Goal: Task Accomplishment & Management: Complete application form

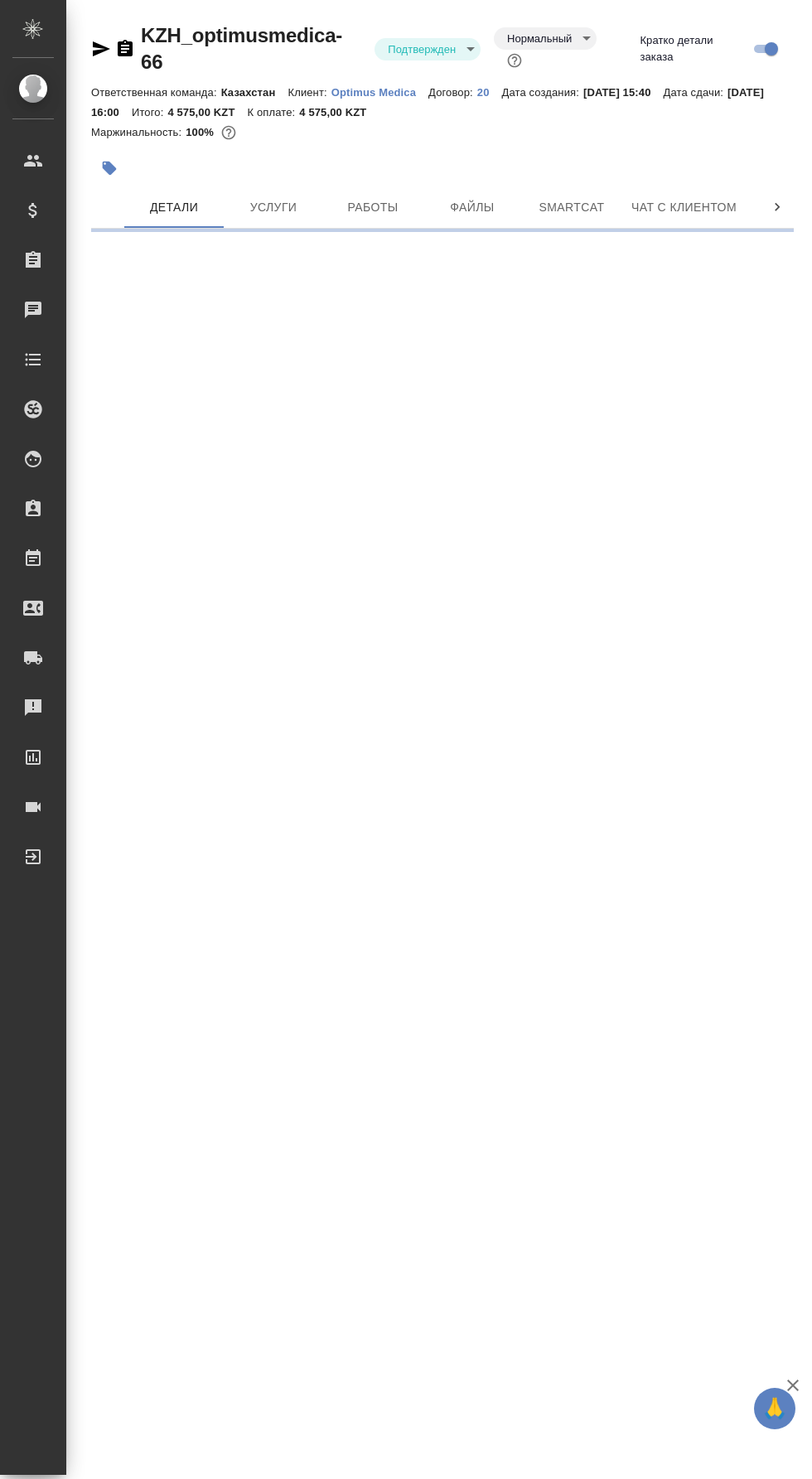
select select "RU"
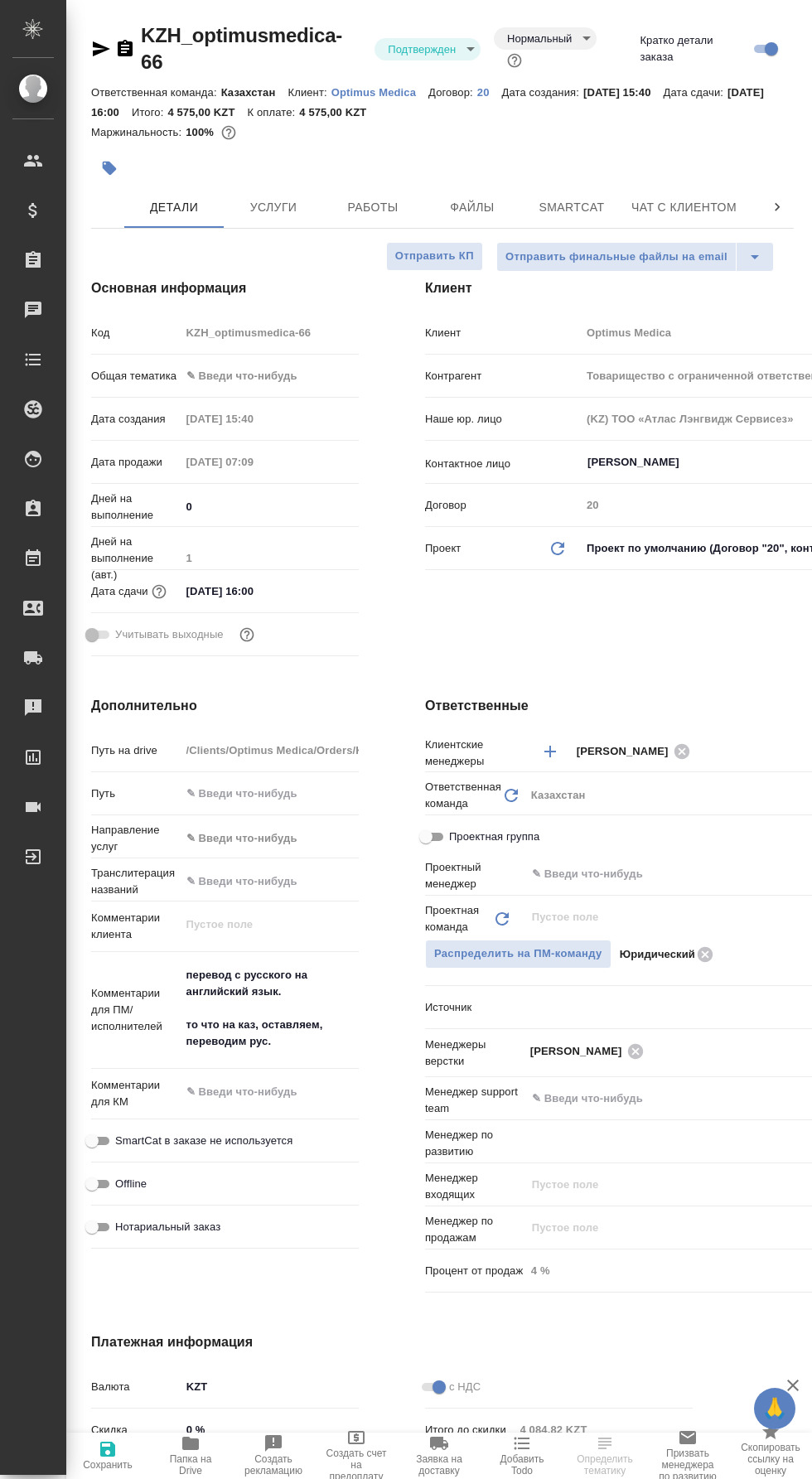
type input "Товарищество с ограниченной ответственностью "Оптимус медика"«Optimus medica» L…"
type textarea "x"
type input "[PERSON_NAME]"
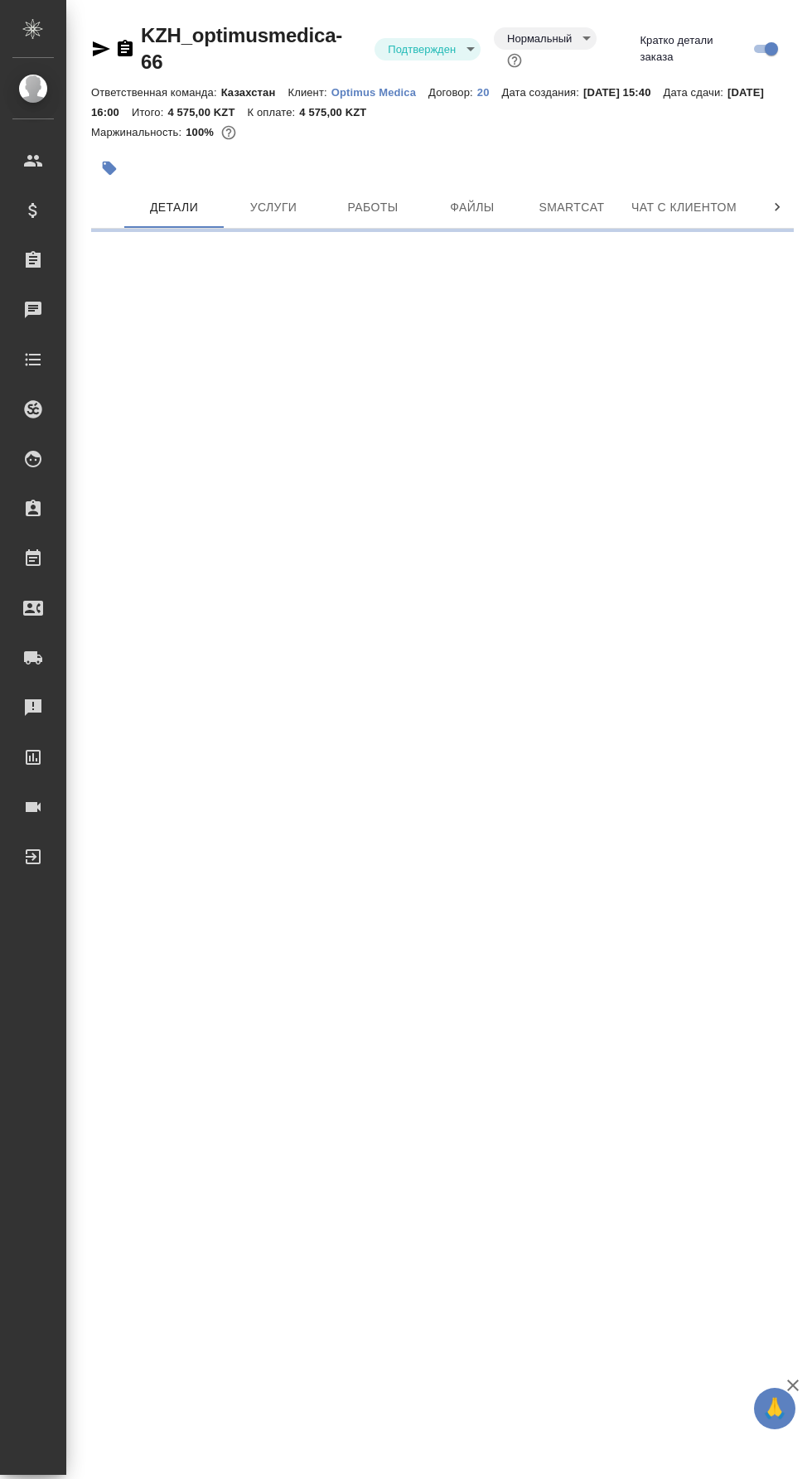
select select "RU"
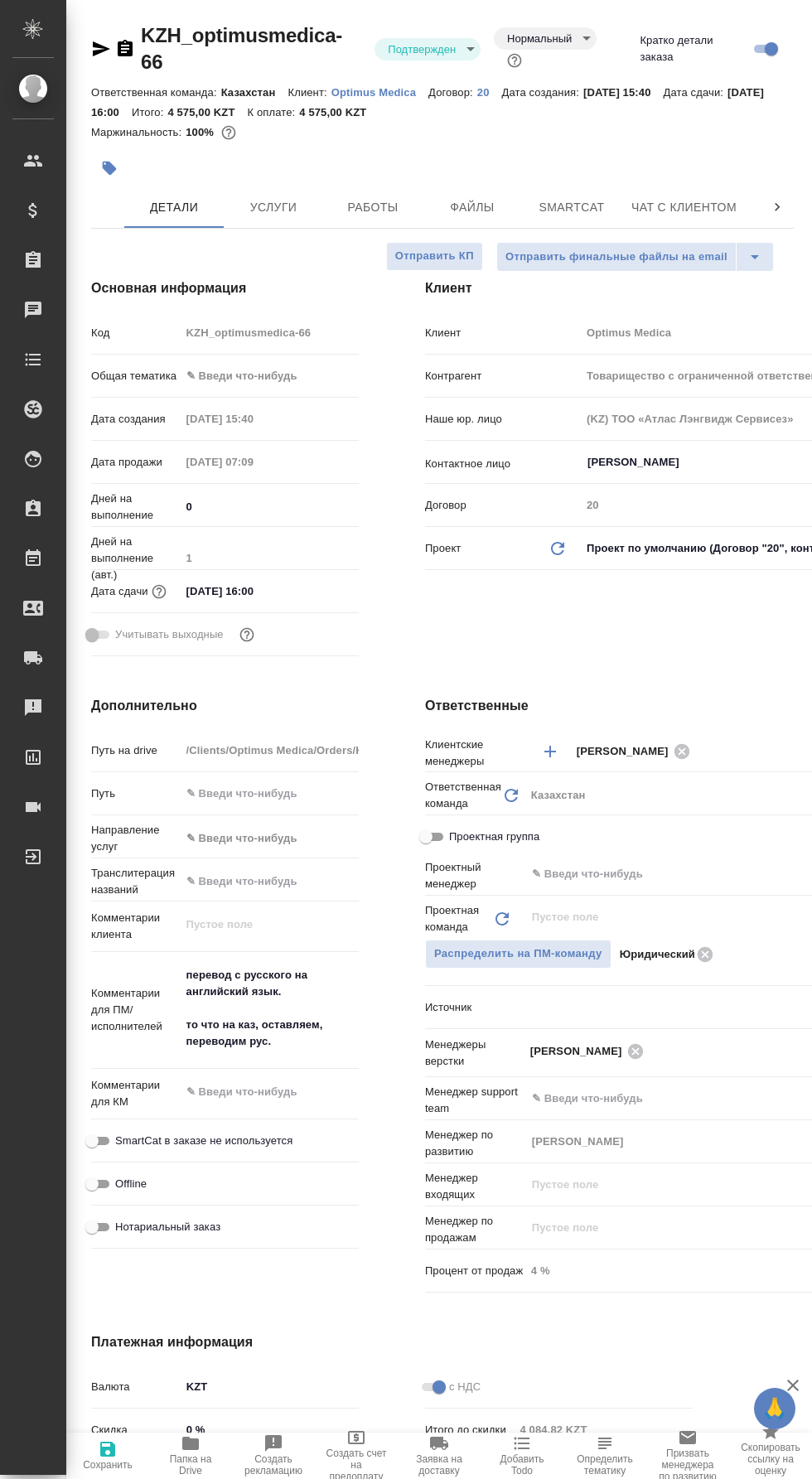
type textarea "x"
click at [633, 864] on input "text" at bounding box center [748, 873] width 435 height 19
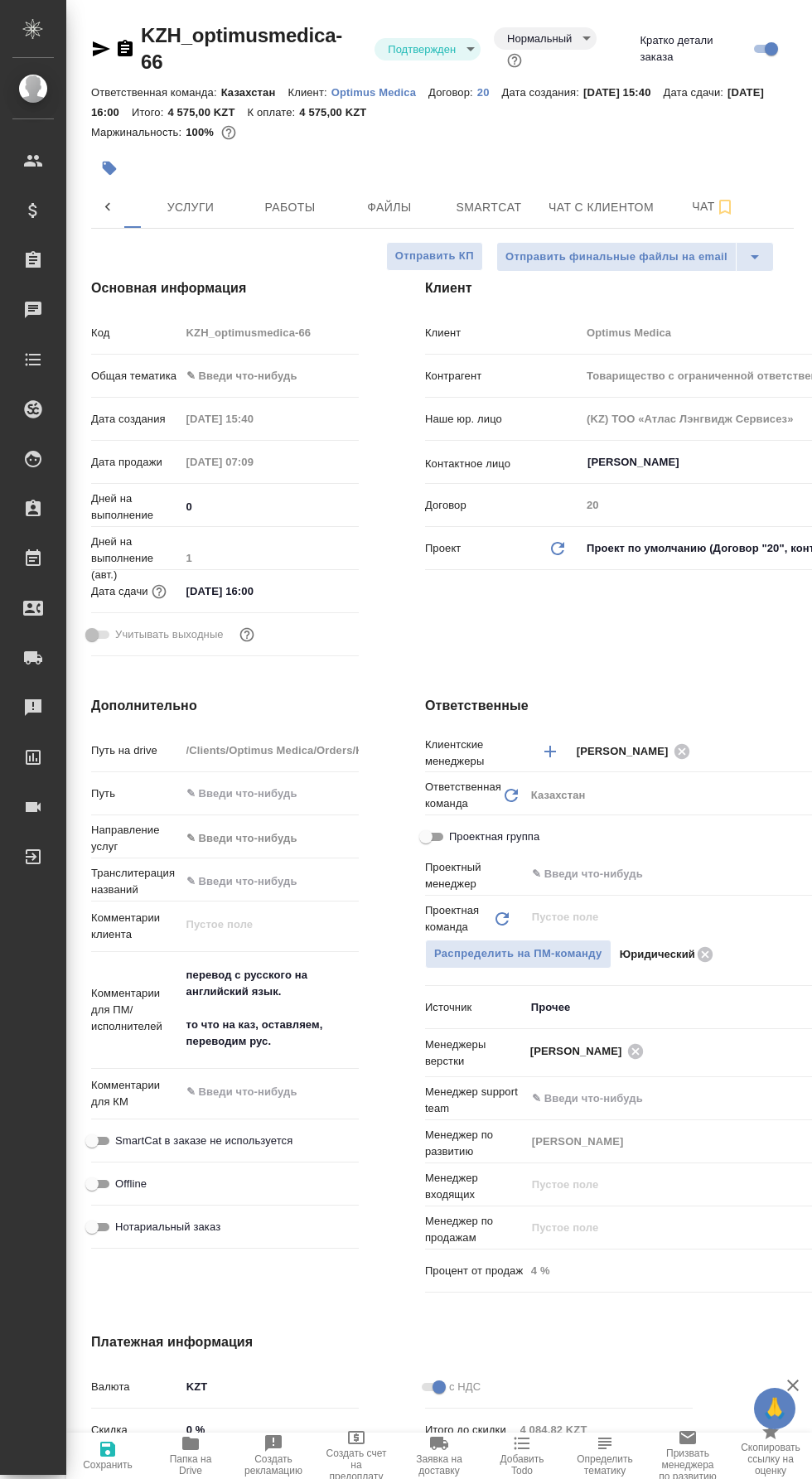
type input "Товарищество с ограниченной ответственностью "Оптимус медика"«Optimus medica» L…"
type textarea "x"
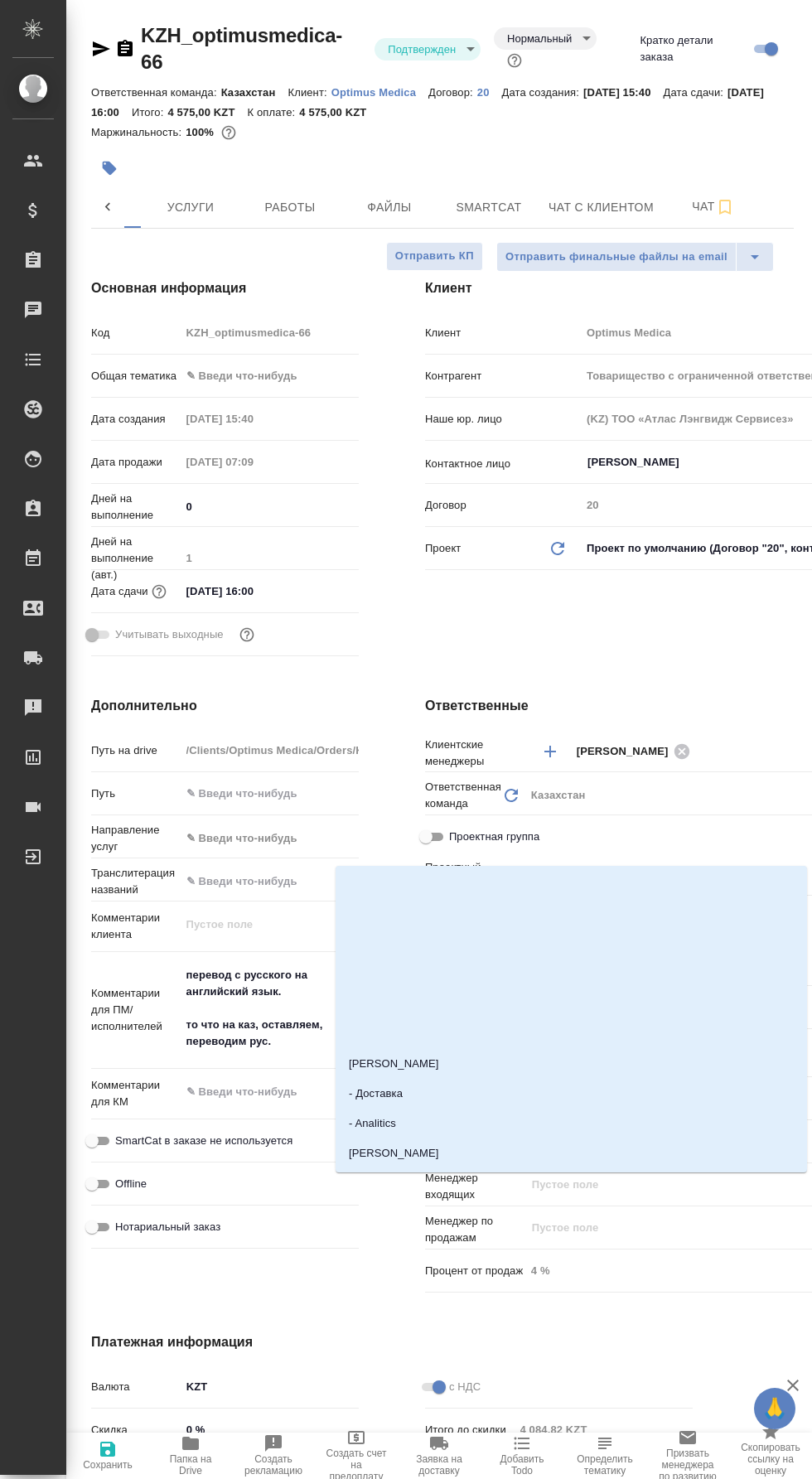
type textarea "x"
type input "Товарищество с ограниченной ответственностью "Оптимус медика"«Optimus medica» L…"
type textarea "x"
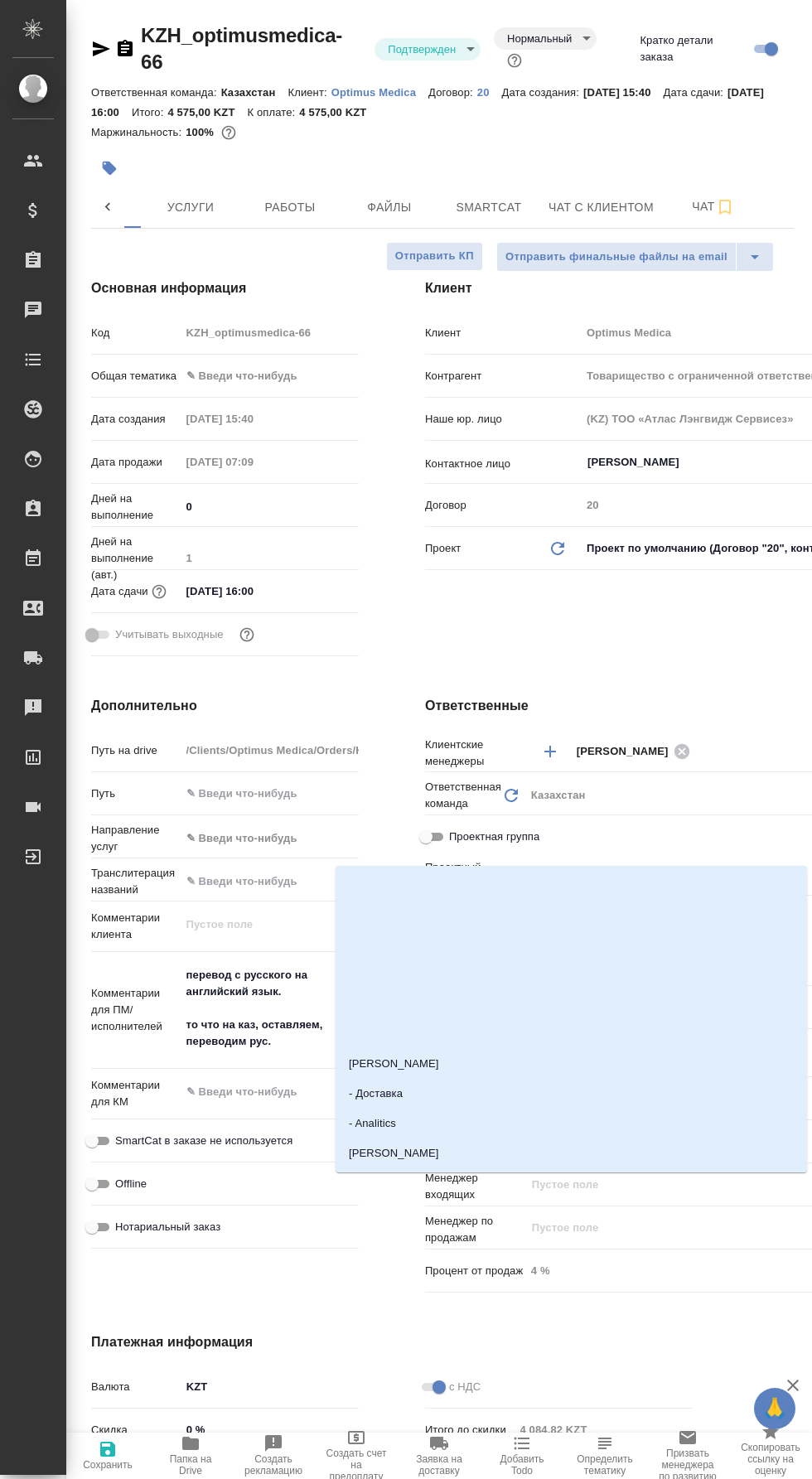
type textarea "x"
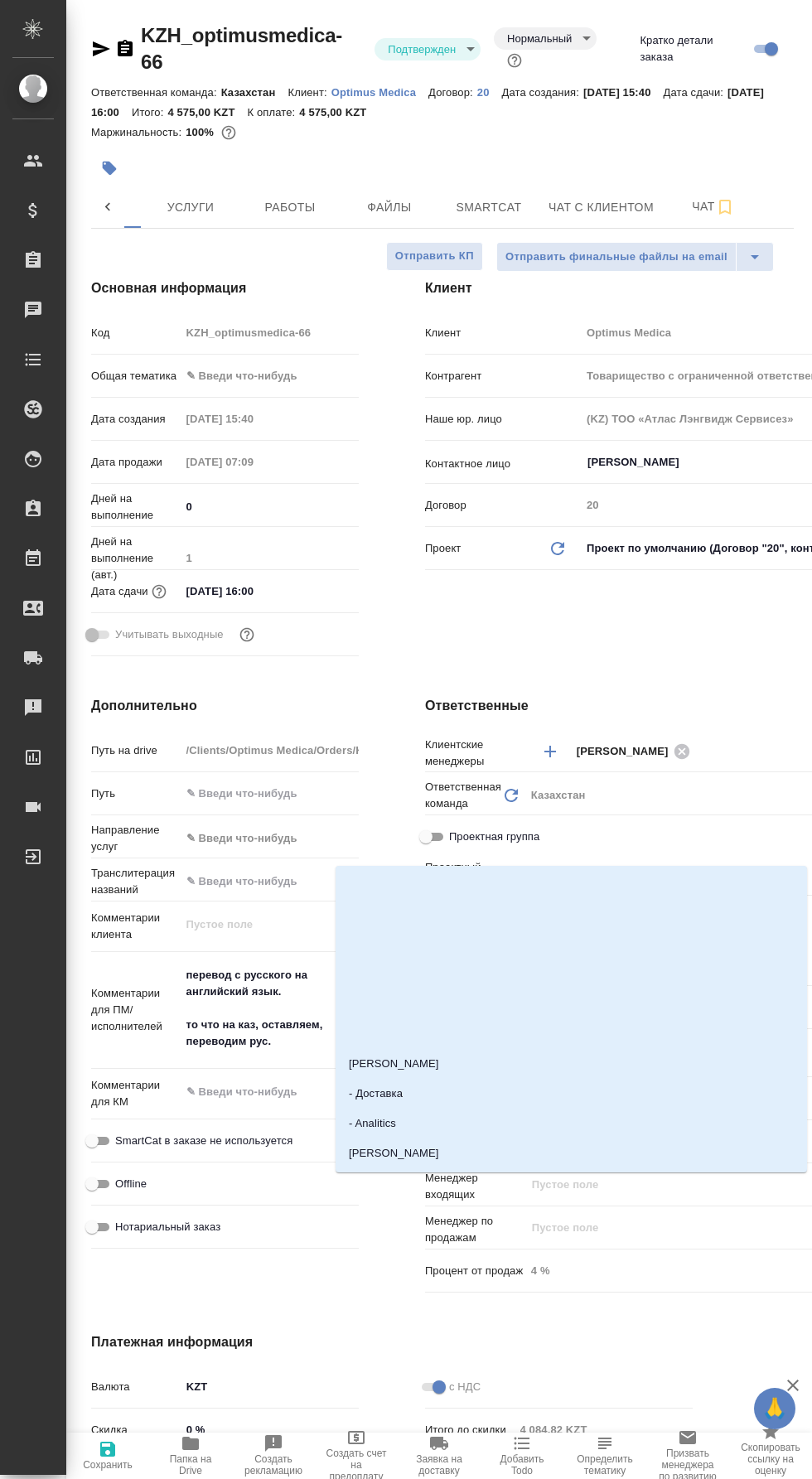
scroll to position [40, 0]
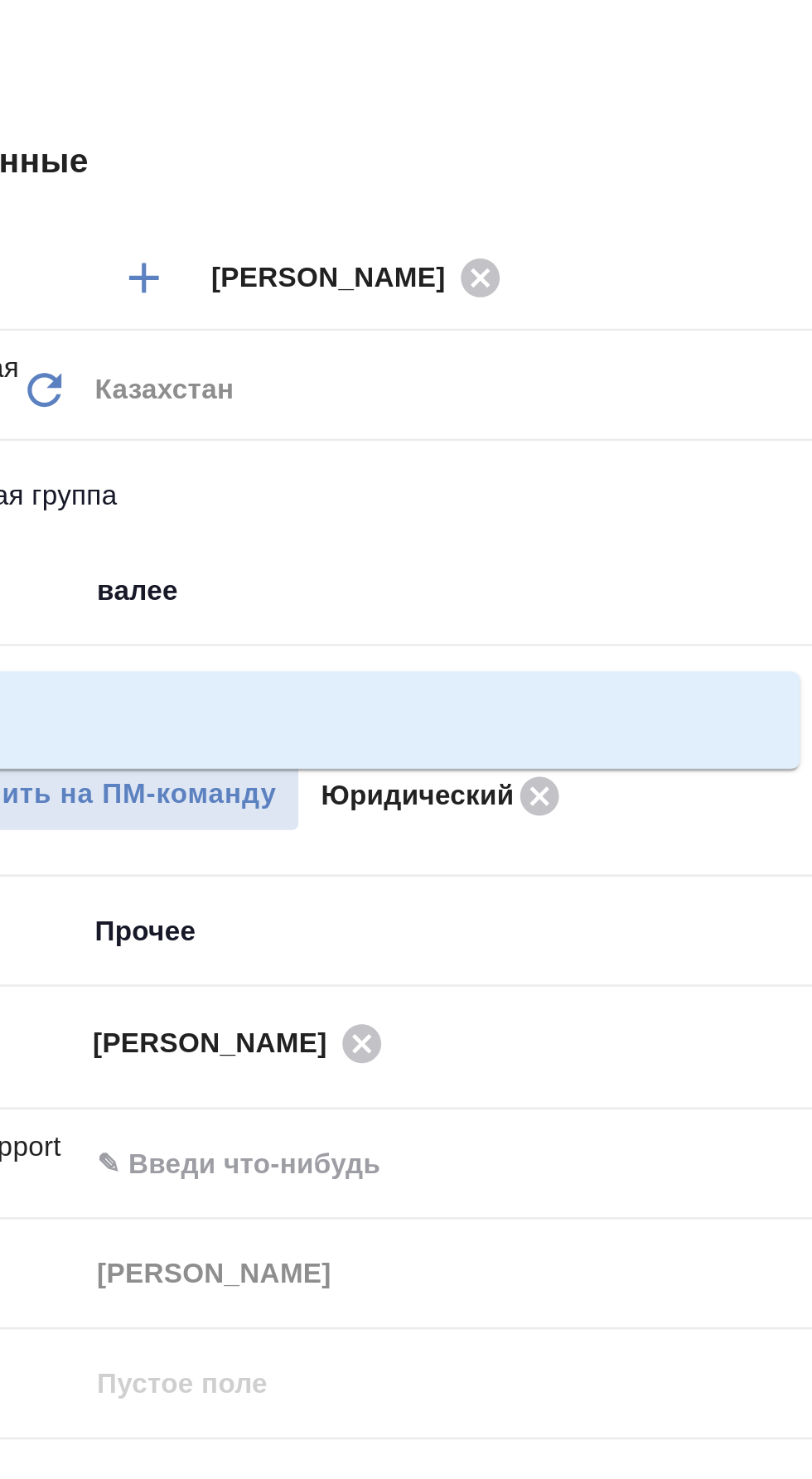
type input "[PERSON_NAME]"
click at [691, 910] on li "[PERSON_NAME]" at bounding box center [571, 924] width 472 height 30
type input "Товарищество с ограниченной ответственностью "Оптимус медика"«Optimus medica» L…"
type textarea "x"
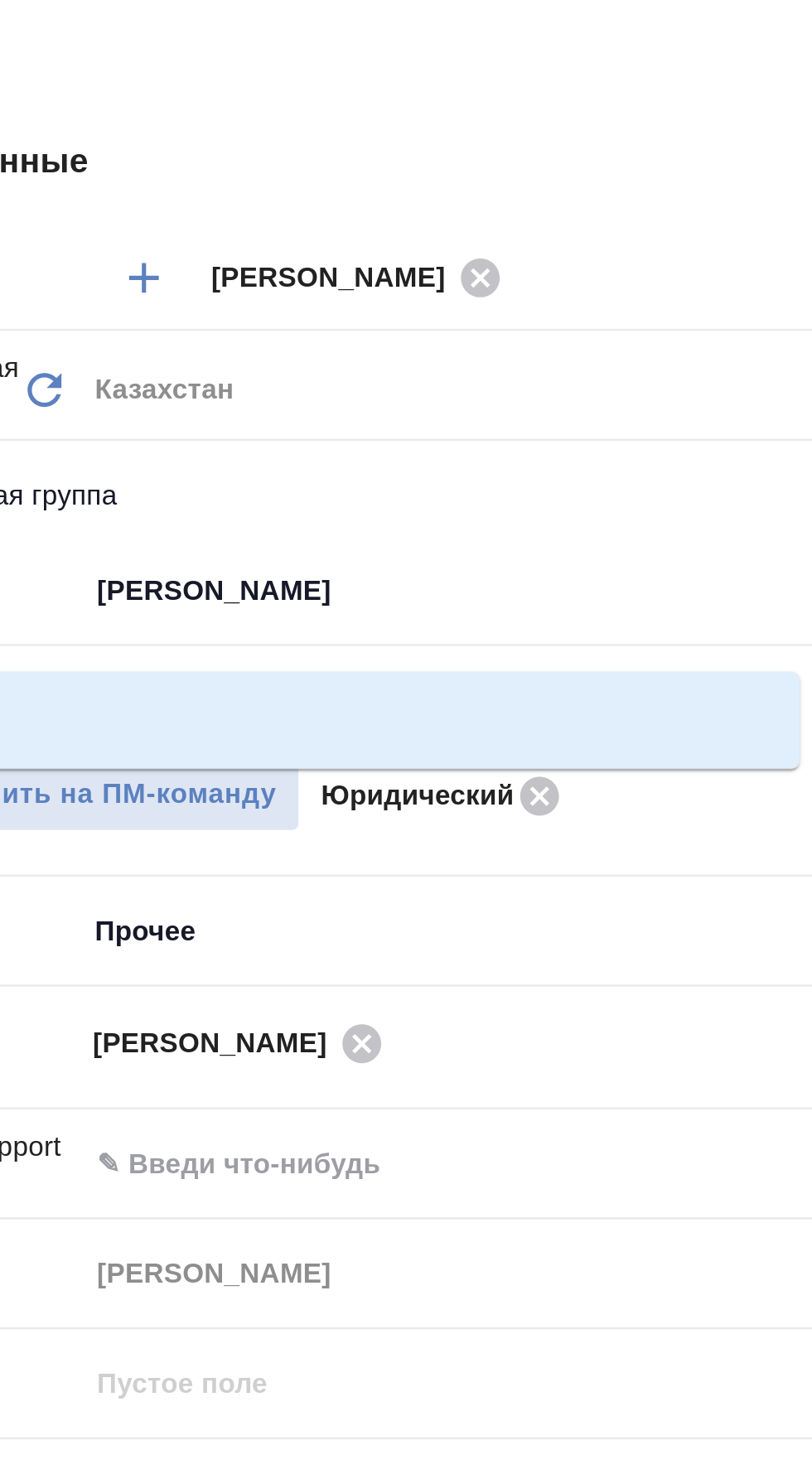
type textarea "x"
type input "[PERSON_NAME]"
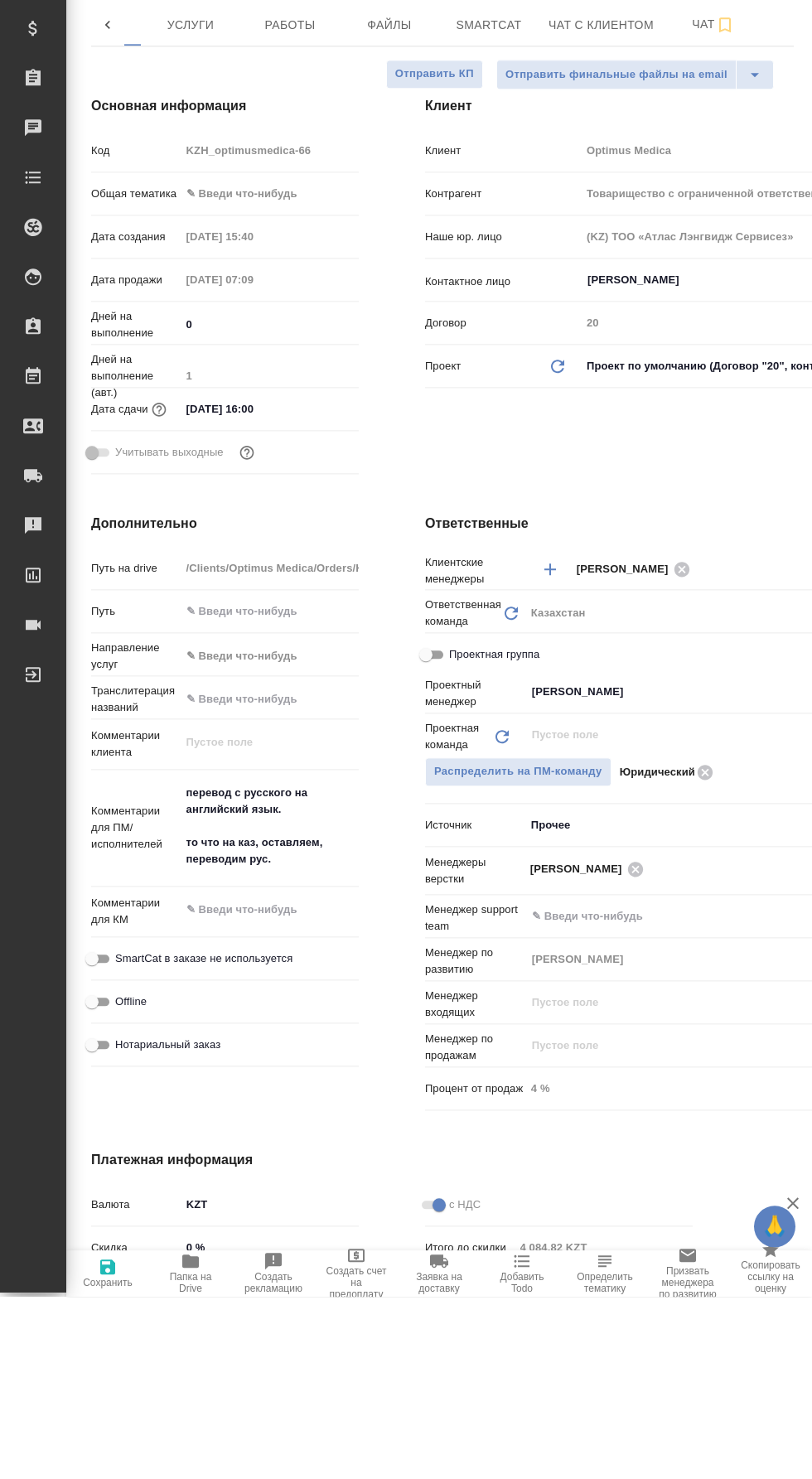
scroll to position [51, 0]
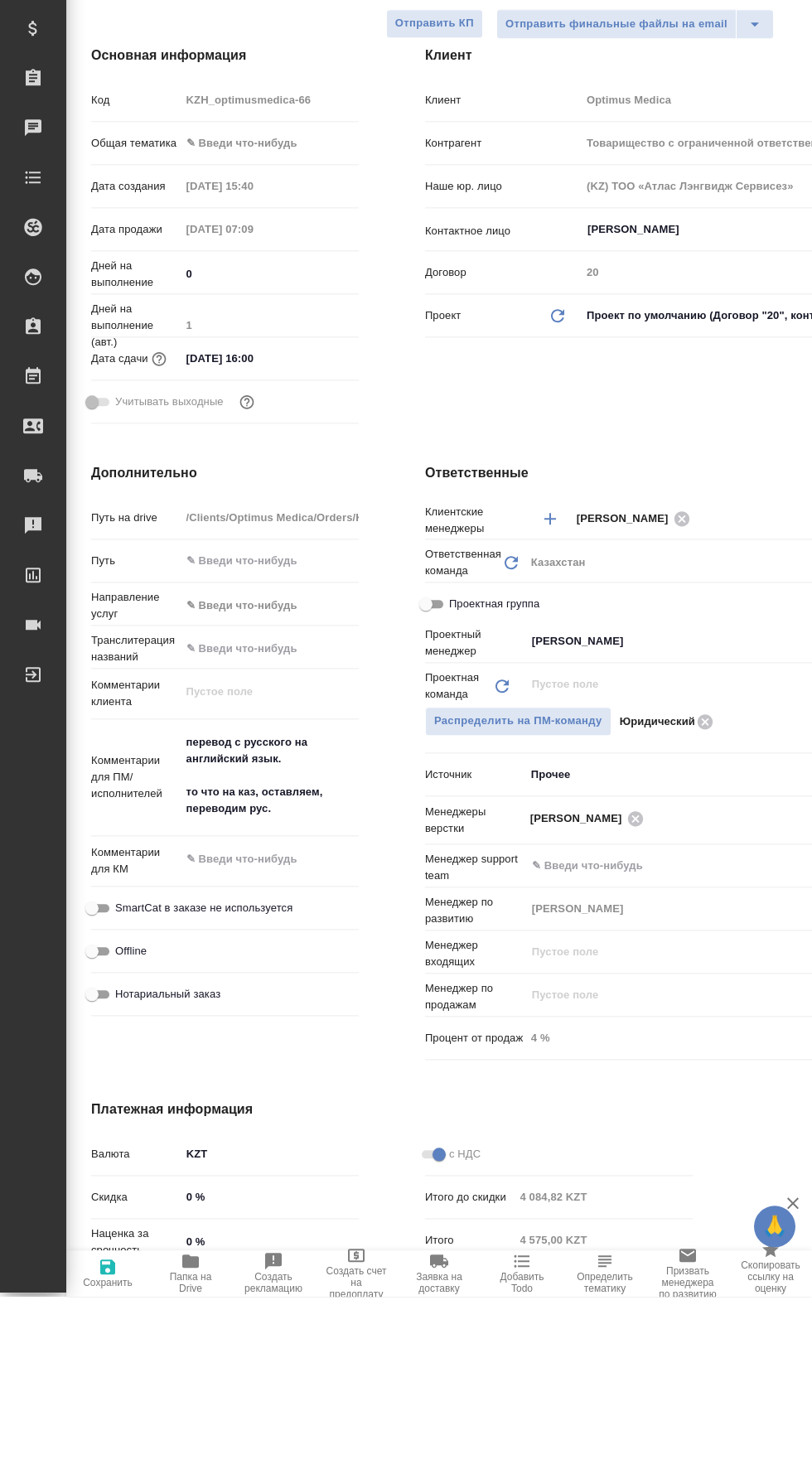
type input "Товарищество с ограниченной ответственностью "Оптимус медика"«Optimus medica» L…"
type textarea "x"
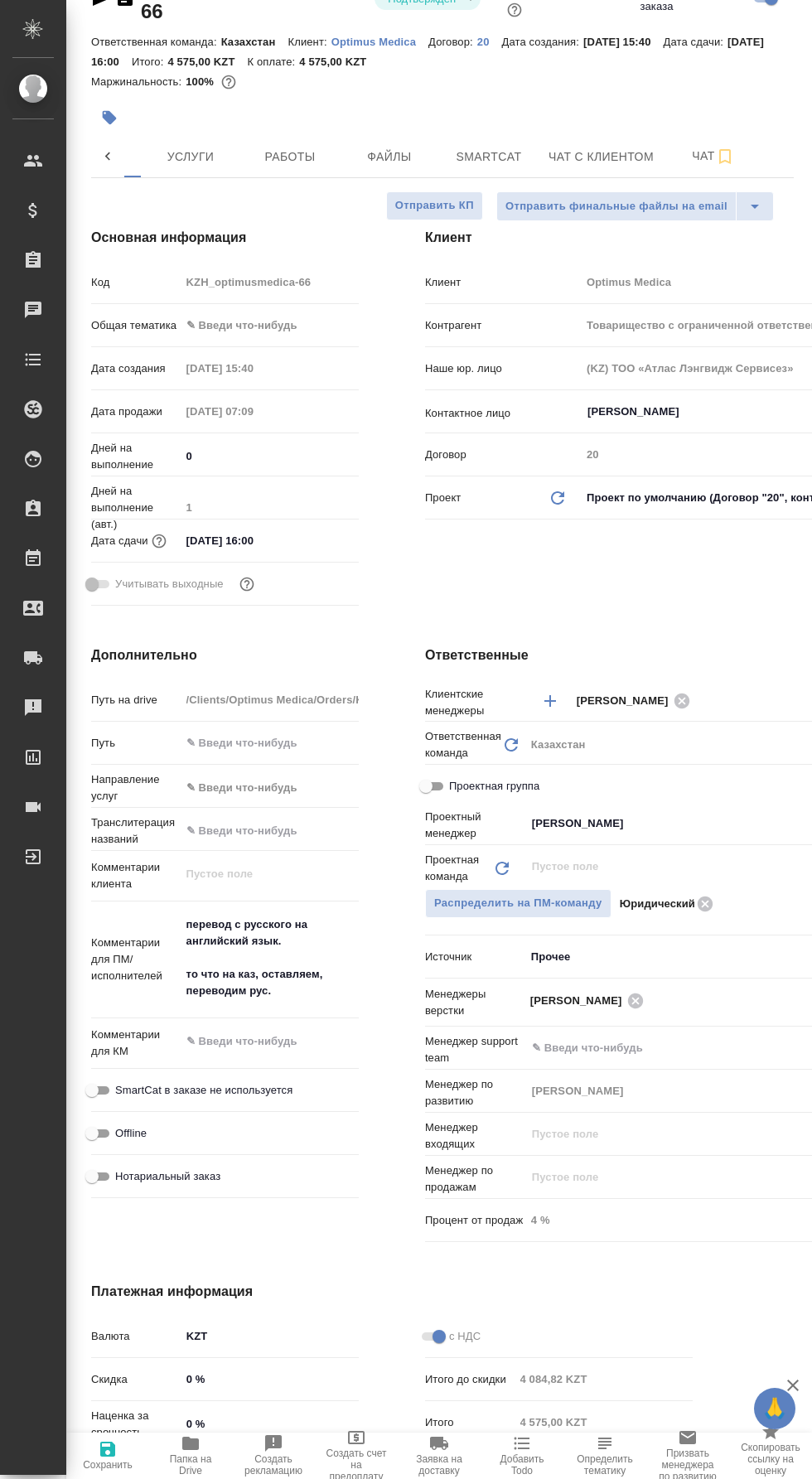
type textarea "x"
type input "[PERSON_NAME]"
click at [112, 1465] on span "Сохранить" at bounding box center [108, 1465] width 50 height 12
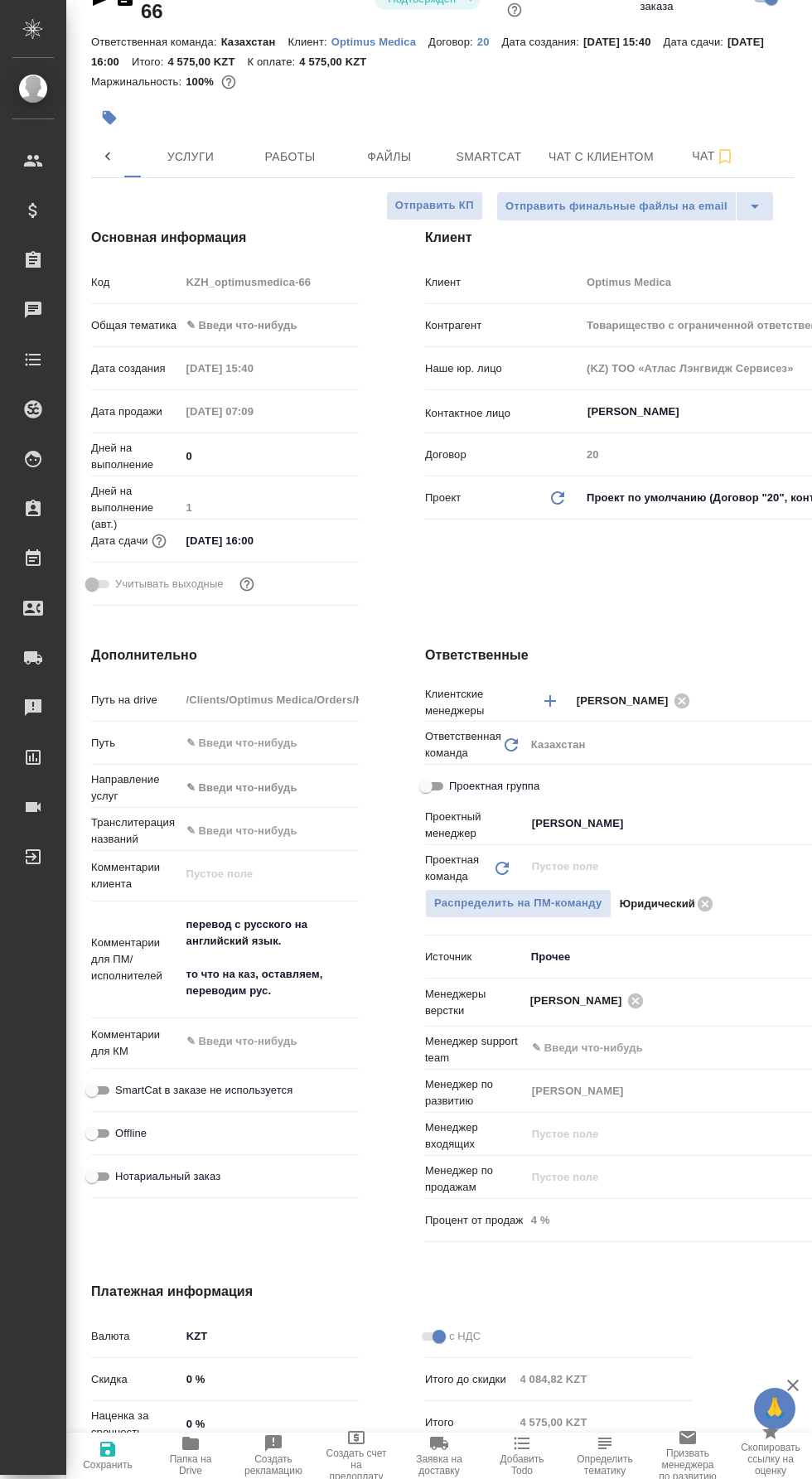
type input "Товарищество с ограниченной ответственностью "Оптимус медика"«Optimus medica» L…"
type textarea "x"
type input "Товарищество с ограниченной ответственностью "Оптимус медика"«Optimus medica» L…"
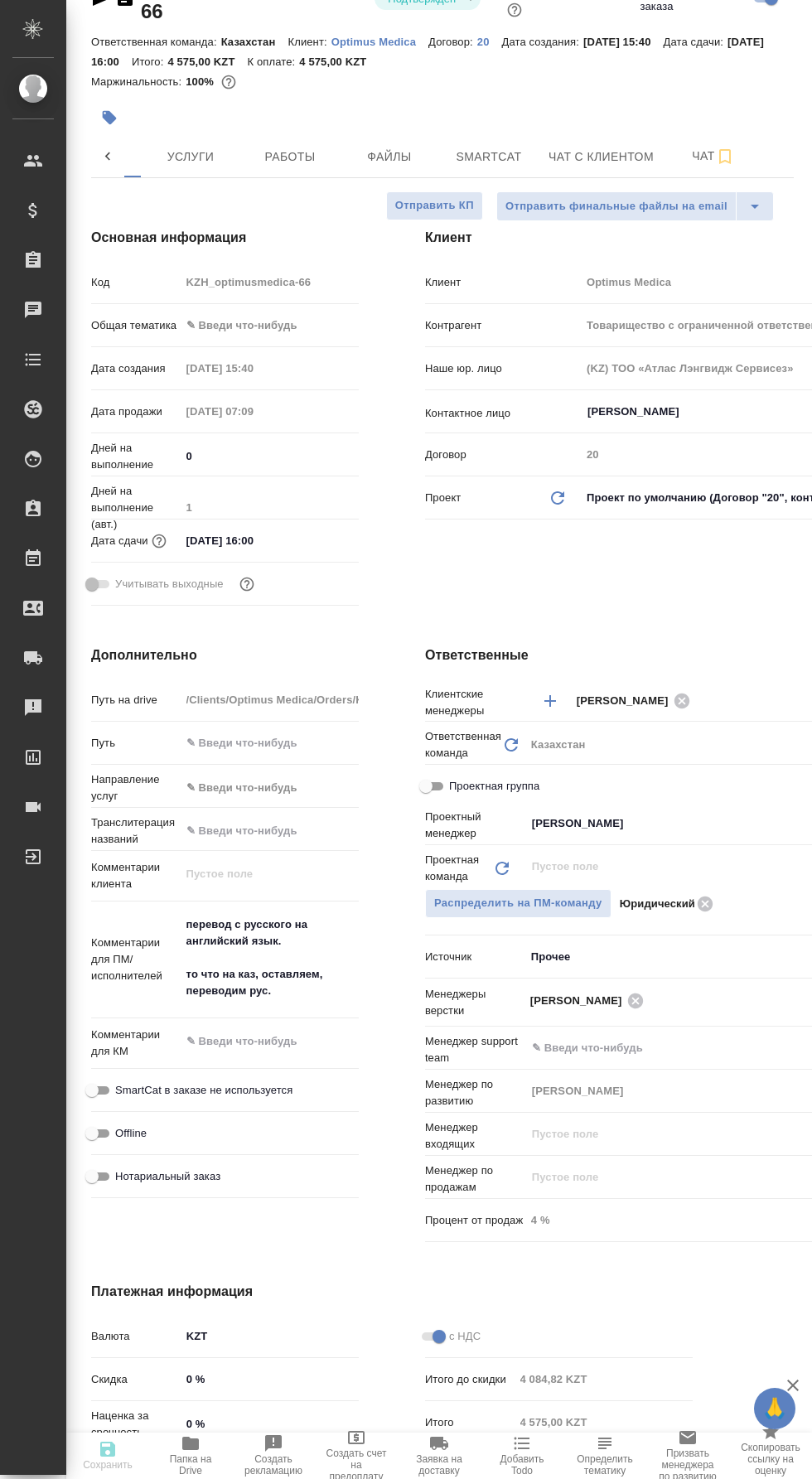
type textarea "x"
type input "Товарищество с ограниченной ответственностью "Оптимус медика"«Optimus medica» L…"
type textarea "x"
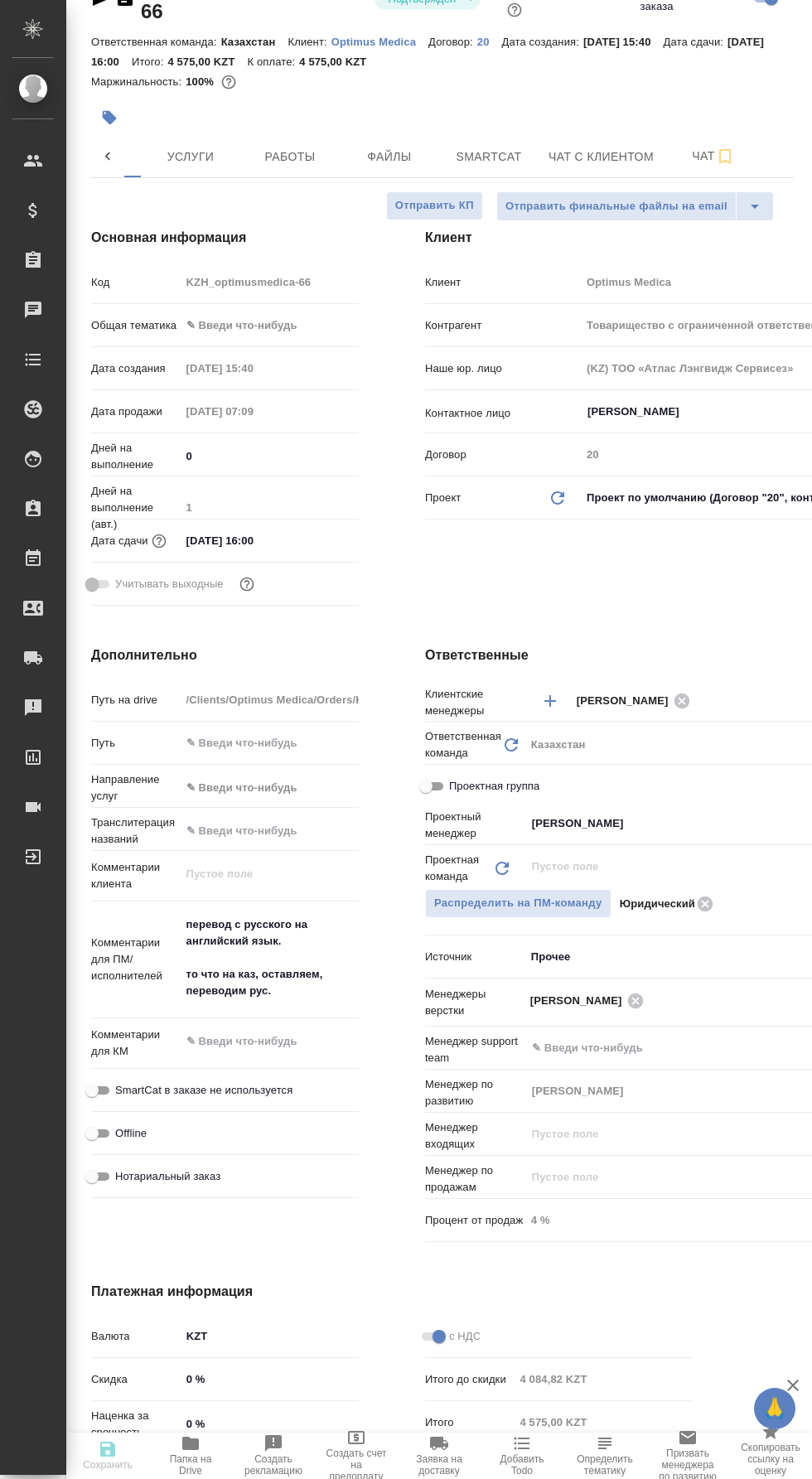
type textarea "x"
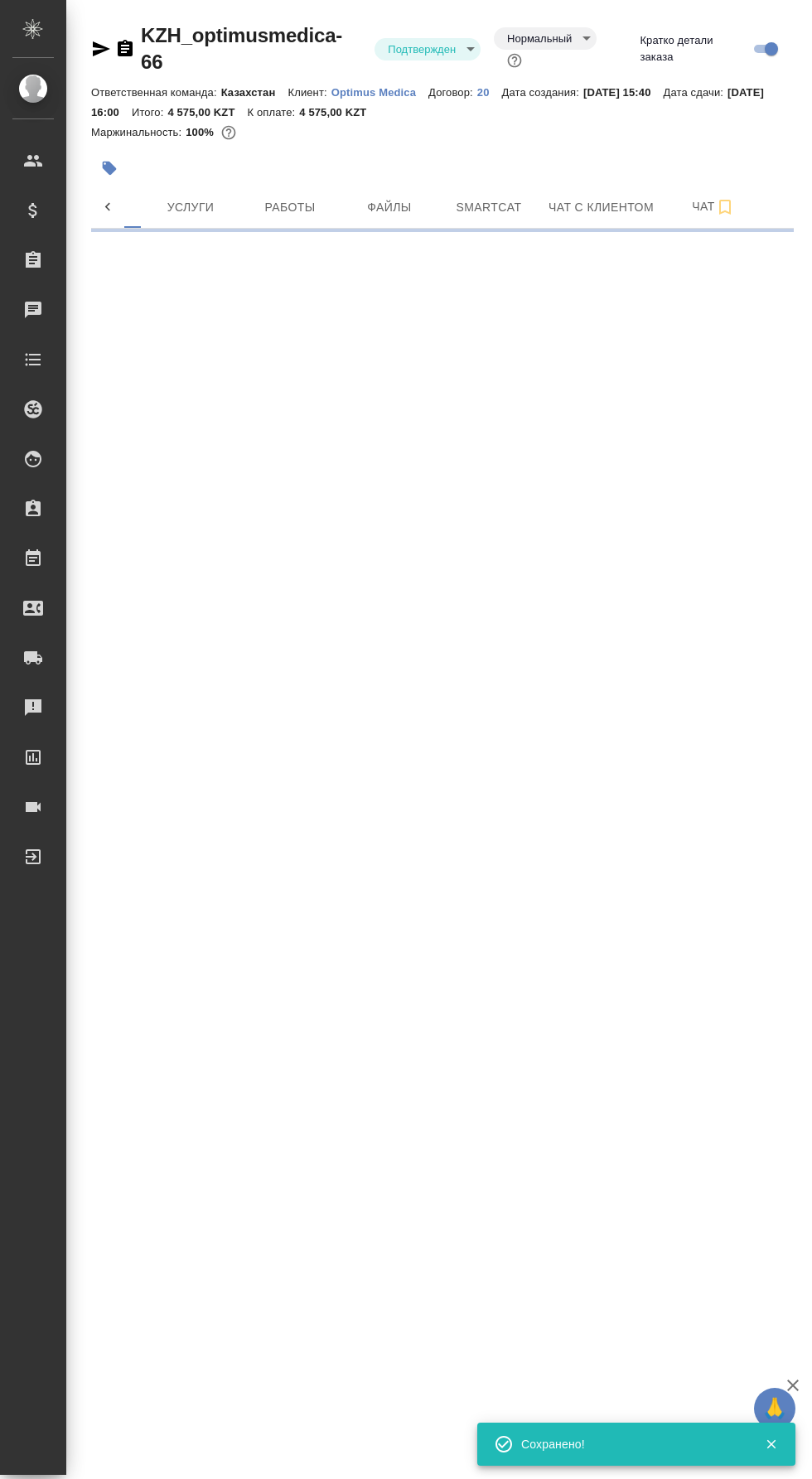
scroll to position [0, 0]
select select "RU"
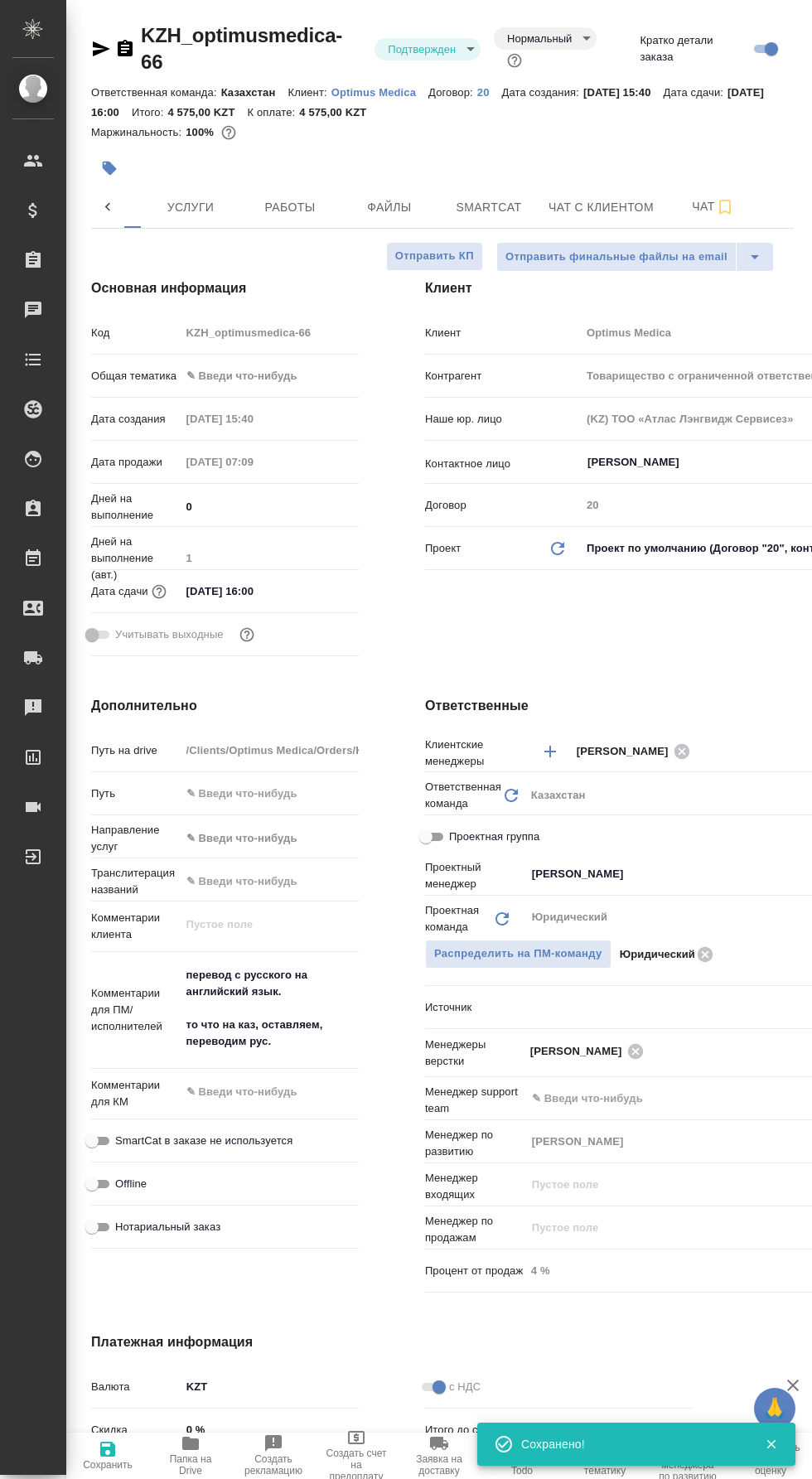
type textarea "x"
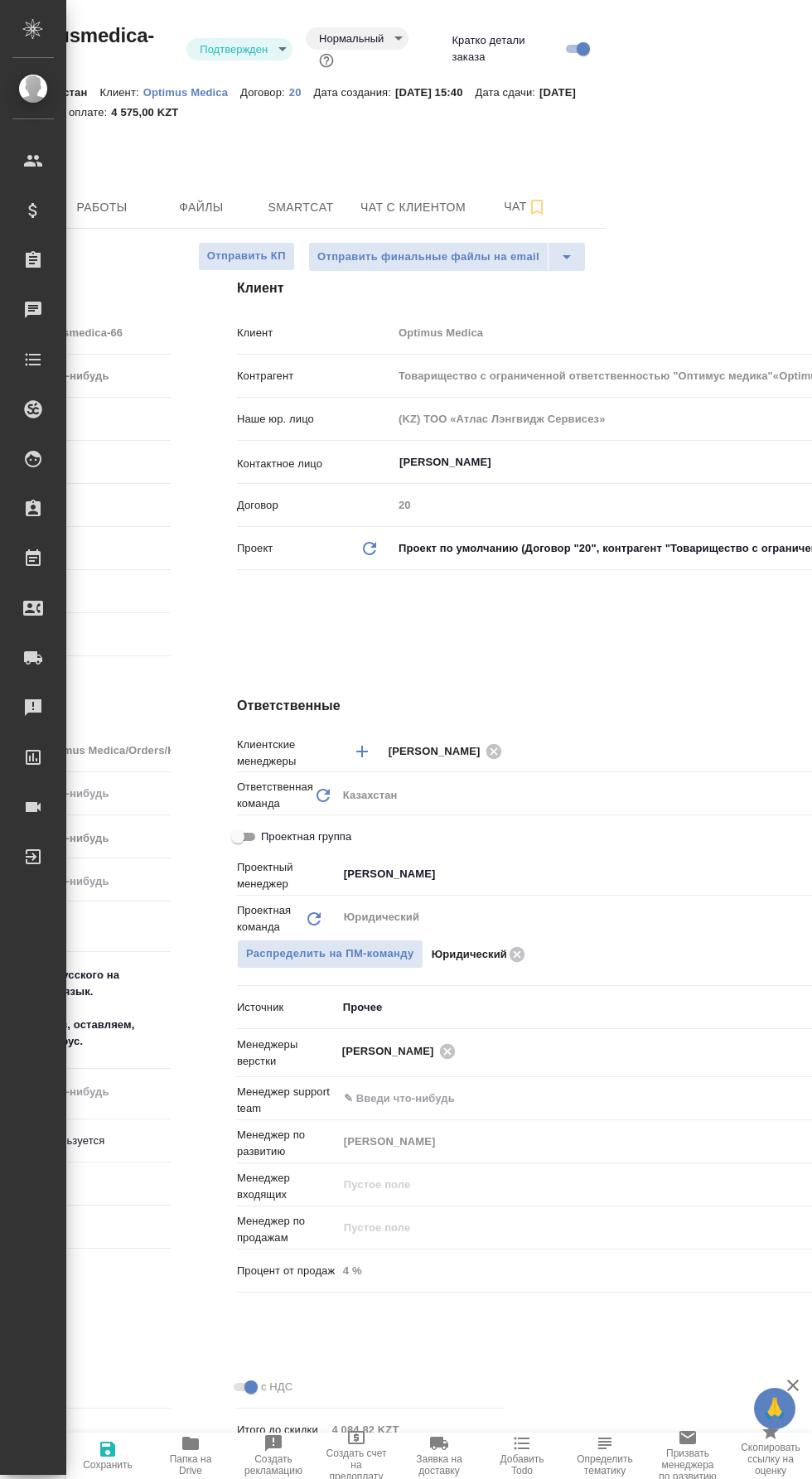
scroll to position [0, 477]
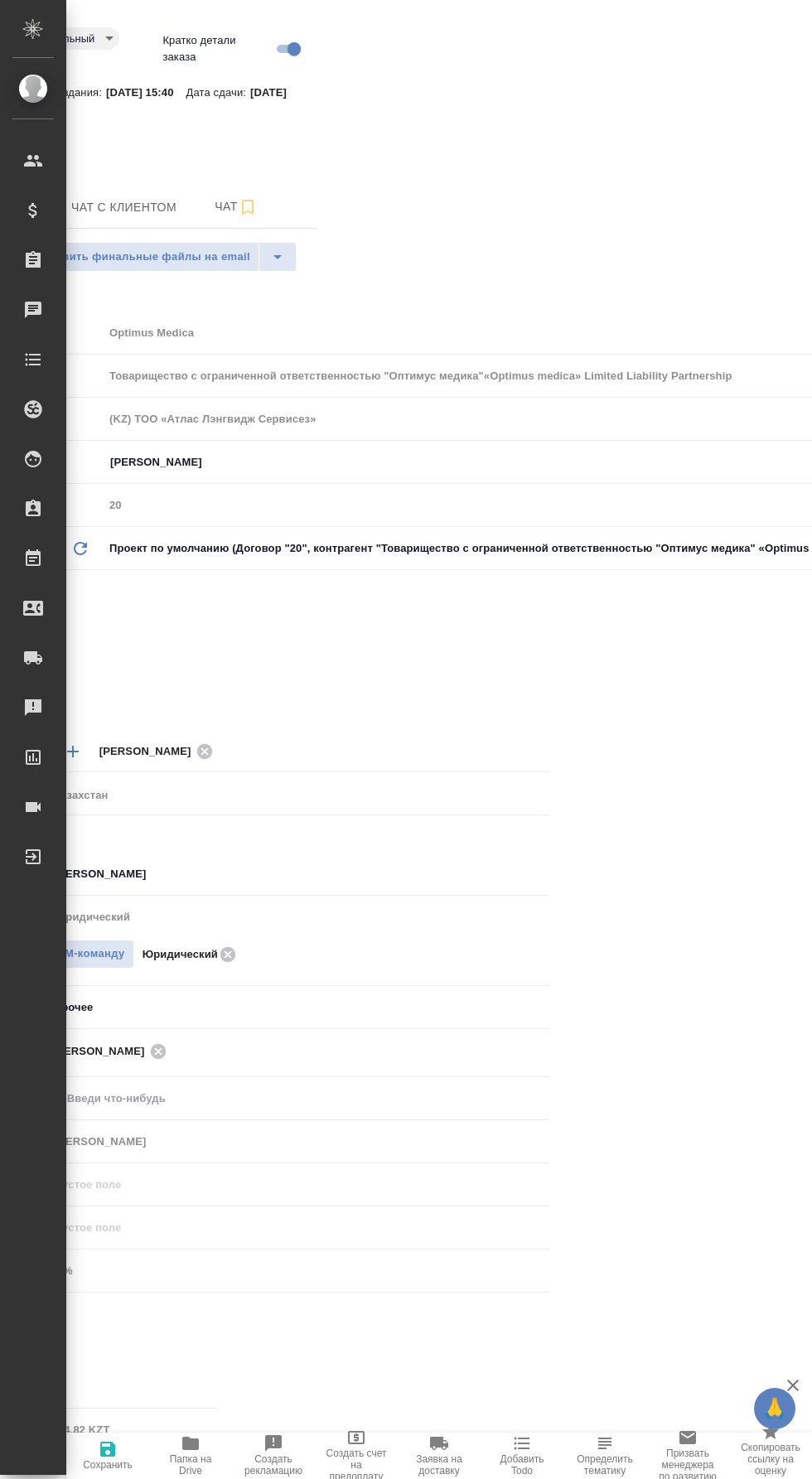
click at [238, 197] on icon "button" at bounding box center [247, 207] width 19 height 19
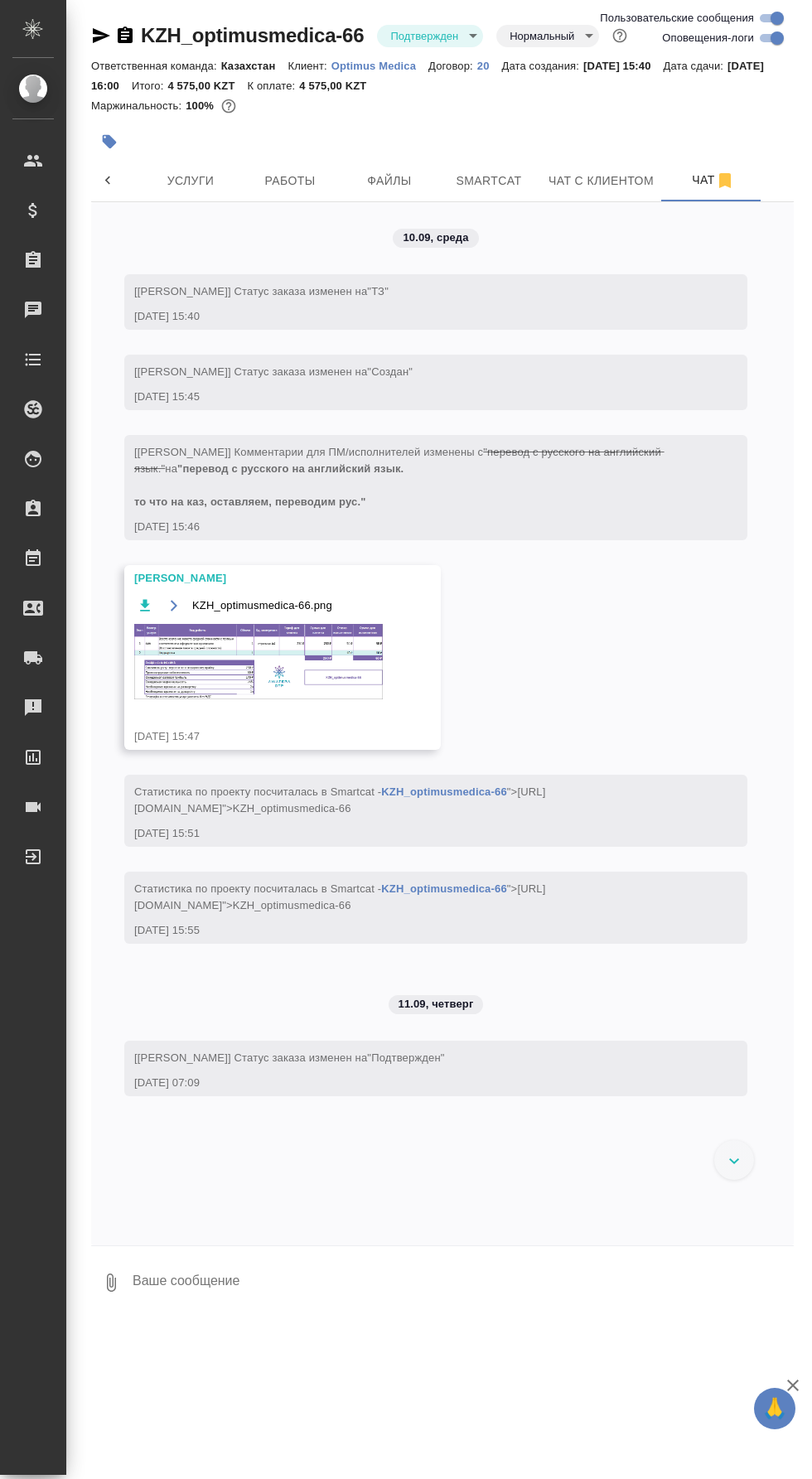
click at [328, 669] on img at bounding box center [257, 661] width 248 height 75
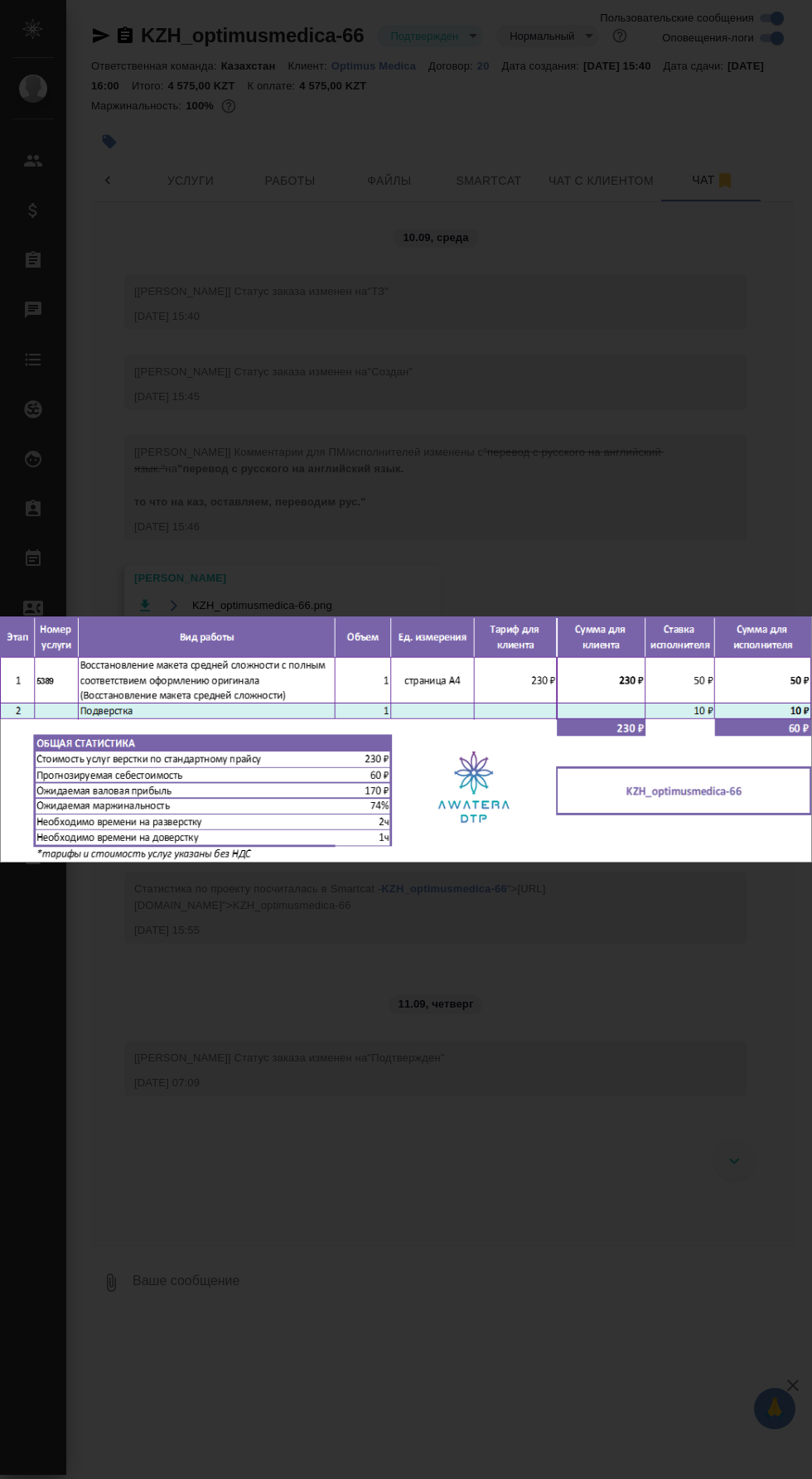
click at [532, 1011] on div "KZH_optimusmedica-66.png 1 of 1" at bounding box center [406, 740] width 812 height 1479
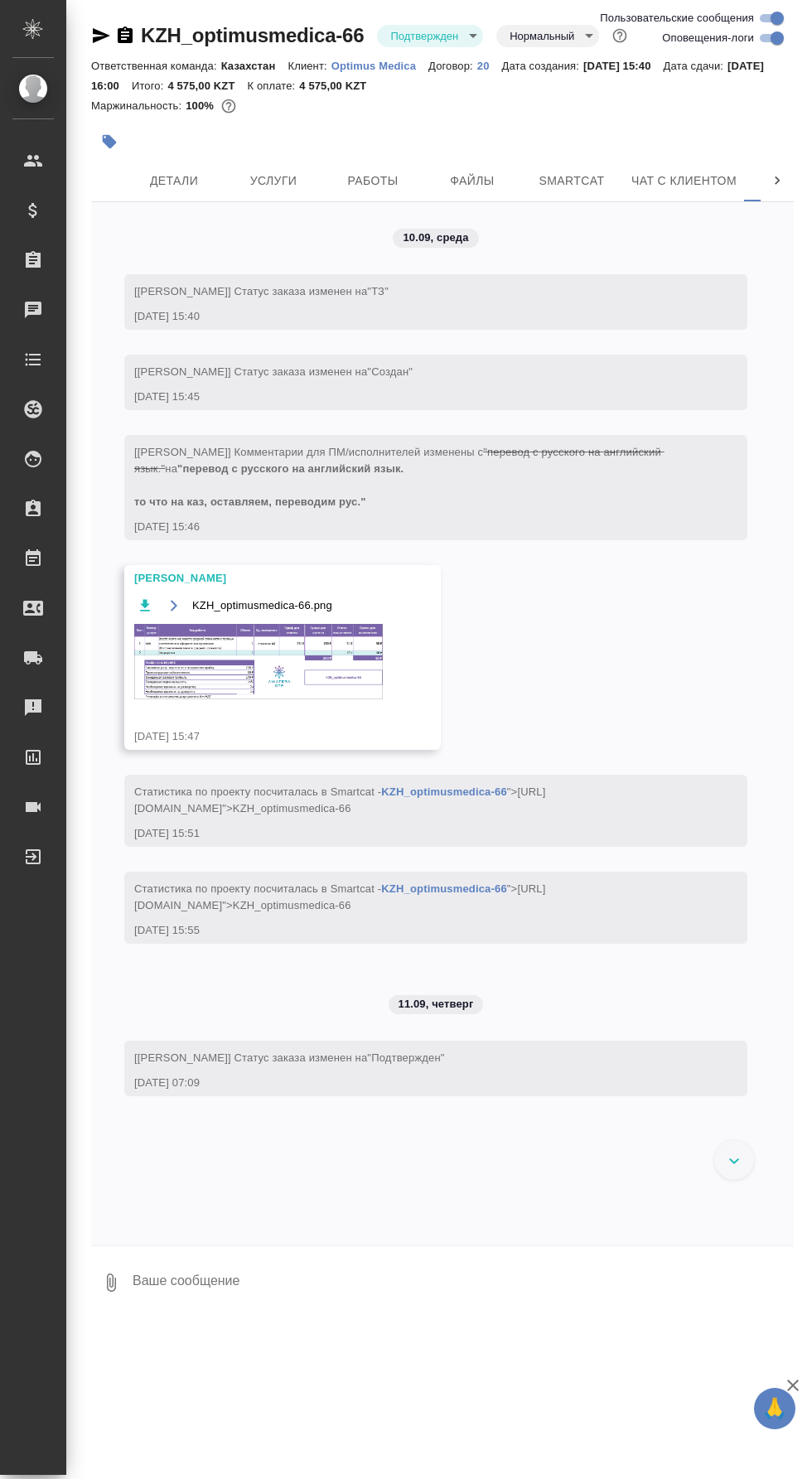
click at [385, 176] on span "Работы" at bounding box center [373, 180] width 80 height 20
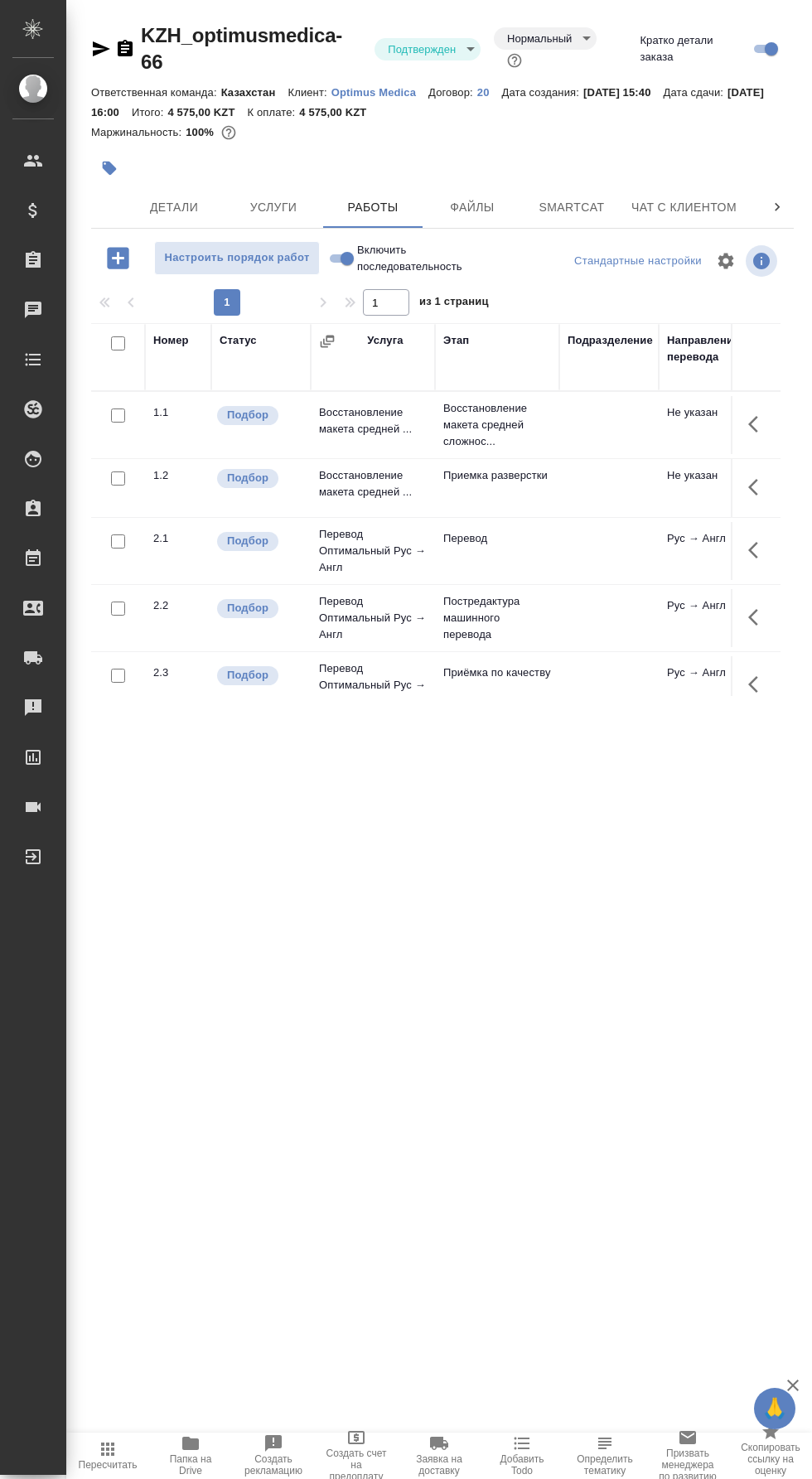
click at [118, 408] on input "checkbox" at bounding box center [118, 415] width 14 height 14
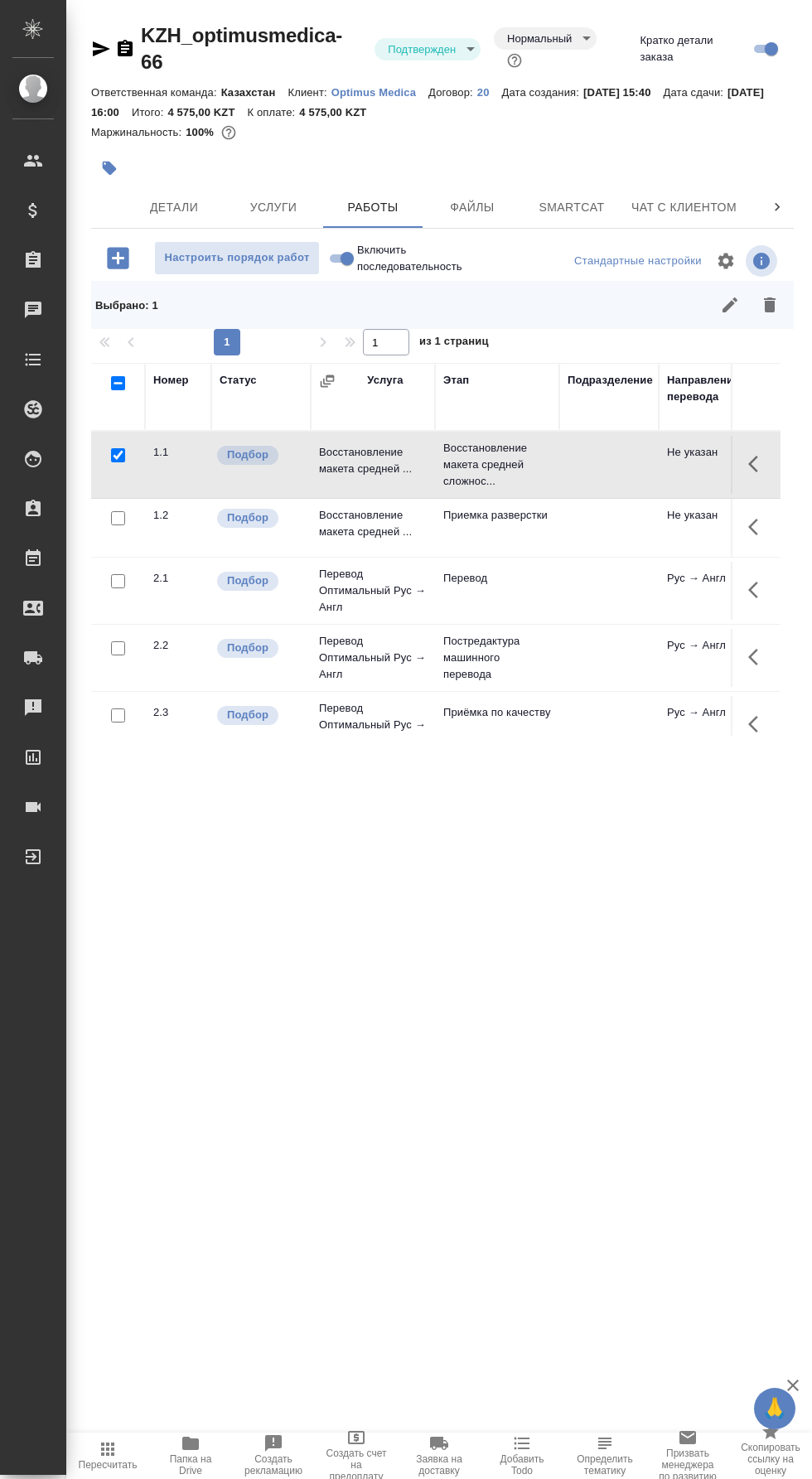
click at [118, 448] on input "checkbox" at bounding box center [118, 455] width 14 height 14
checkbox input "false"
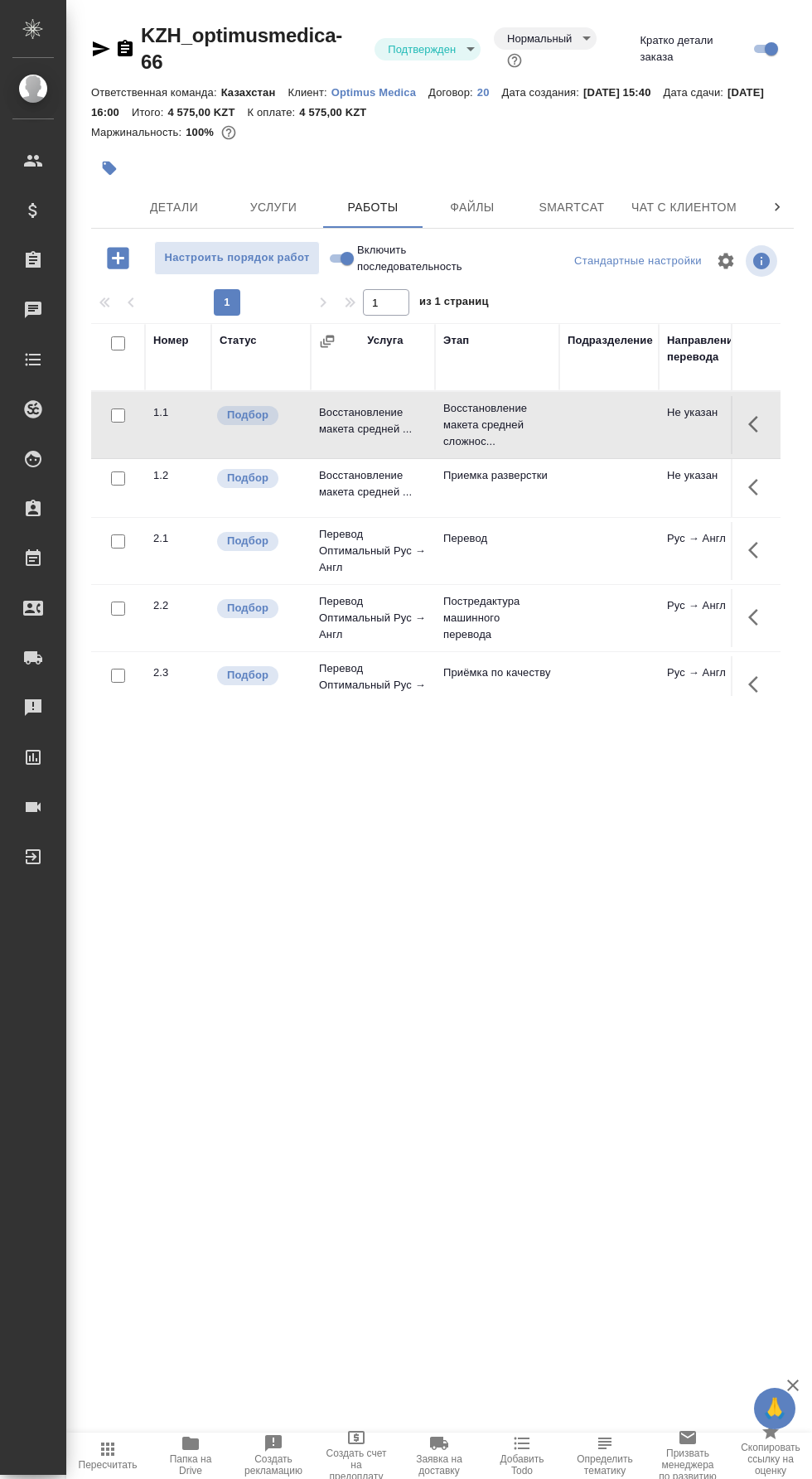
click at [118, 336] on input "checkbox" at bounding box center [118, 343] width 14 height 14
checkbox input "true"
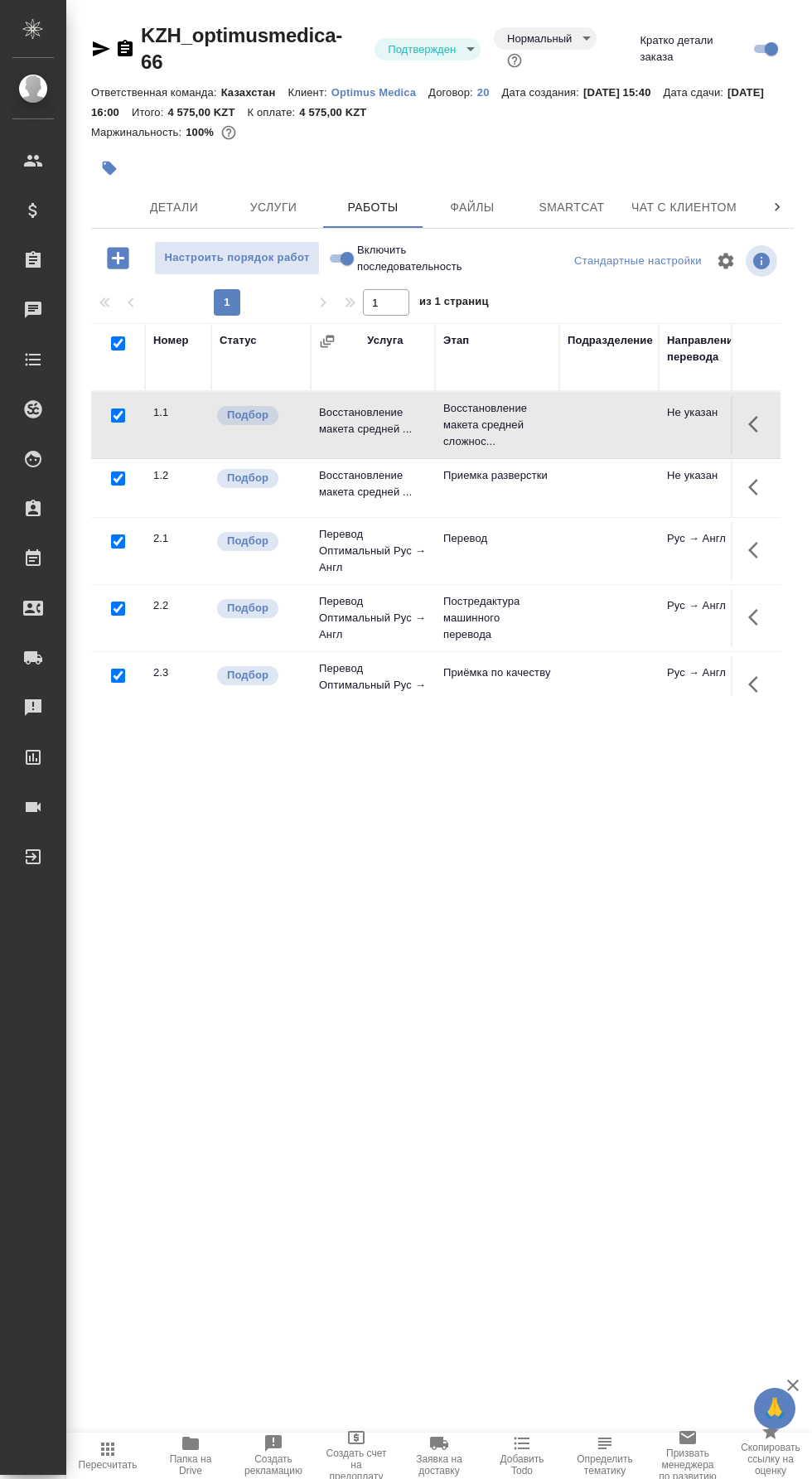
checkbox input "true"
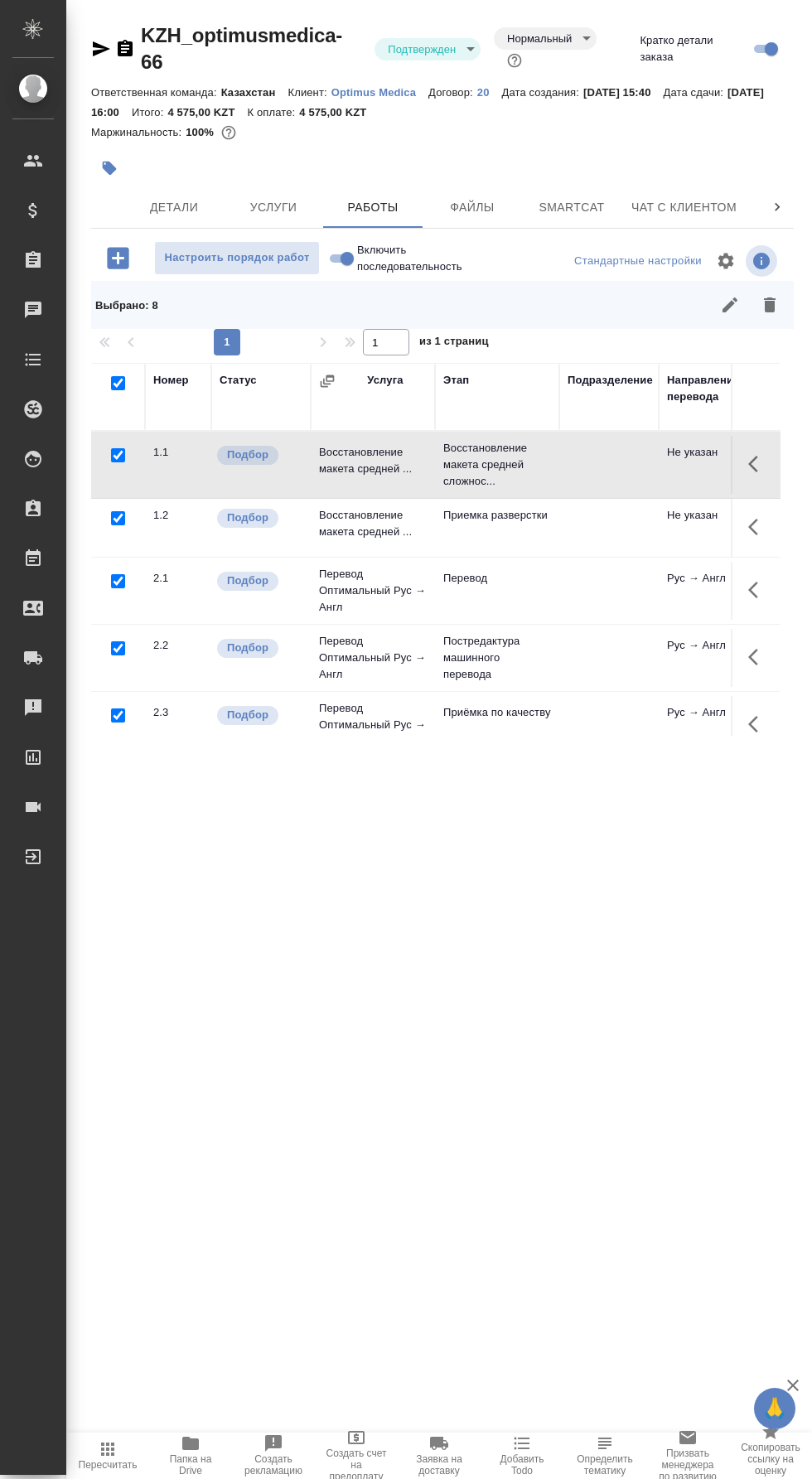
click at [118, 448] on input "checkbox" at bounding box center [118, 455] width 14 height 14
checkbox input "false"
click at [118, 641] on input "checkbox" at bounding box center [118, 648] width 14 height 14
checkbox input "false"
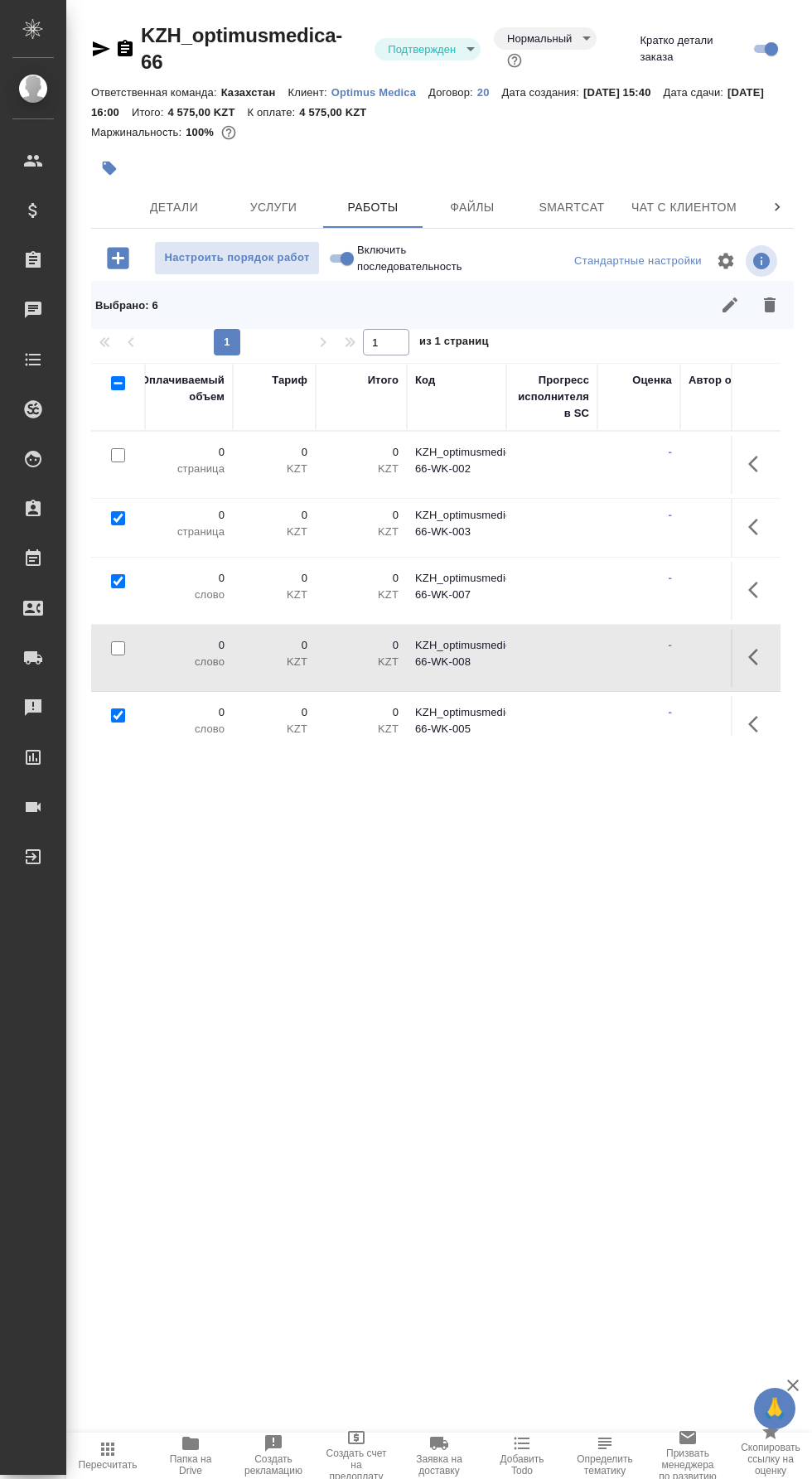
scroll to position [0, 1252]
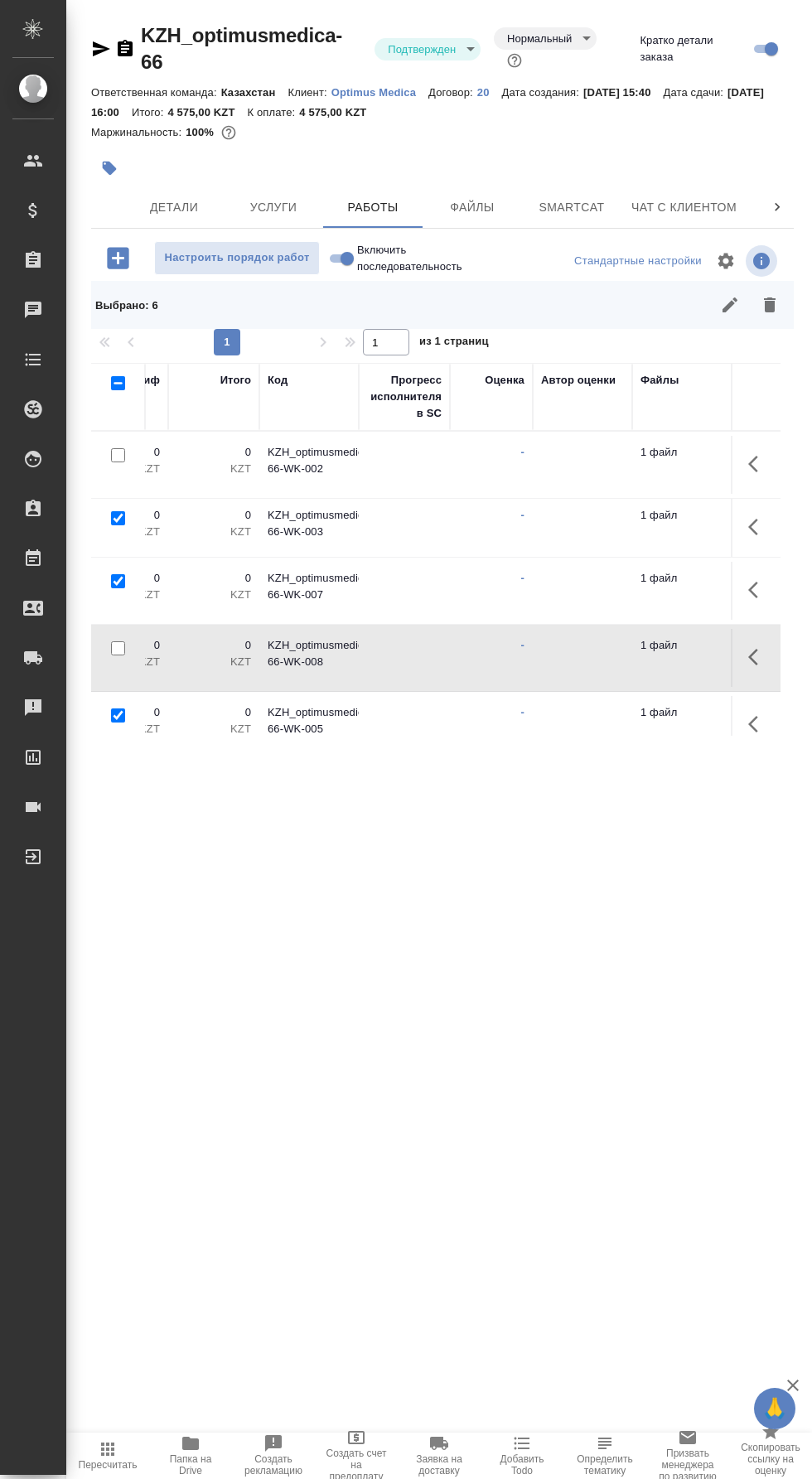
click at [770, 297] on icon "button" at bounding box center [770, 305] width 12 height 15
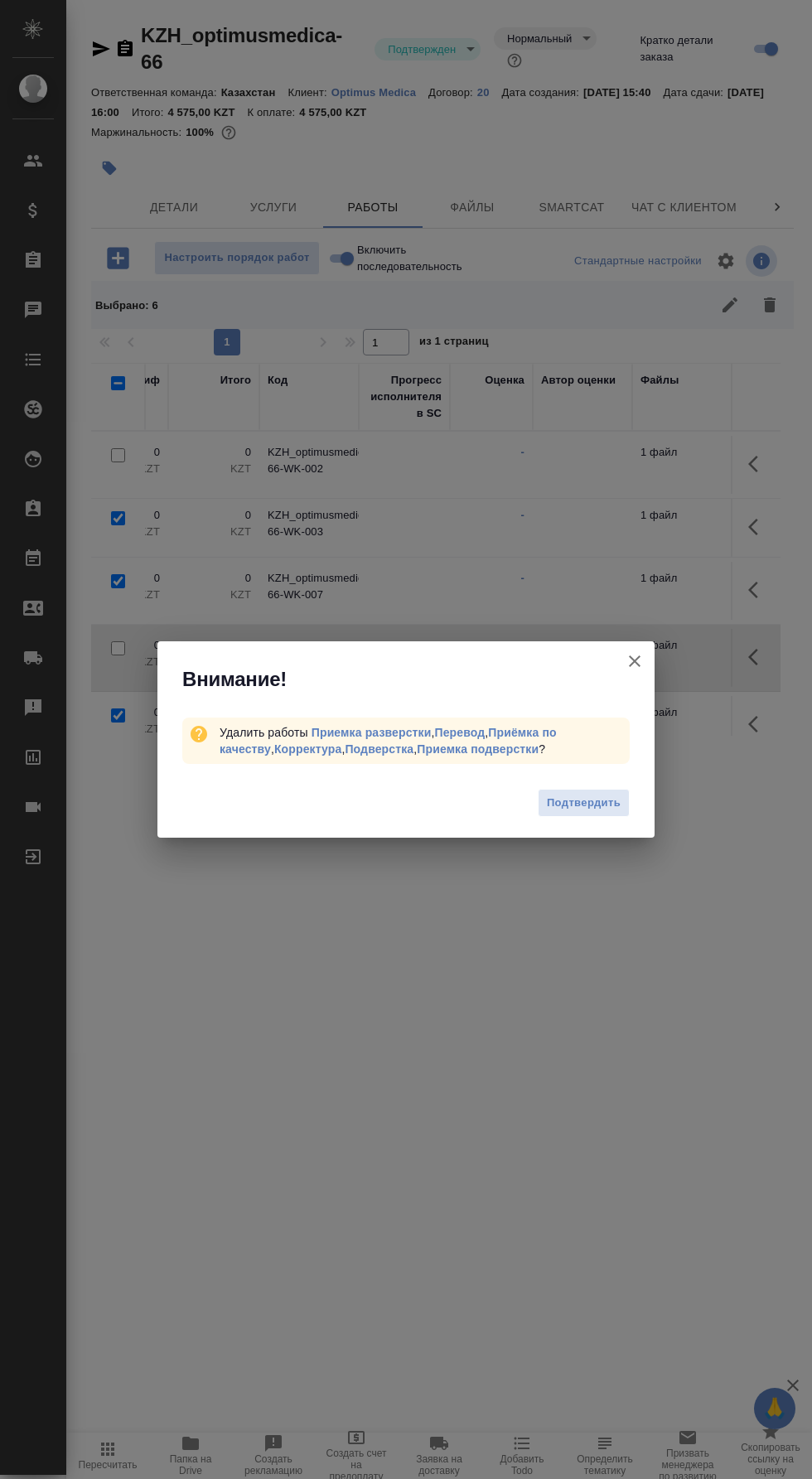
click at [603, 800] on span "Подтвердить" at bounding box center [583, 803] width 74 height 19
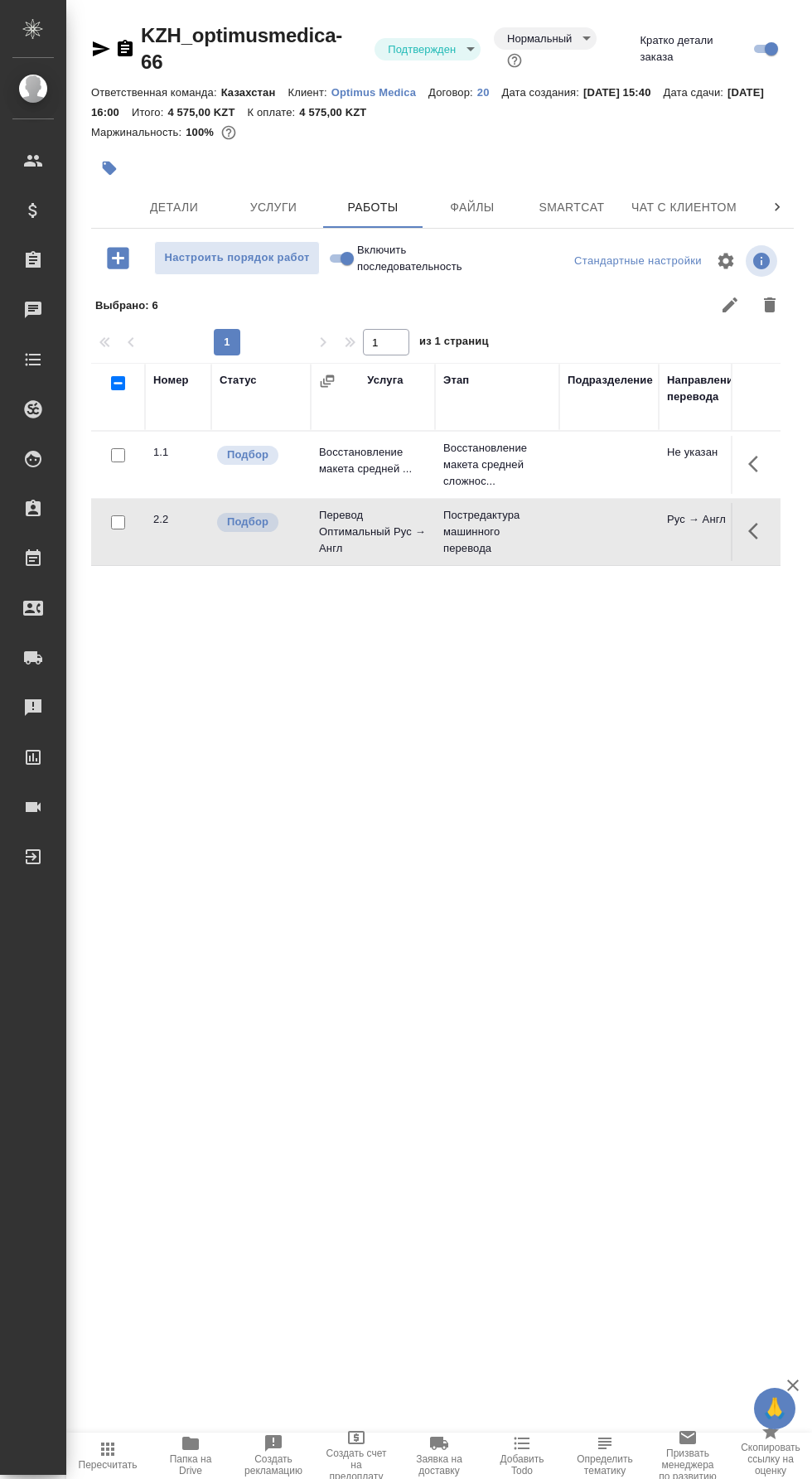
scroll to position [0, 83]
click at [681, 197] on span "Чат" at bounding box center [713, 207] width 80 height 20
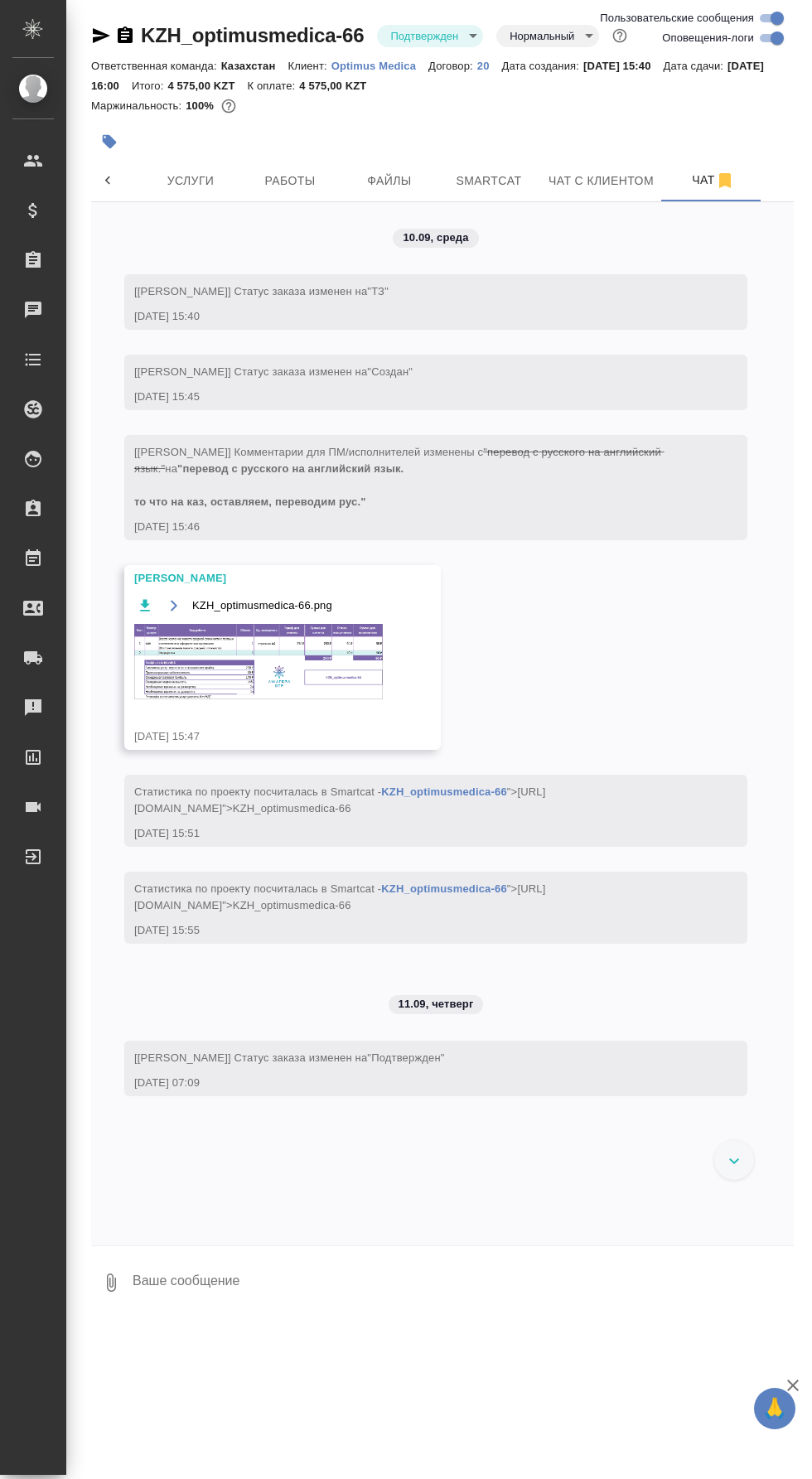
click at [295, 673] on img at bounding box center [257, 661] width 248 height 75
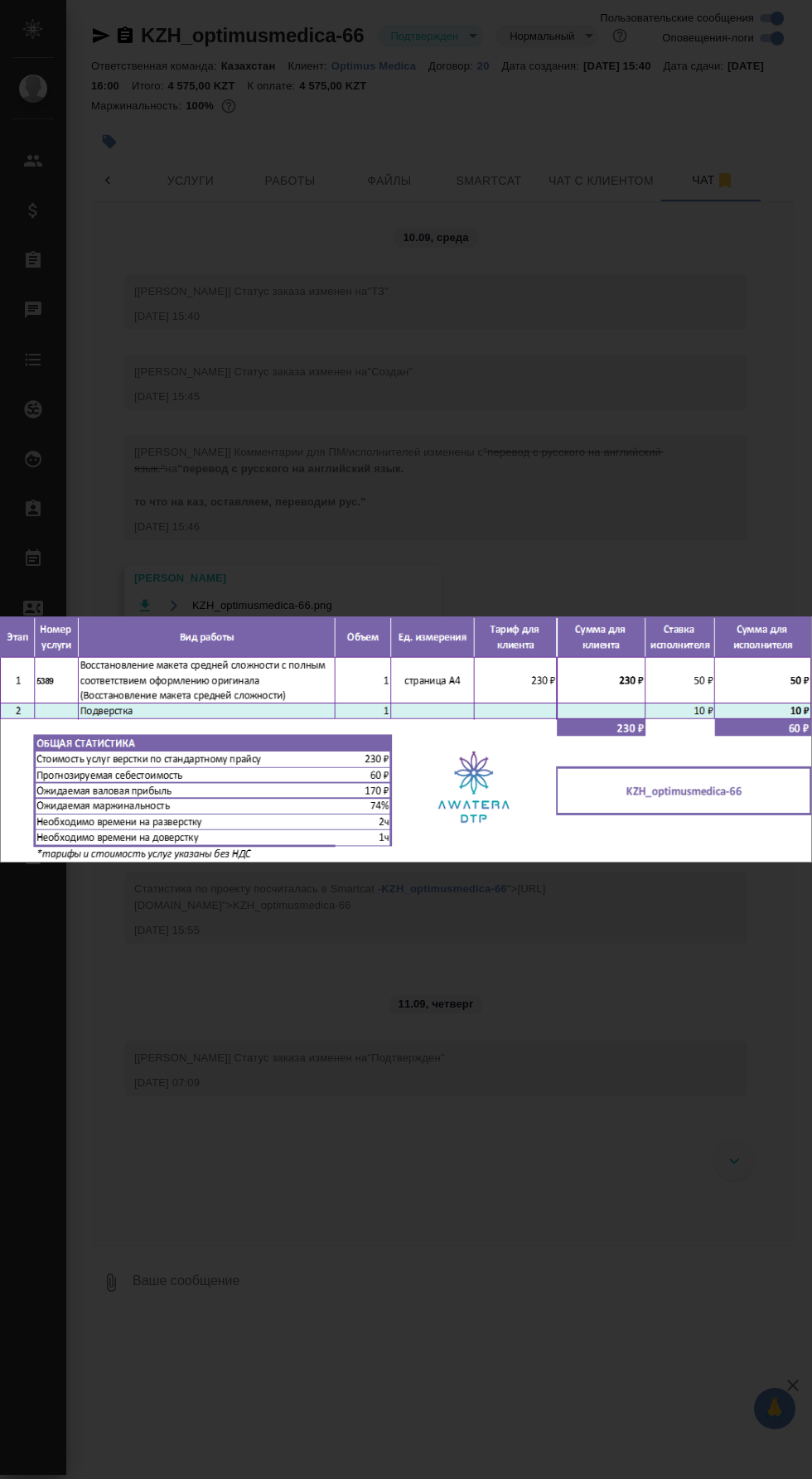
click at [608, 464] on div "KZH_optimusmedica-66.png 1 of 1" at bounding box center [406, 740] width 812 height 1479
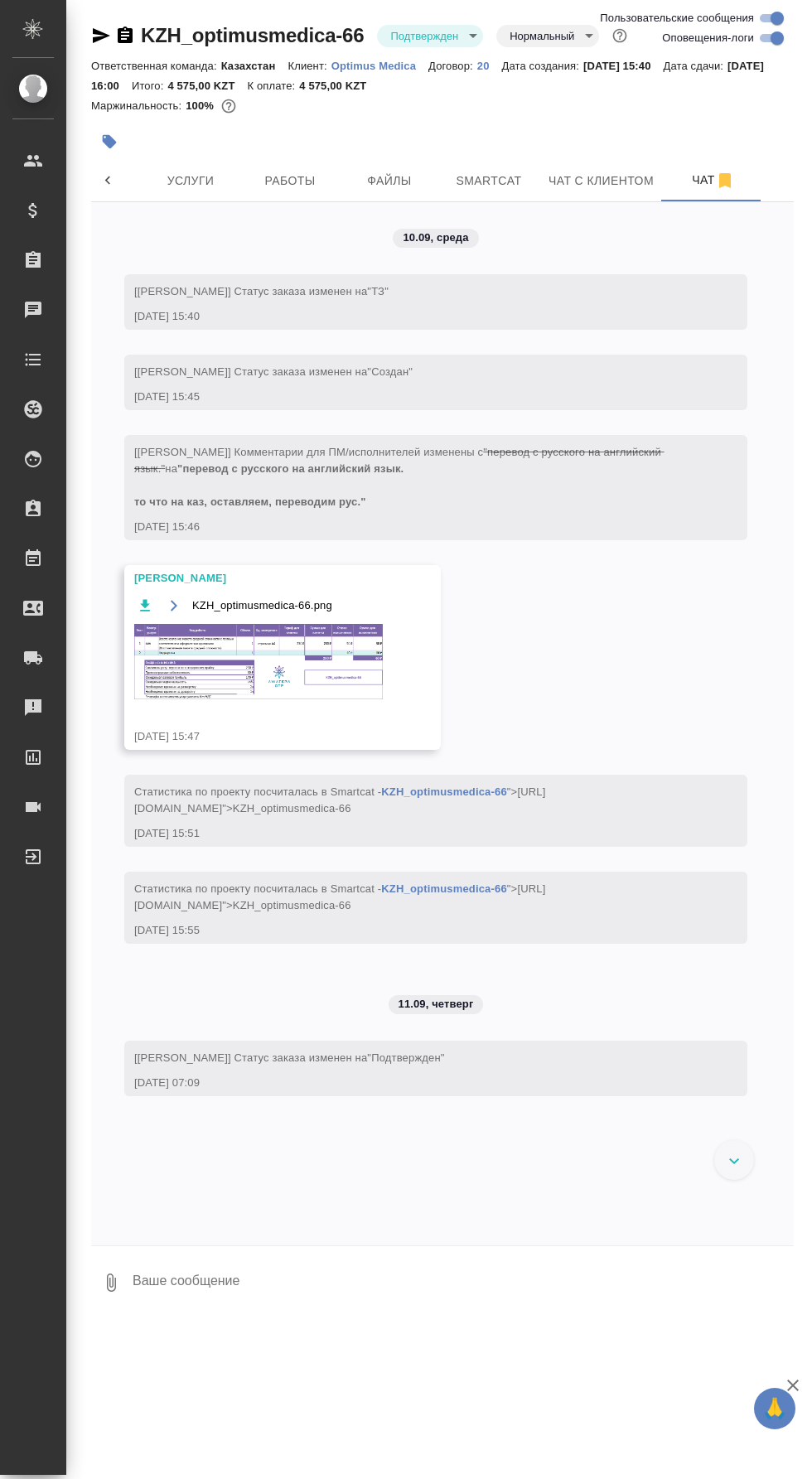
click at [294, 172] on span "Работы" at bounding box center [290, 180] width 80 height 20
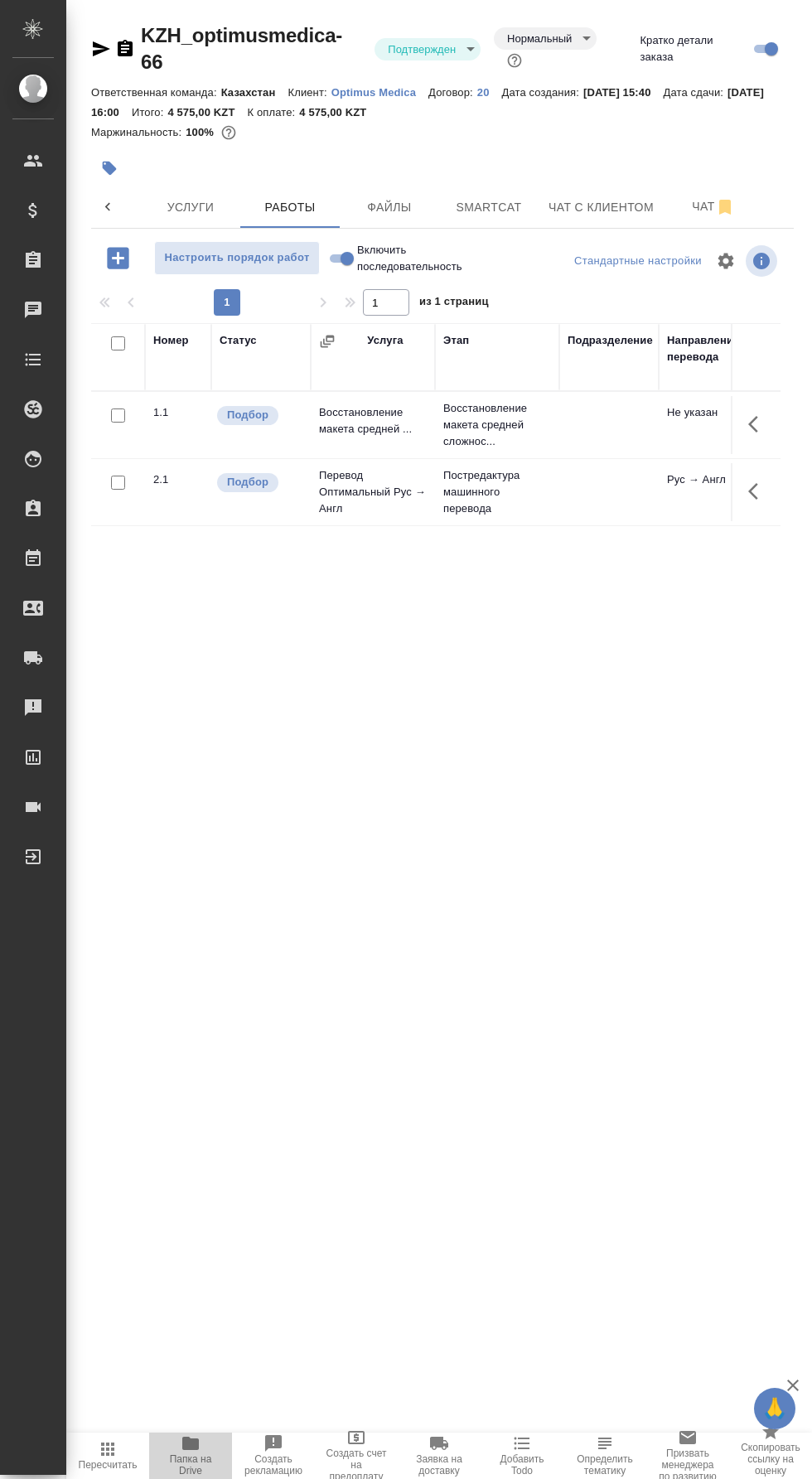
click at [194, 1459] on span "Папка на Drive" at bounding box center [191, 1465] width 63 height 23
click at [187, 197] on span "Услуги" at bounding box center [191, 208] width 80 height 20
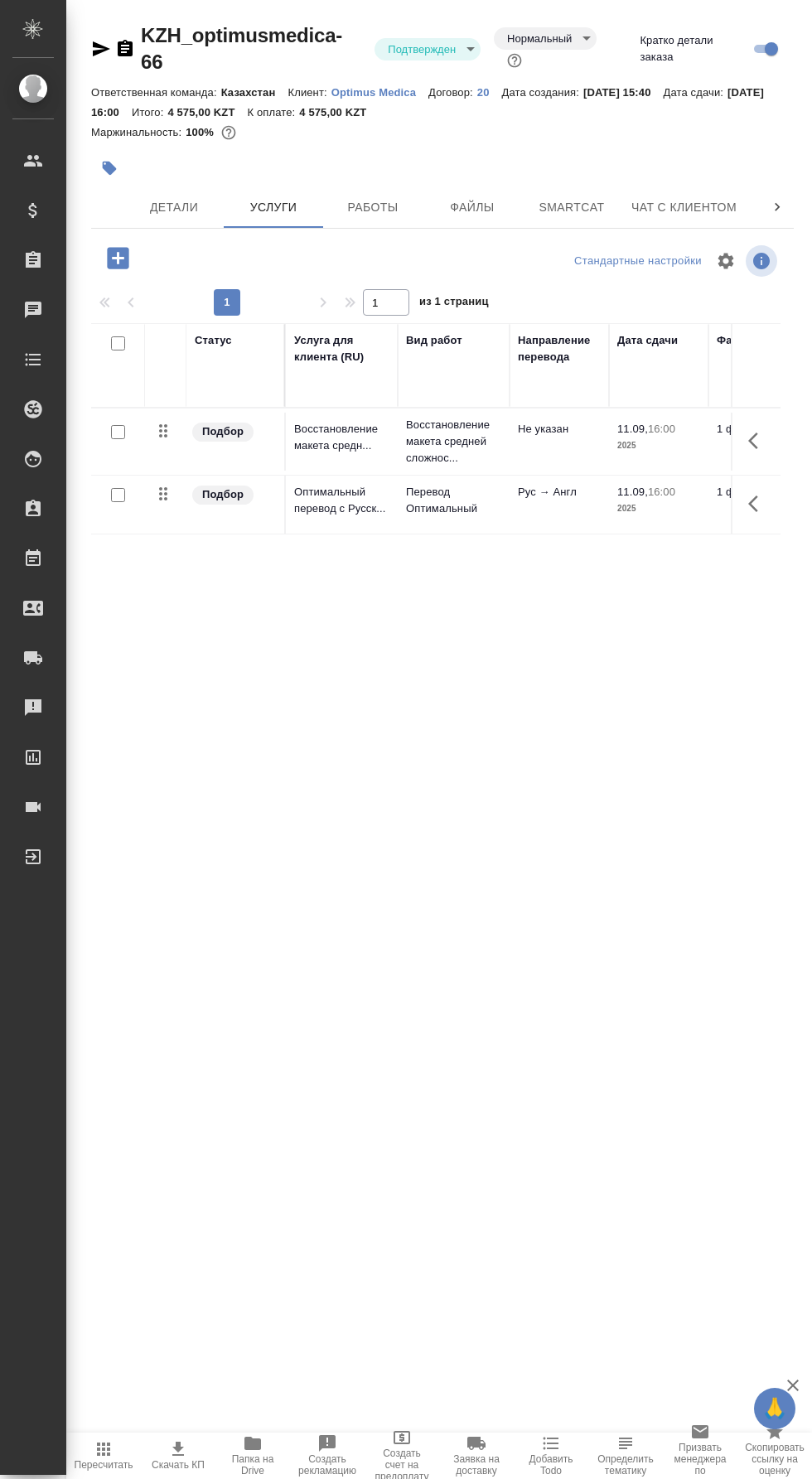
click at [165, 197] on span "Детали" at bounding box center [174, 208] width 80 height 20
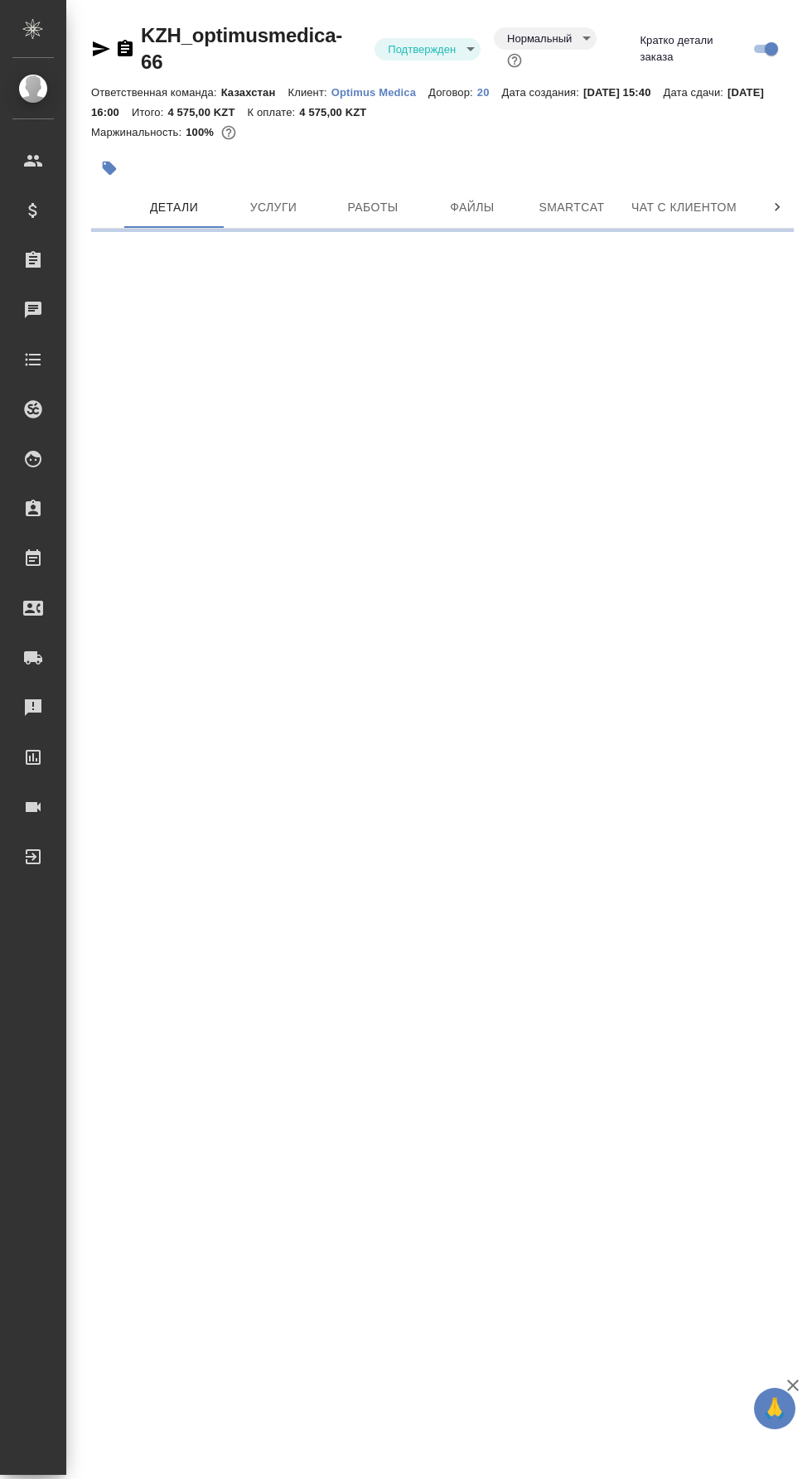
select select "RU"
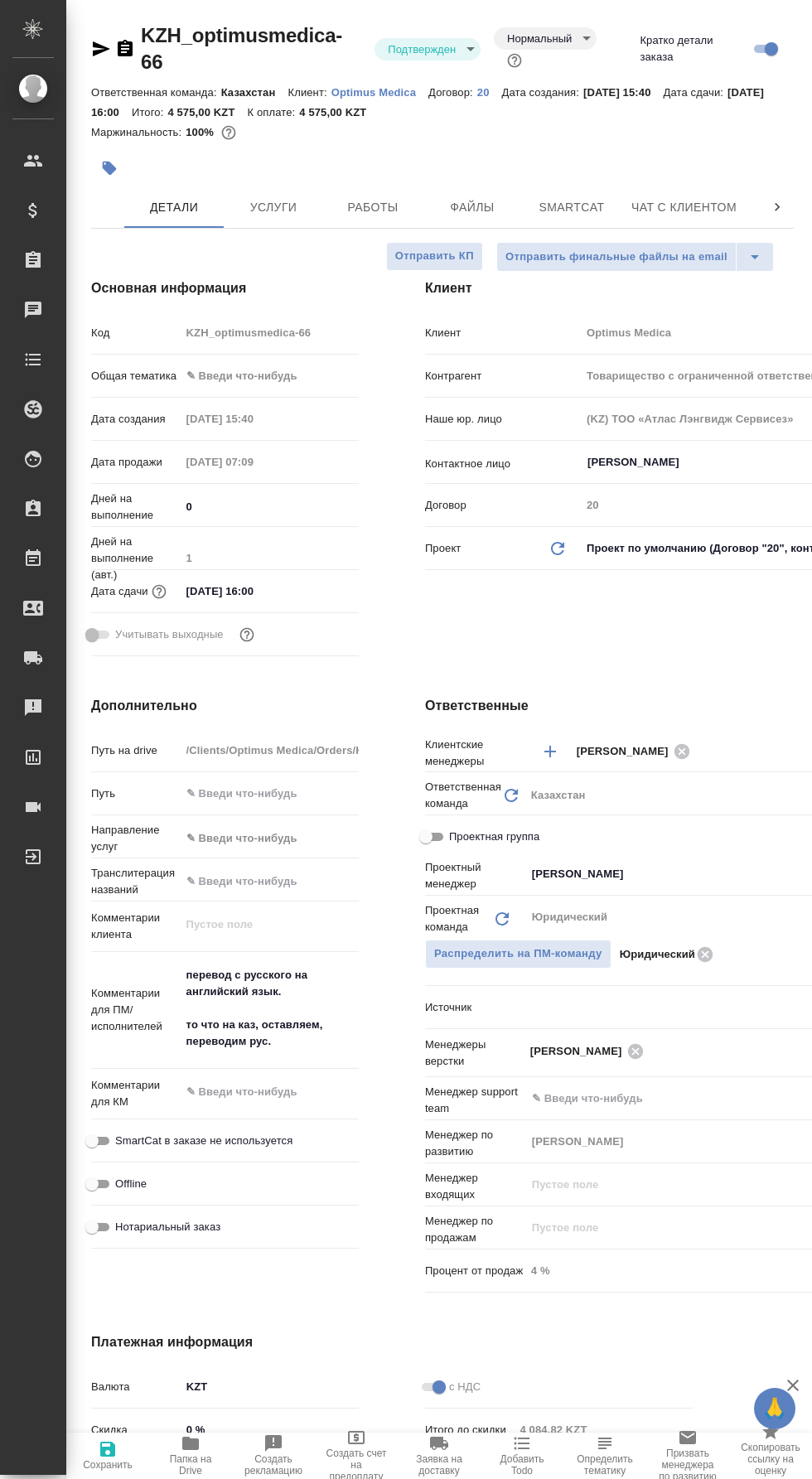
type textarea "x"
type input "Товарищество с ограниченной ответственностью "Оптимус медика"«Optimus medica» L…"
type textarea "x"
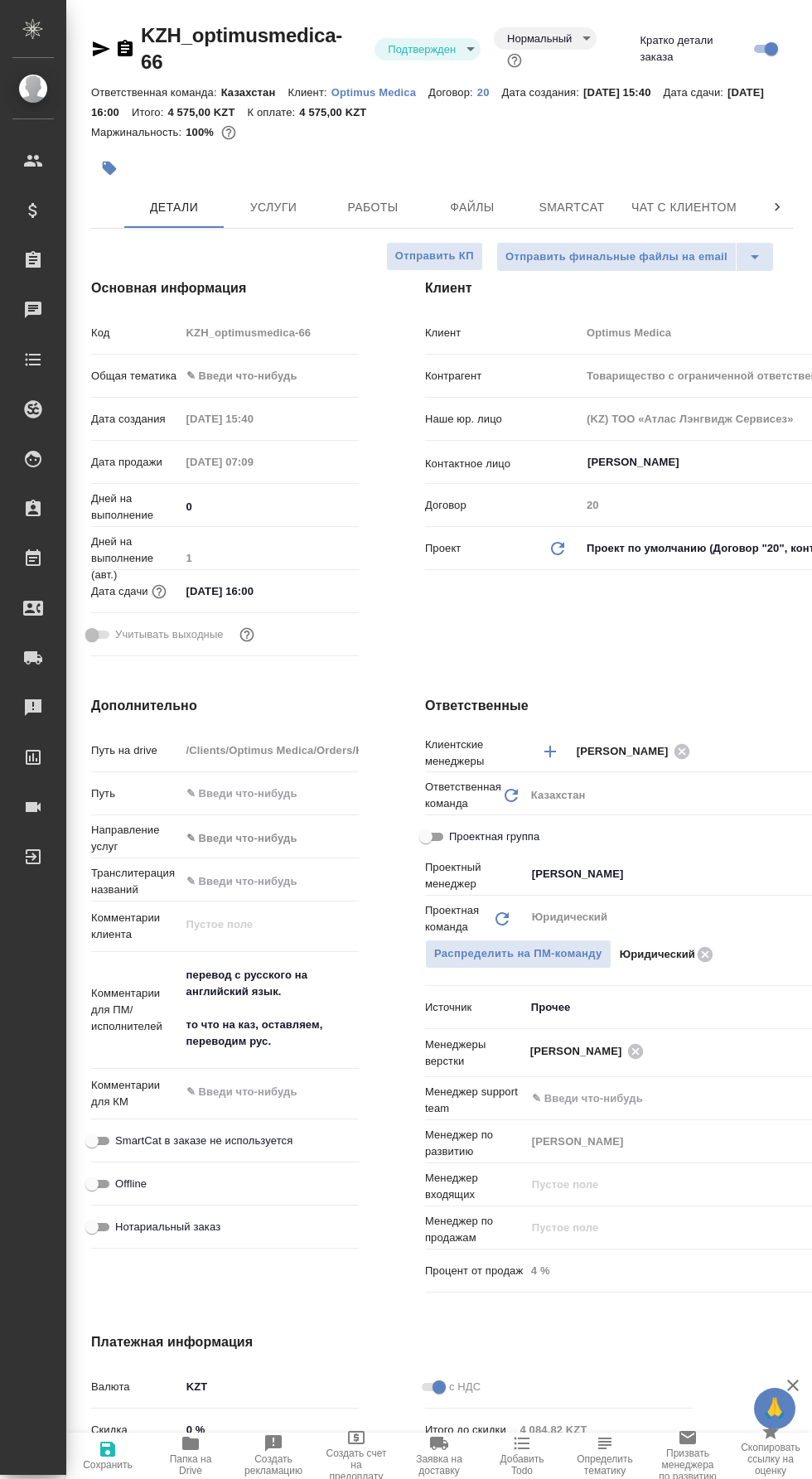
type textarea "x"
type input "Товарищество с ограниченной ответственностью "Оптимус медика"«Optimus medica» L…"
type textarea "x"
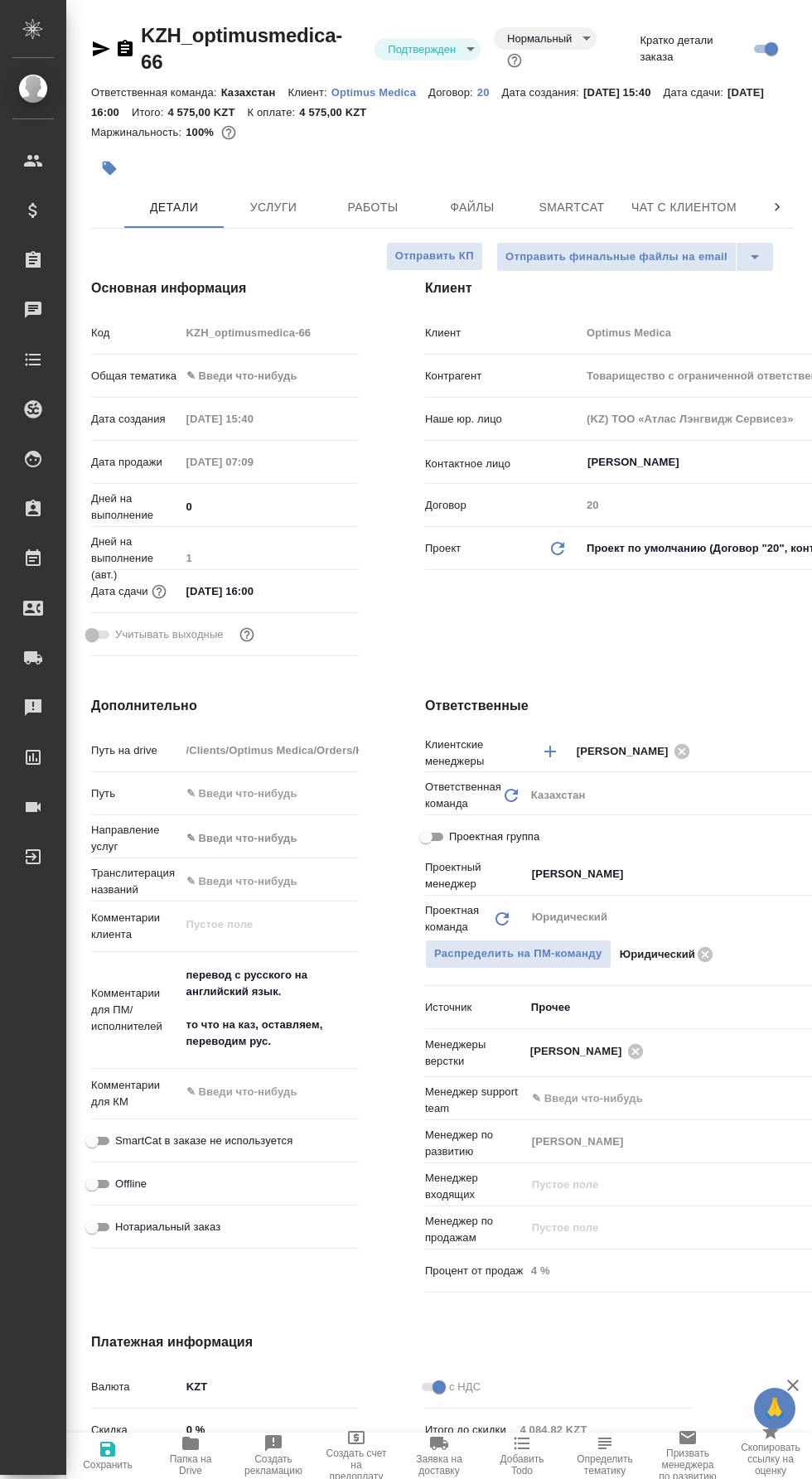
type textarea "x"
type input "Товарищество с ограниченной ответственностью "Оптимус медика"«Optimus medica» L…"
type textarea "x"
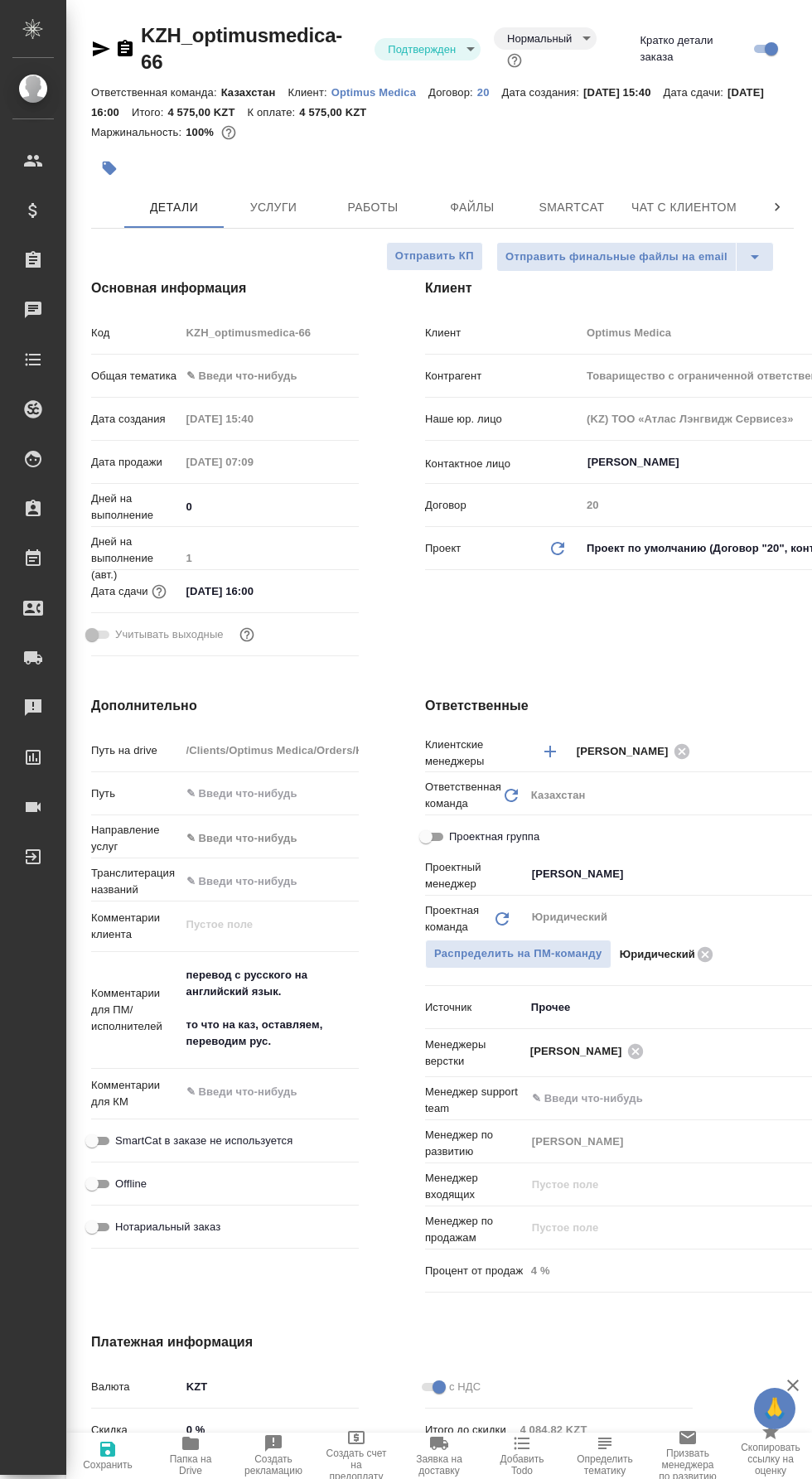
type input "Товарищество с ограниченной ответственностью "Оптимус медика"«Optimus medica» L…"
type textarea "x"
type input "Товарищество с ограниченной ответственностью "Оптимус медика"«Optimus medica» L…"
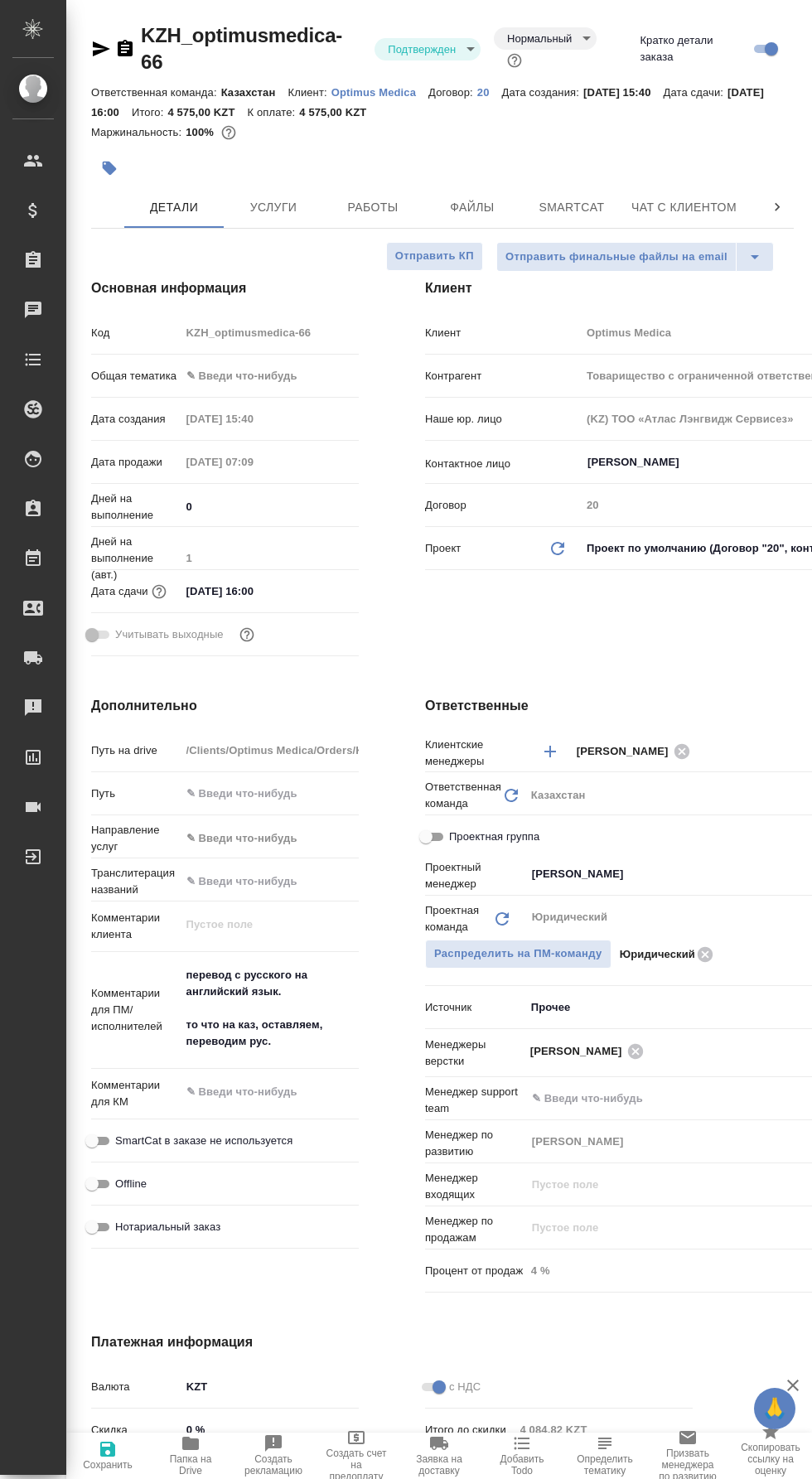
type textarea "x"
type input "Товарищество с ограниченной ответственностью "Оптимус медика"«Optimus medica» L…"
type textarea "x"
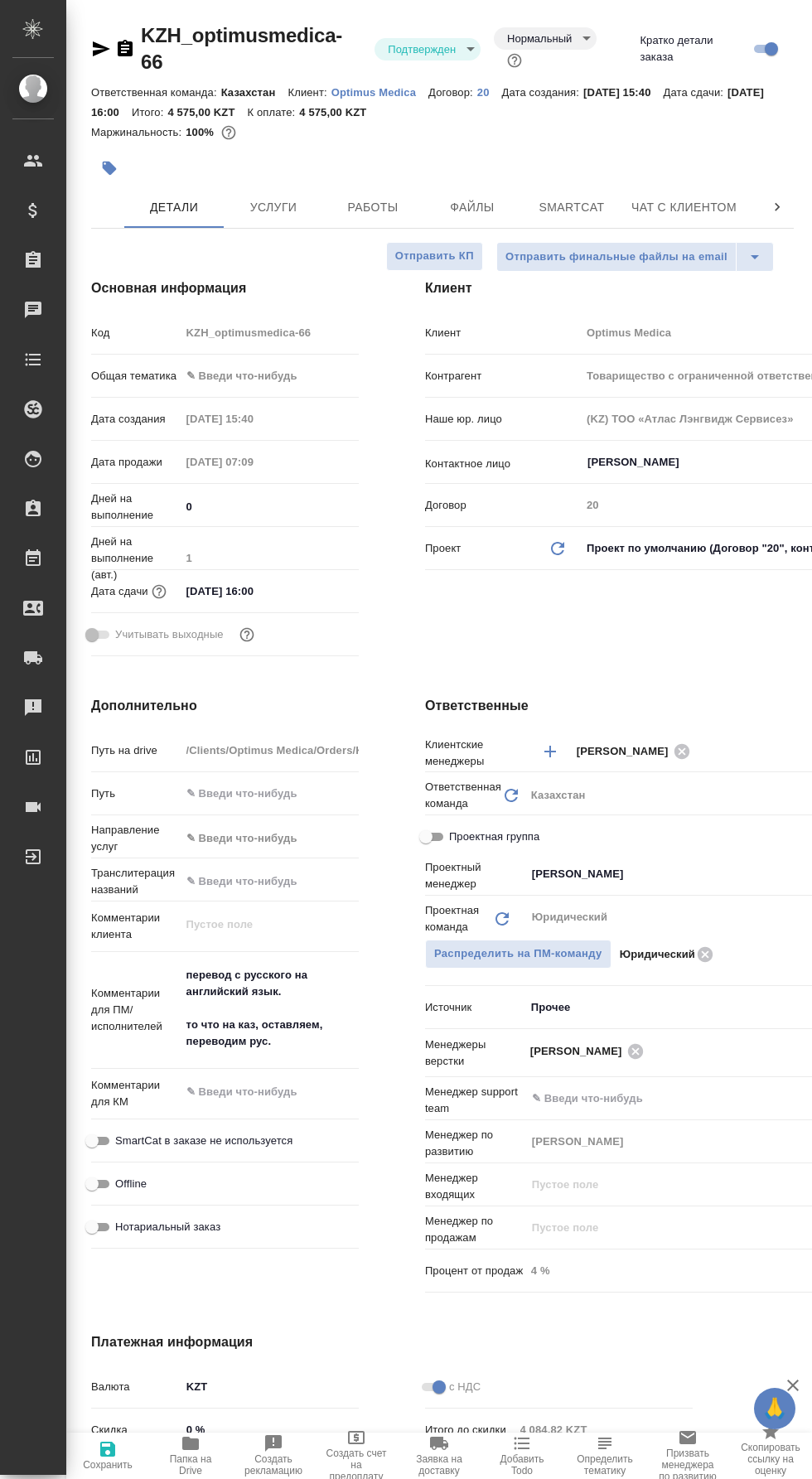
type textarea "x"
click at [384, 197] on span "Работы" at bounding box center [373, 208] width 80 height 20
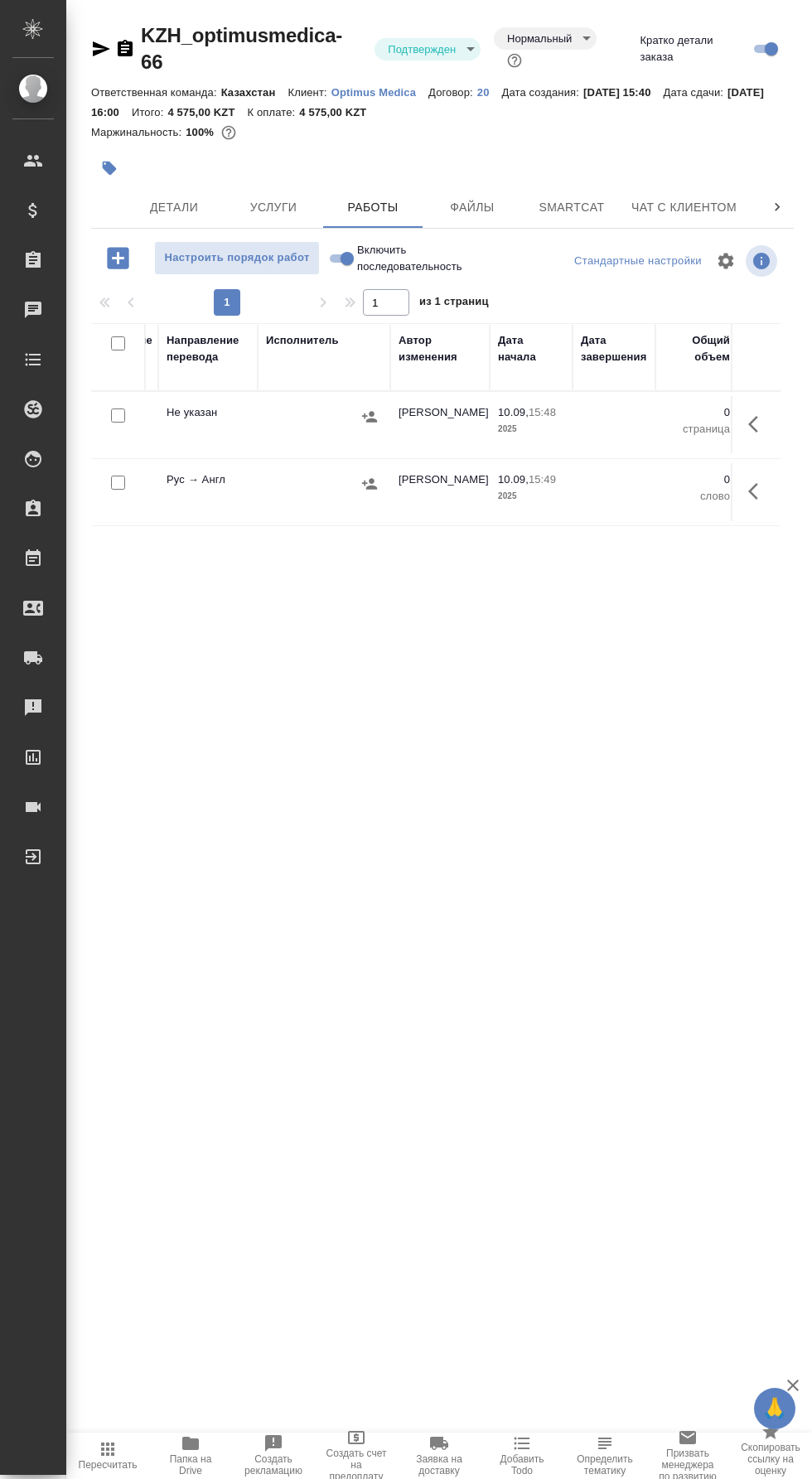
scroll to position [0, 501]
click at [759, 414] on icon "button" at bounding box center [757, 424] width 19 height 19
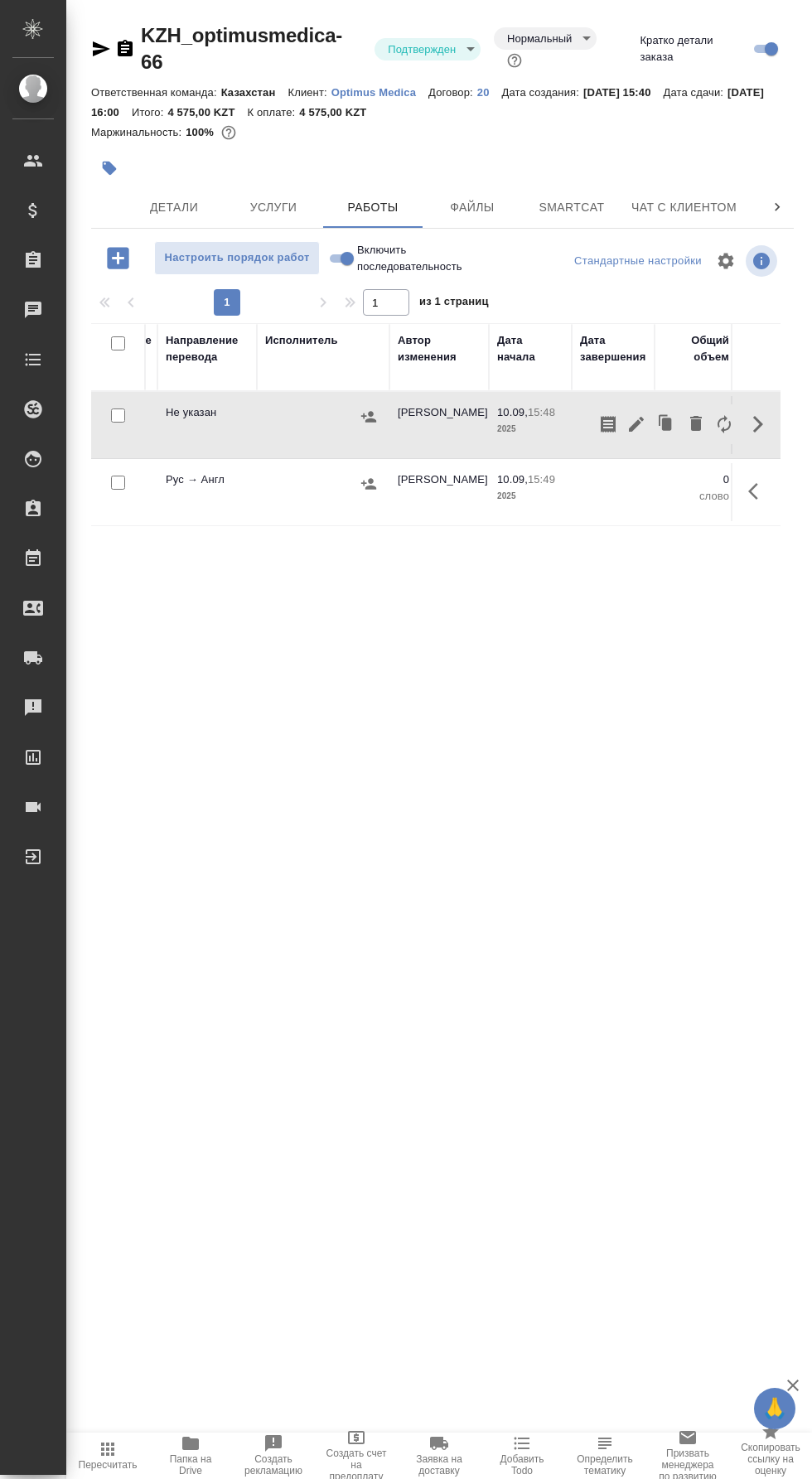
click at [628, 414] on icon "button" at bounding box center [635, 424] width 19 height 19
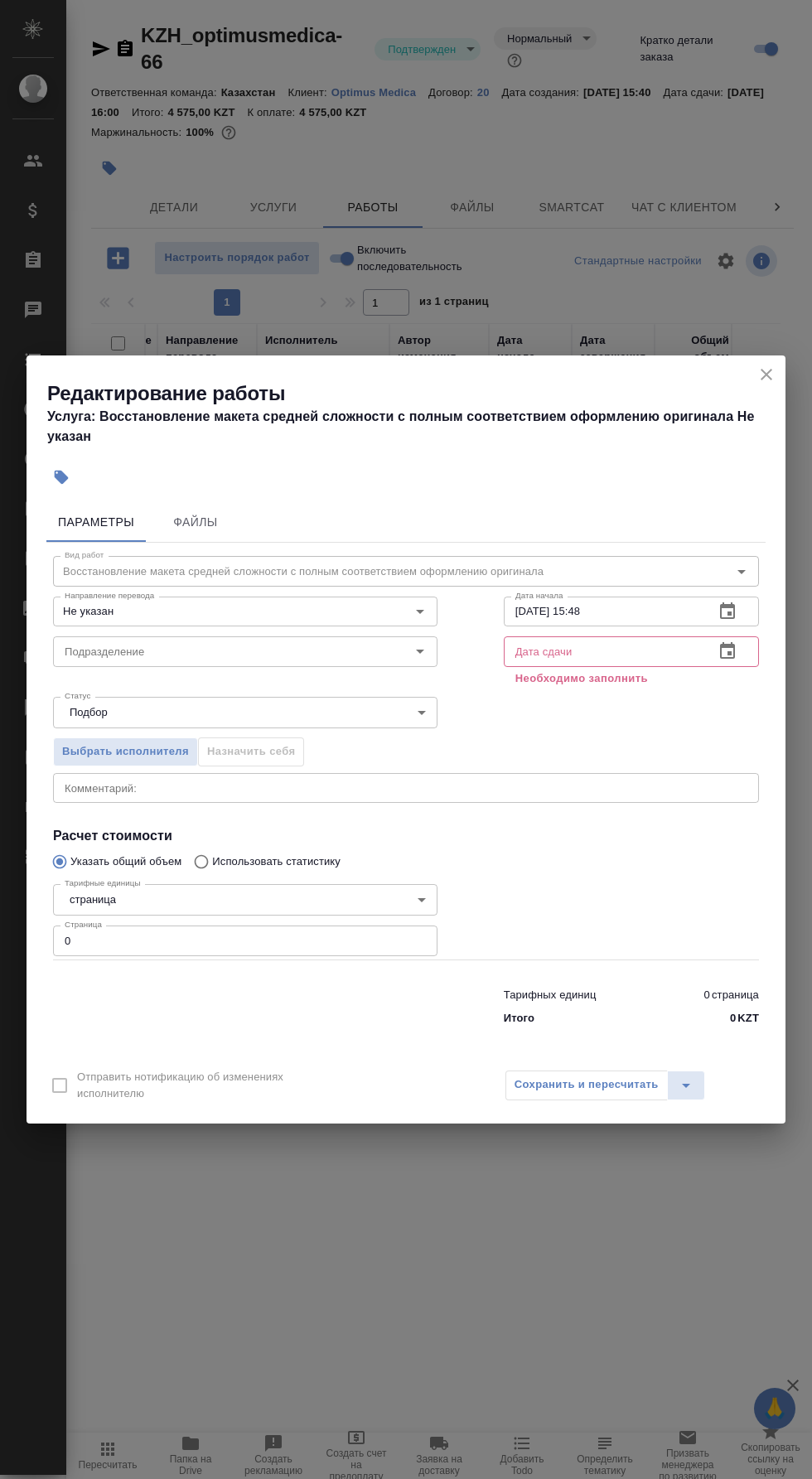
click at [289, 603] on input "Не указан" at bounding box center [217, 611] width 319 height 19
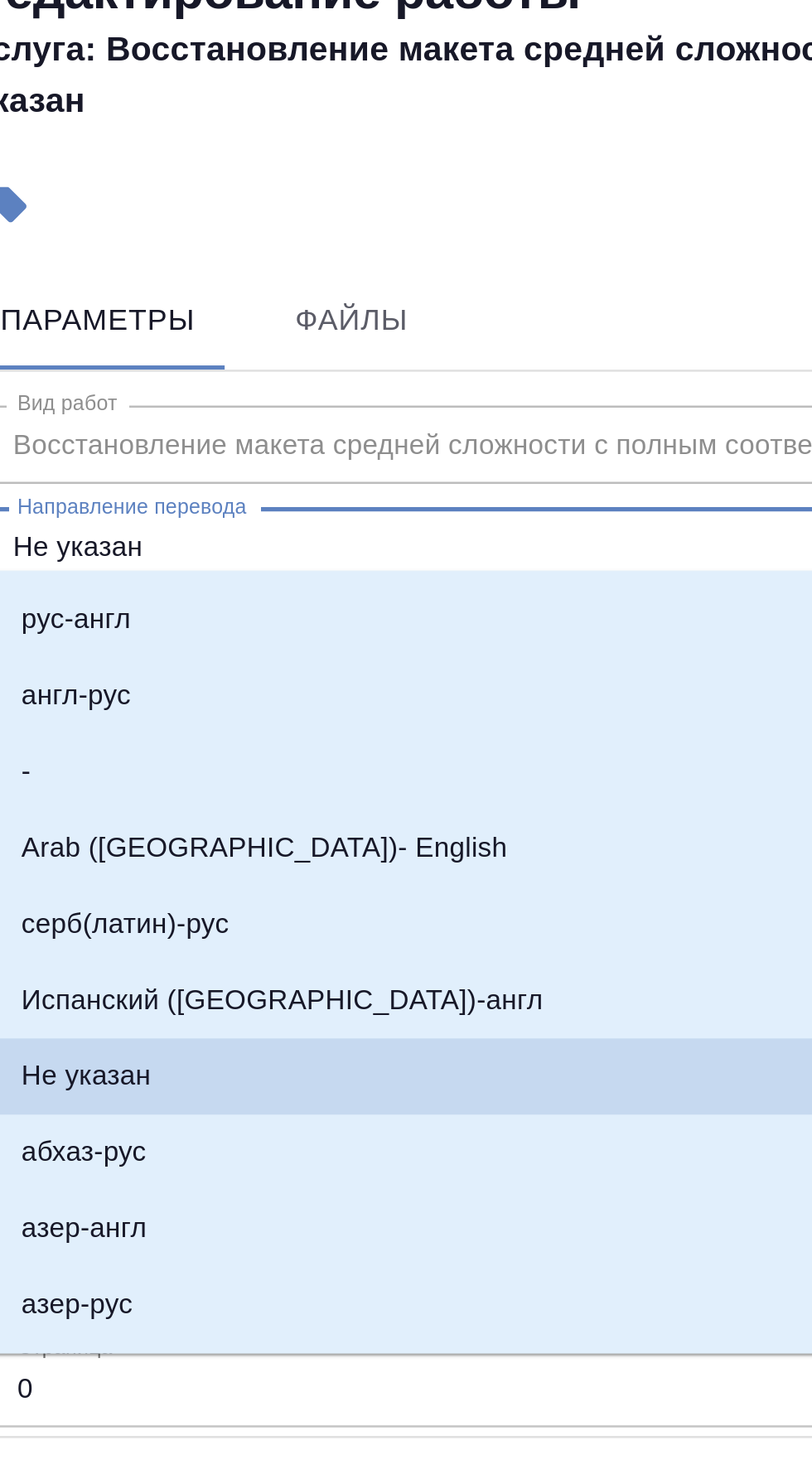
click at [175, 637] on li "рус-англ" at bounding box center [246, 639] width 384 height 30
type input "рус-англ"
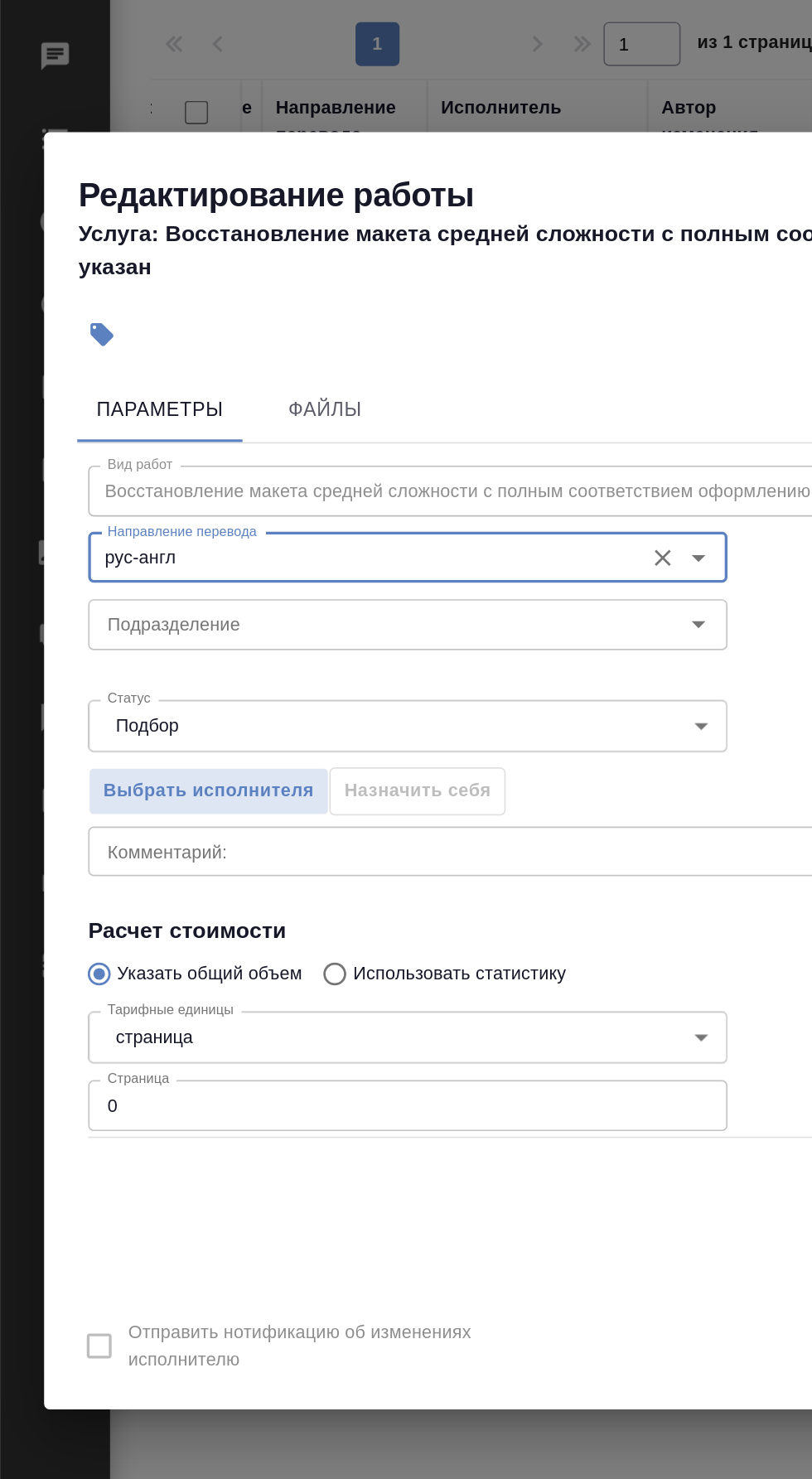
click at [268, 648] on input "Подразделение" at bounding box center [217, 651] width 319 height 19
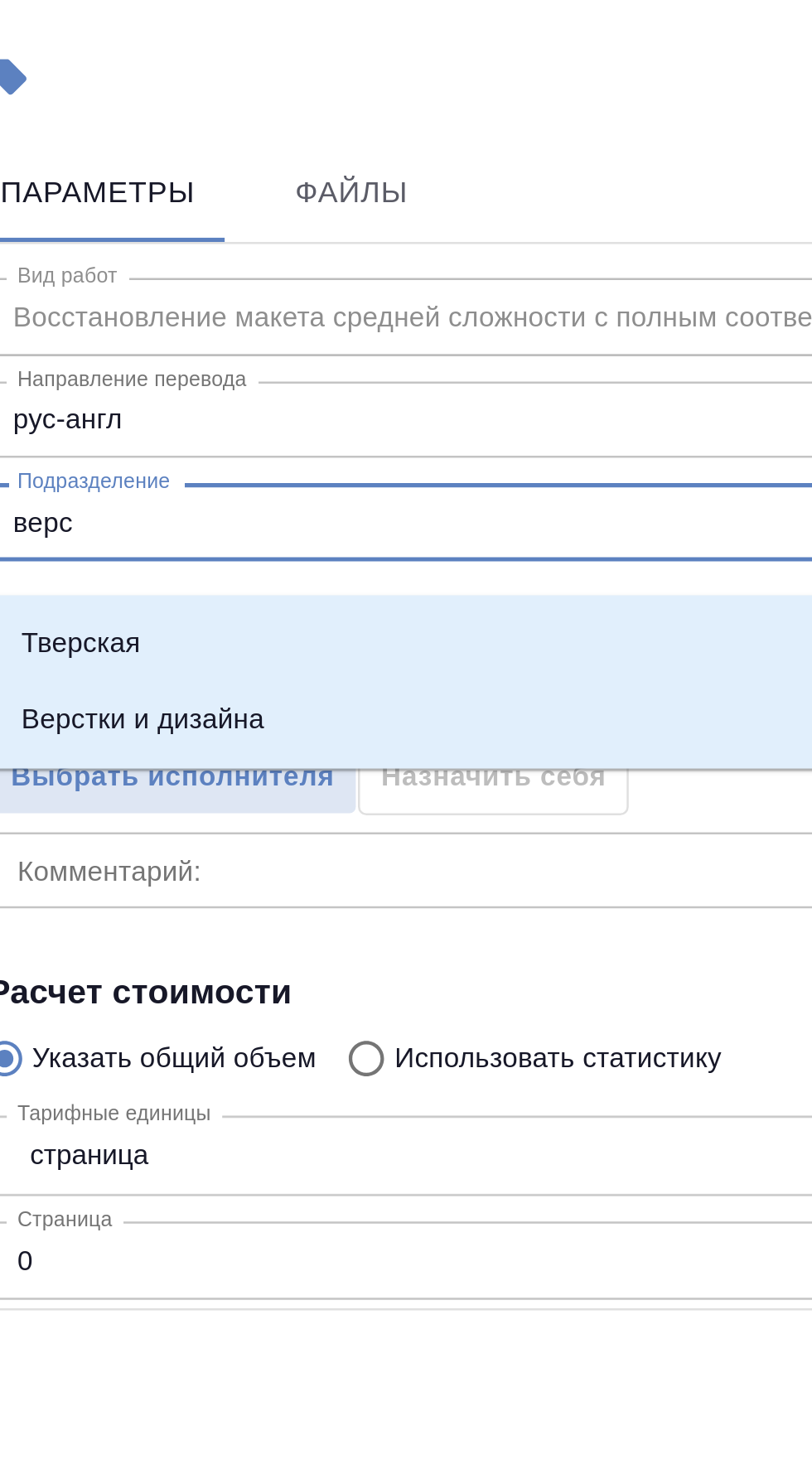
click at [209, 731] on li "Верстки и дизайна" at bounding box center [246, 728] width 384 height 30
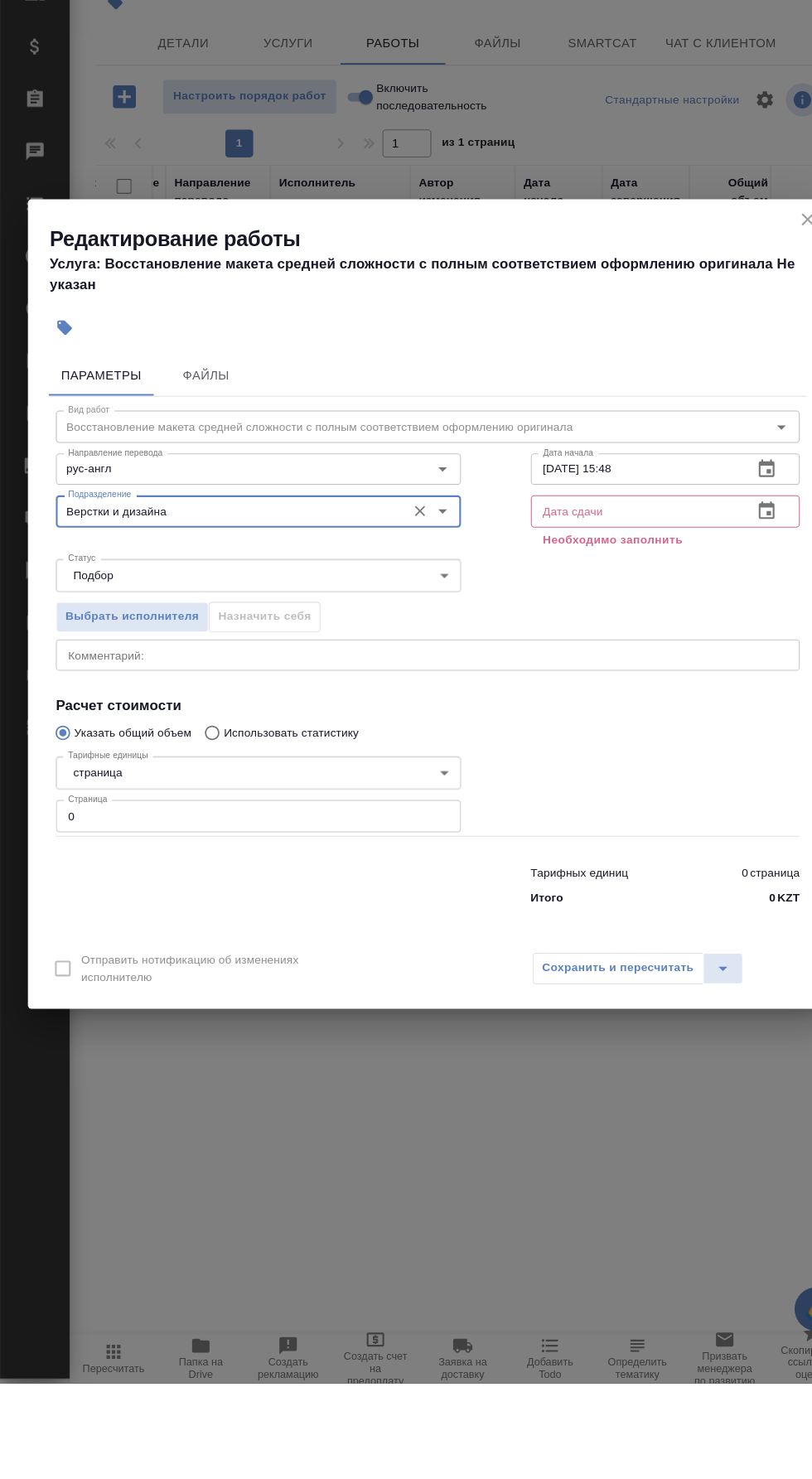
type input "Верстки и дизайна"
click at [399, 781] on textarea at bounding box center [406, 787] width 682 height 13
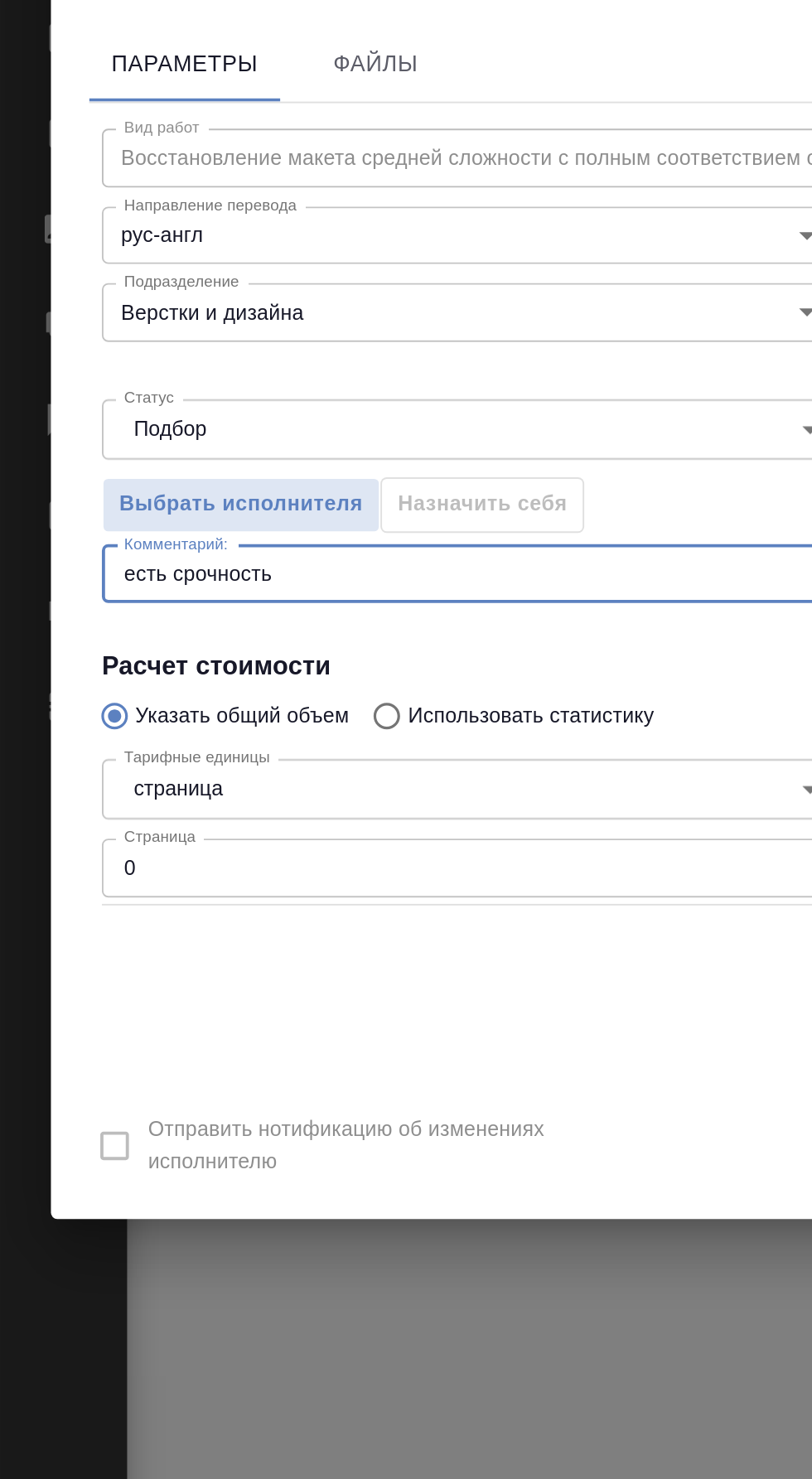
click at [253, 789] on textarea "есть срочность" at bounding box center [406, 787] width 682 height 13
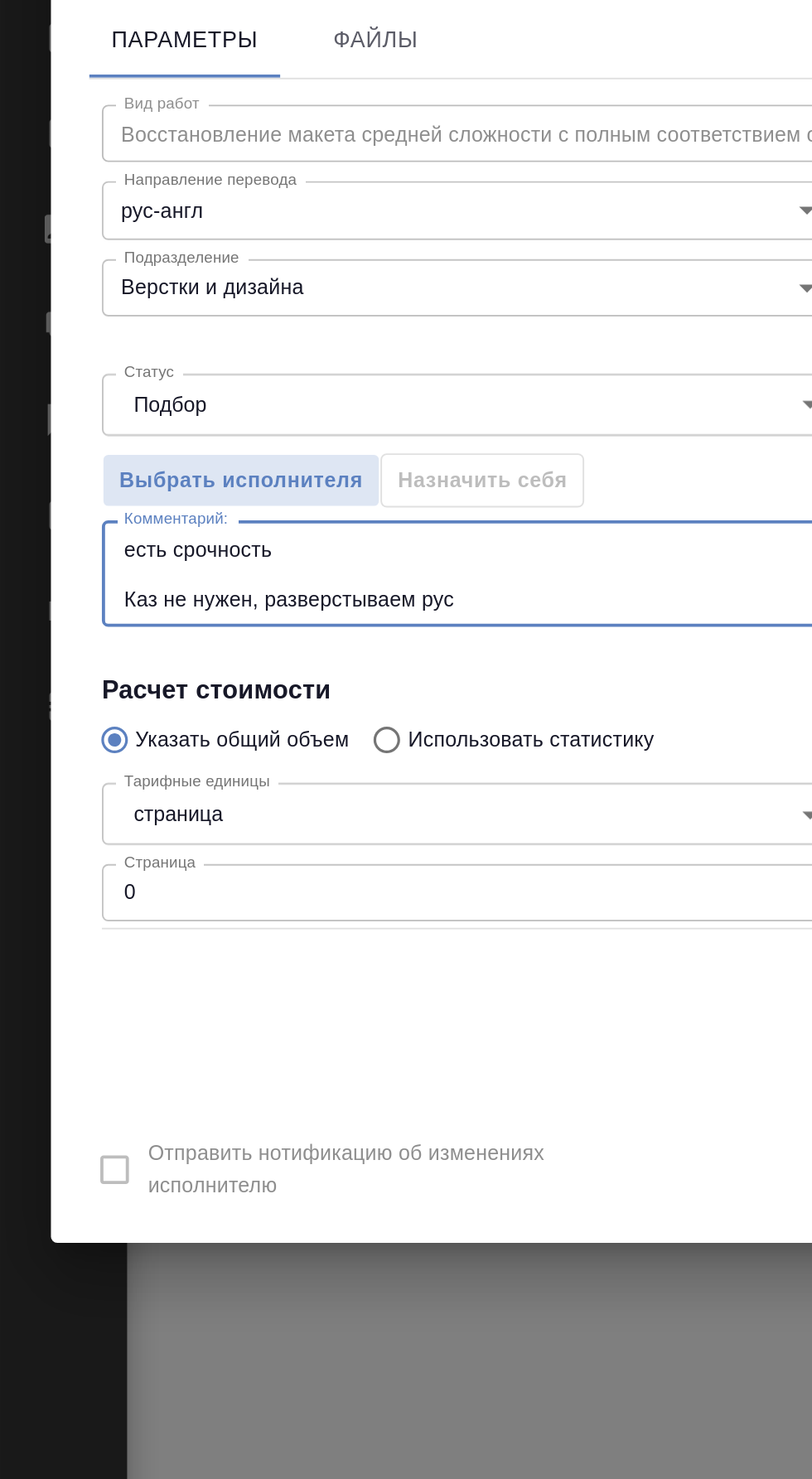
type textarea "есть срочность Каз не нужен, разверстываем рус"
click at [152, 959] on input "0" at bounding box center [246, 953] width 384 height 30
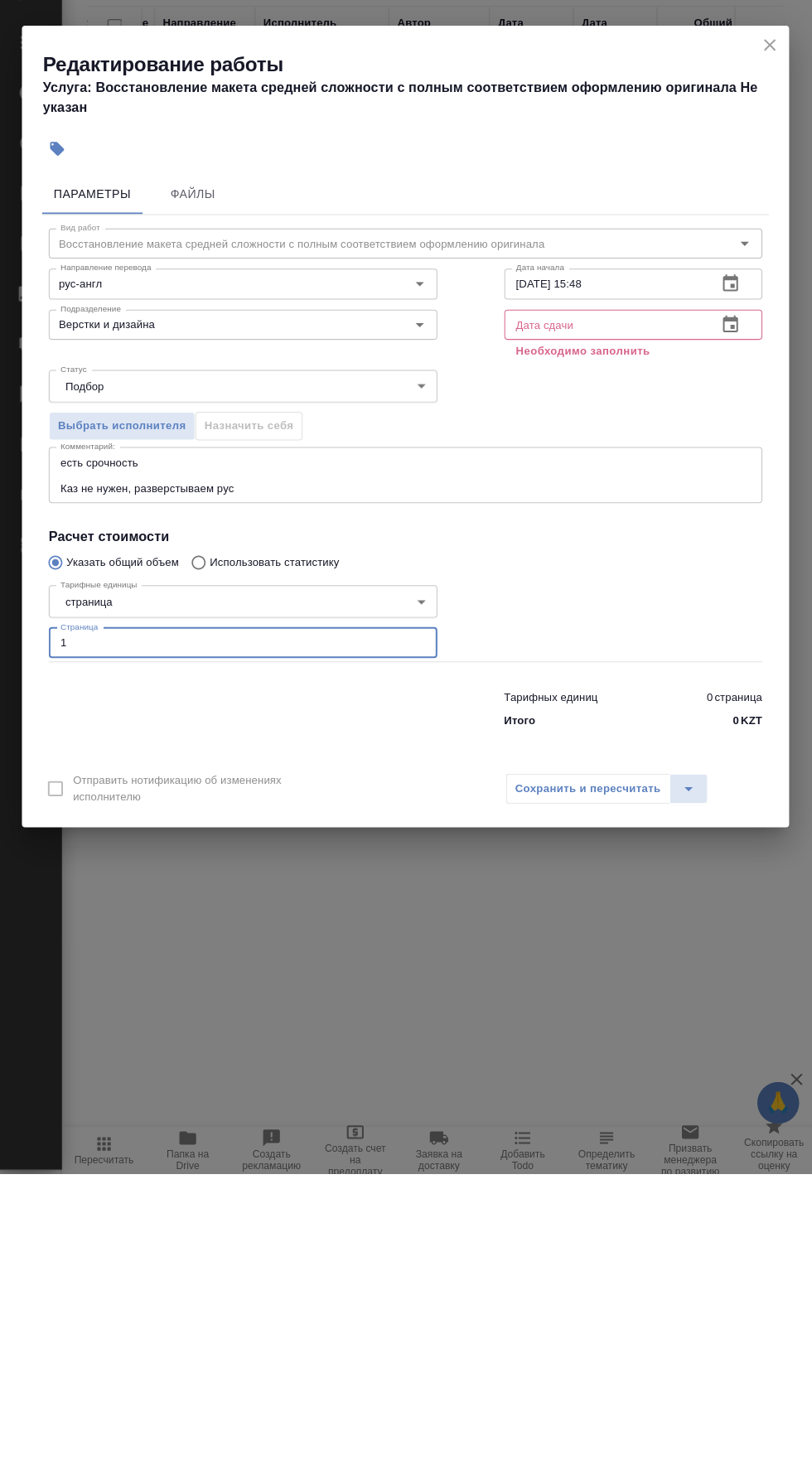
type input "1"
click at [722, 589] on icon "button" at bounding box center [727, 597] width 15 height 17
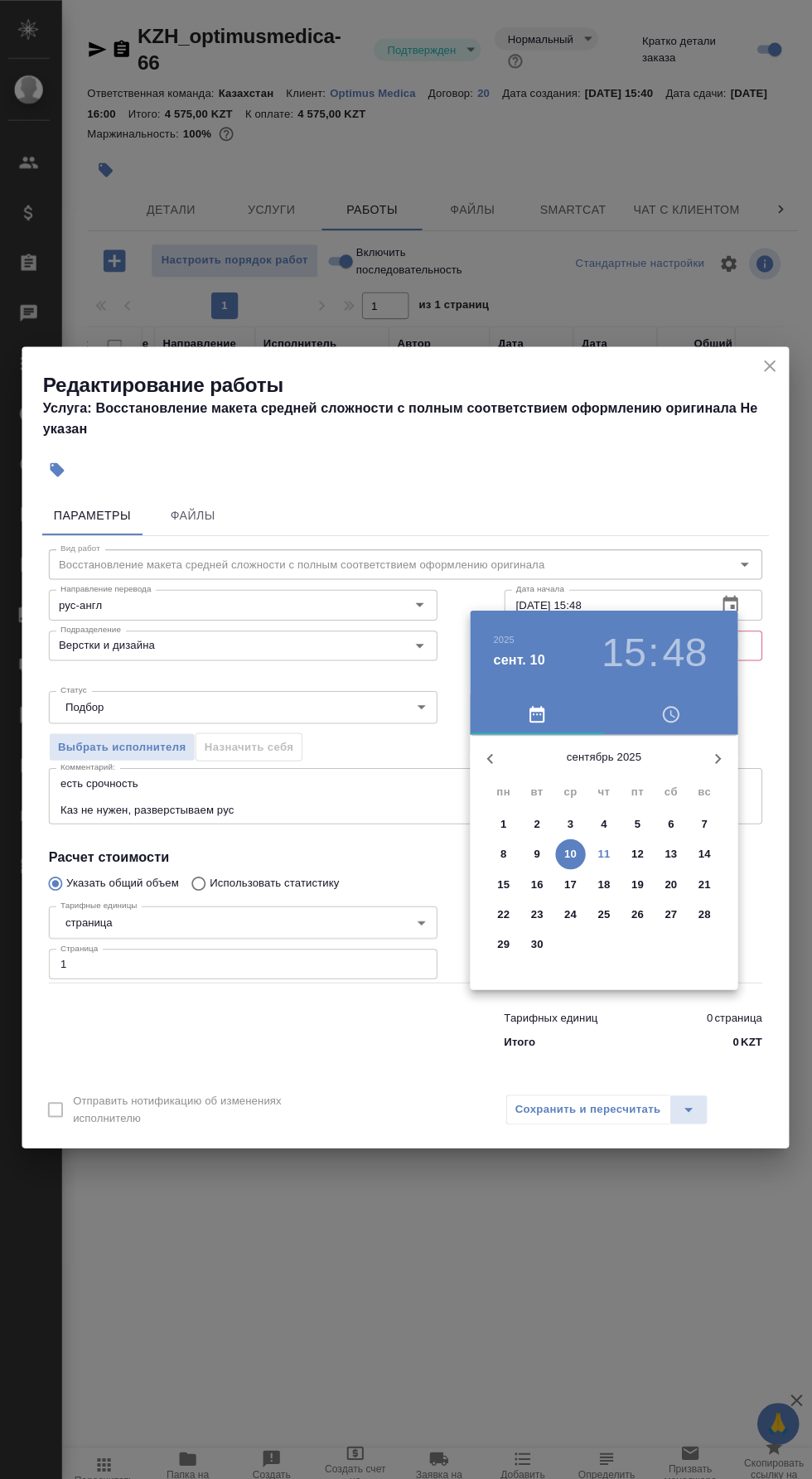
click at [605, 845] on p "11" at bounding box center [602, 845] width 13 height 17
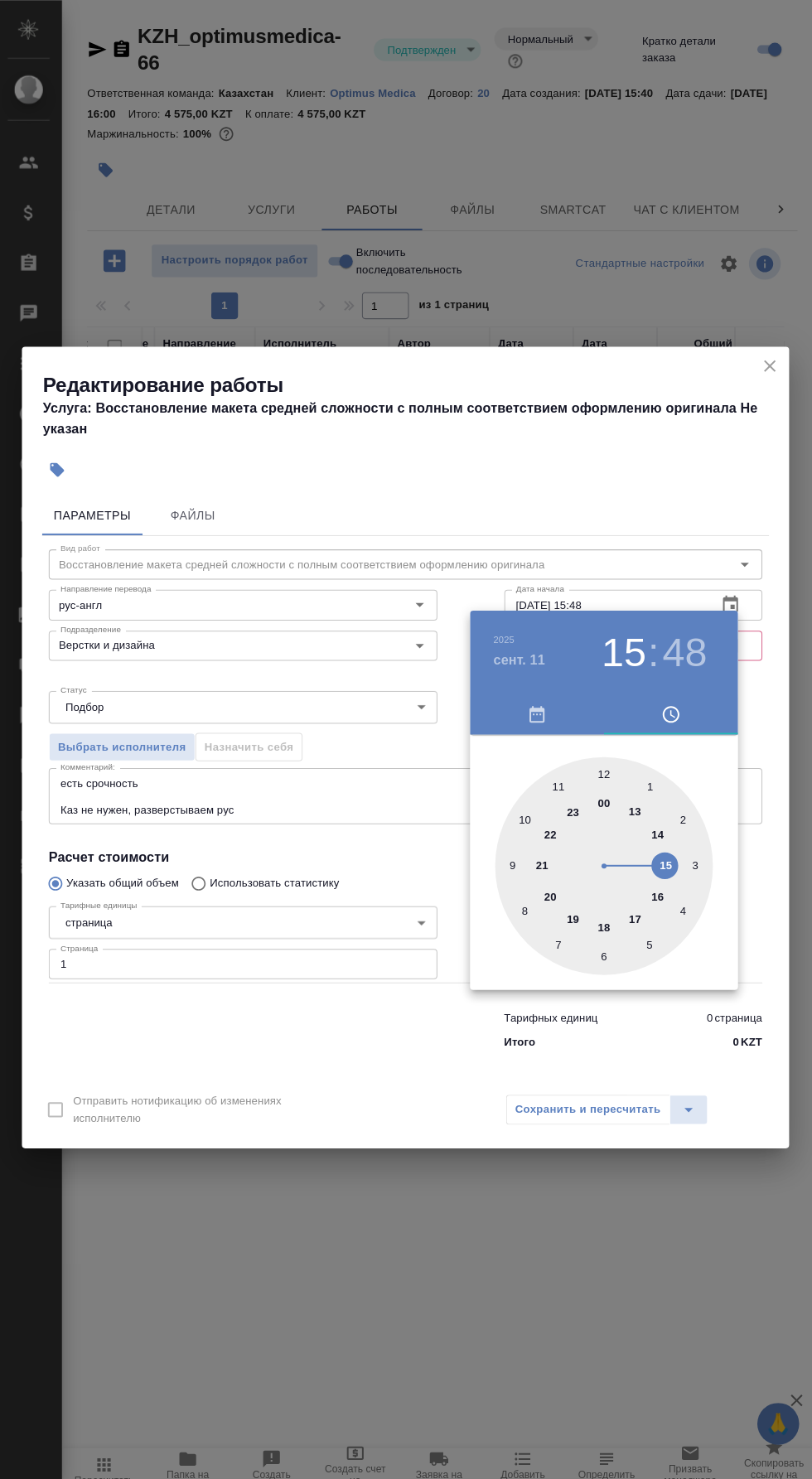
click at [562, 931] on div at bounding box center [602, 856] width 215 height 215
click at [691, 893] on div at bounding box center [602, 856] width 215 height 215
click at [681, 901] on div at bounding box center [602, 856] width 215 height 215
type input "[DATE] 07:20"
click at [631, 469] on div at bounding box center [406, 740] width 812 height 1479
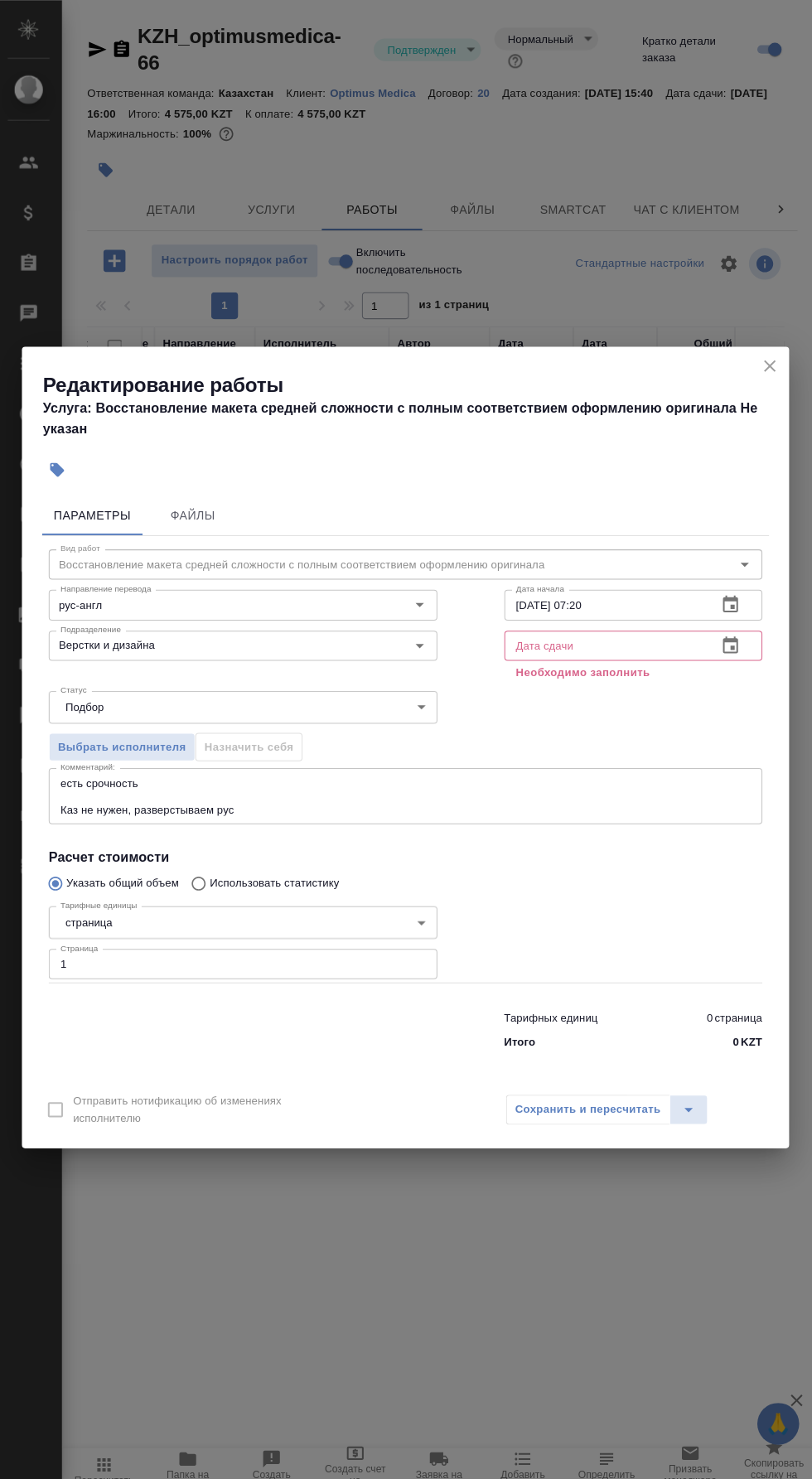
click at [720, 633] on icon "button" at bounding box center [727, 638] width 15 height 17
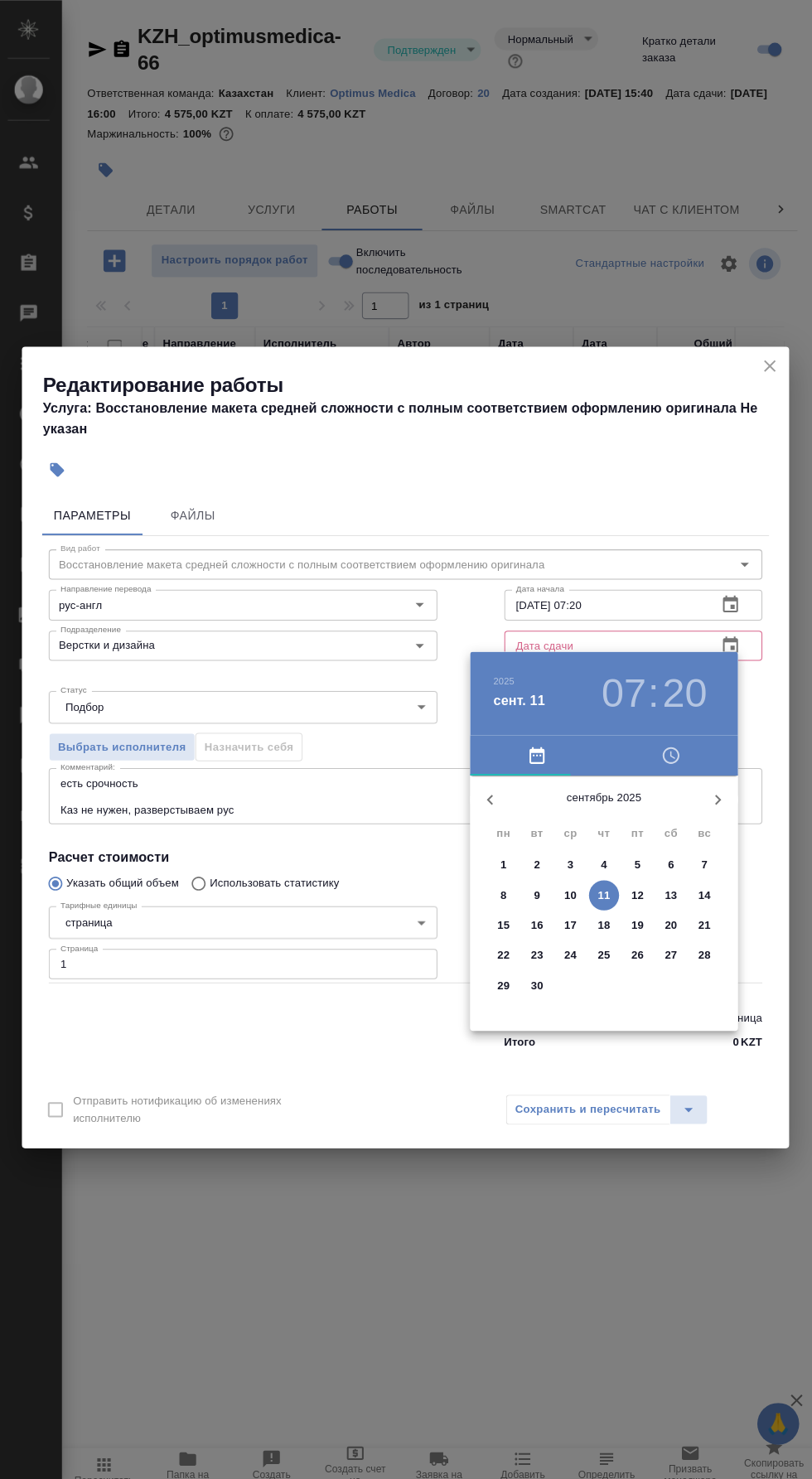
click at [601, 889] on p "11" at bounding box center [602, 886] width 13 height 17
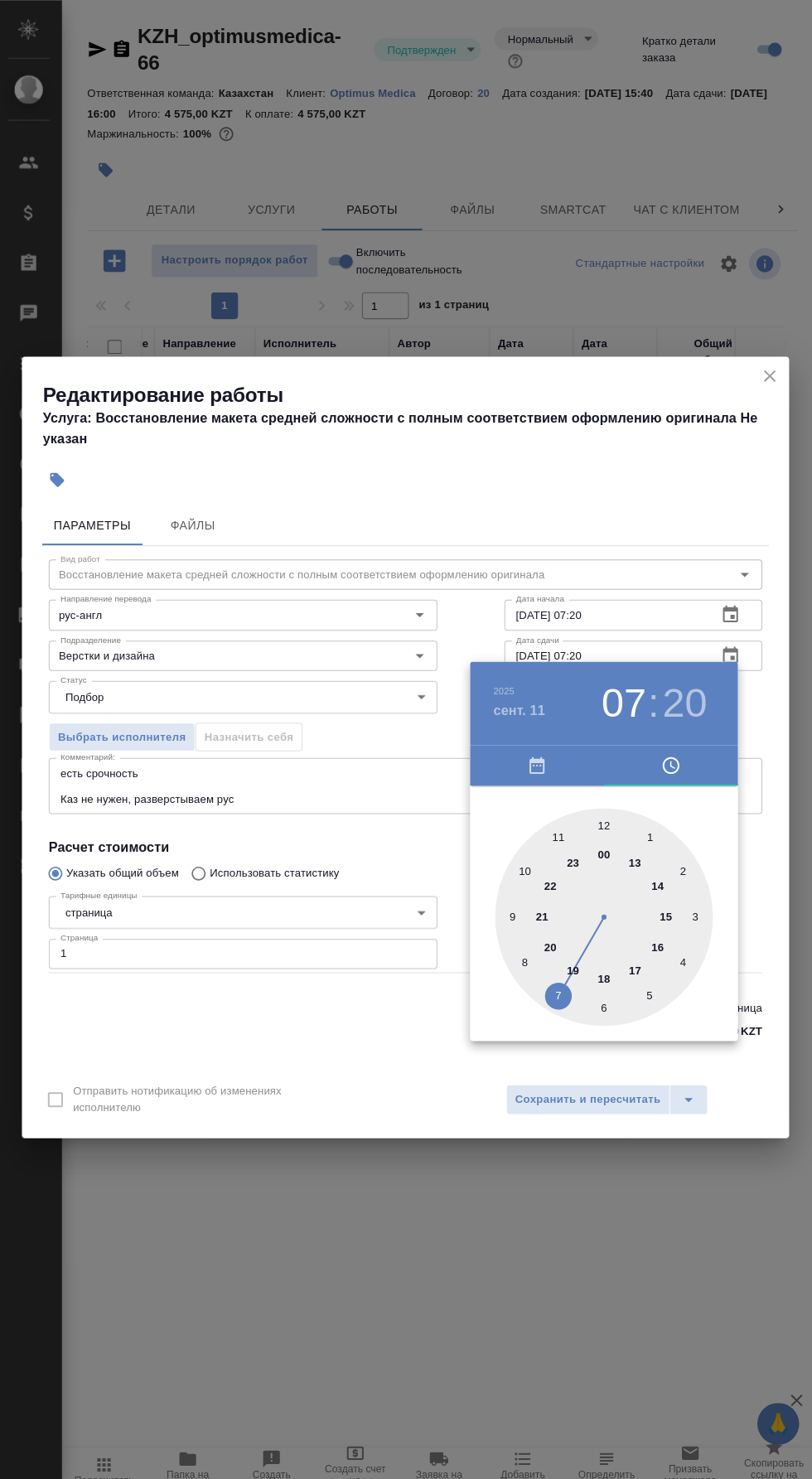
click at [555, 829] on div at bounding box center [602, 907] width 215 height 215
click at [605, 804] on div at bounding box center [602, 907] width 215 height 215
type input "[DATE] 11:00"
click at [638, 504] on div at bounding box center [406, 740] width 812 height 1479
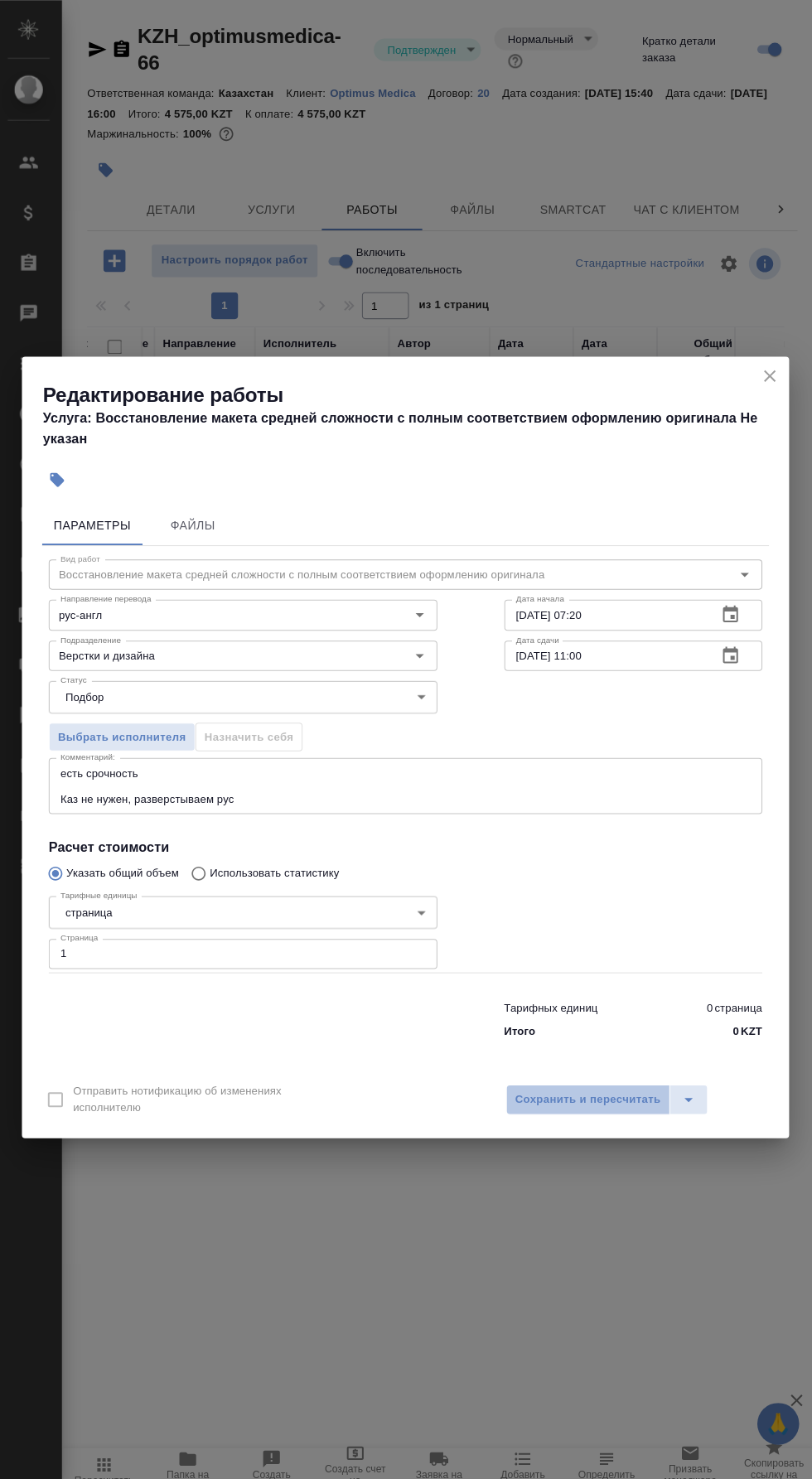
click at [590, 1078] on span "Сохранить и пересчитать" at bounding box center [586, 1088] width 144 height 19
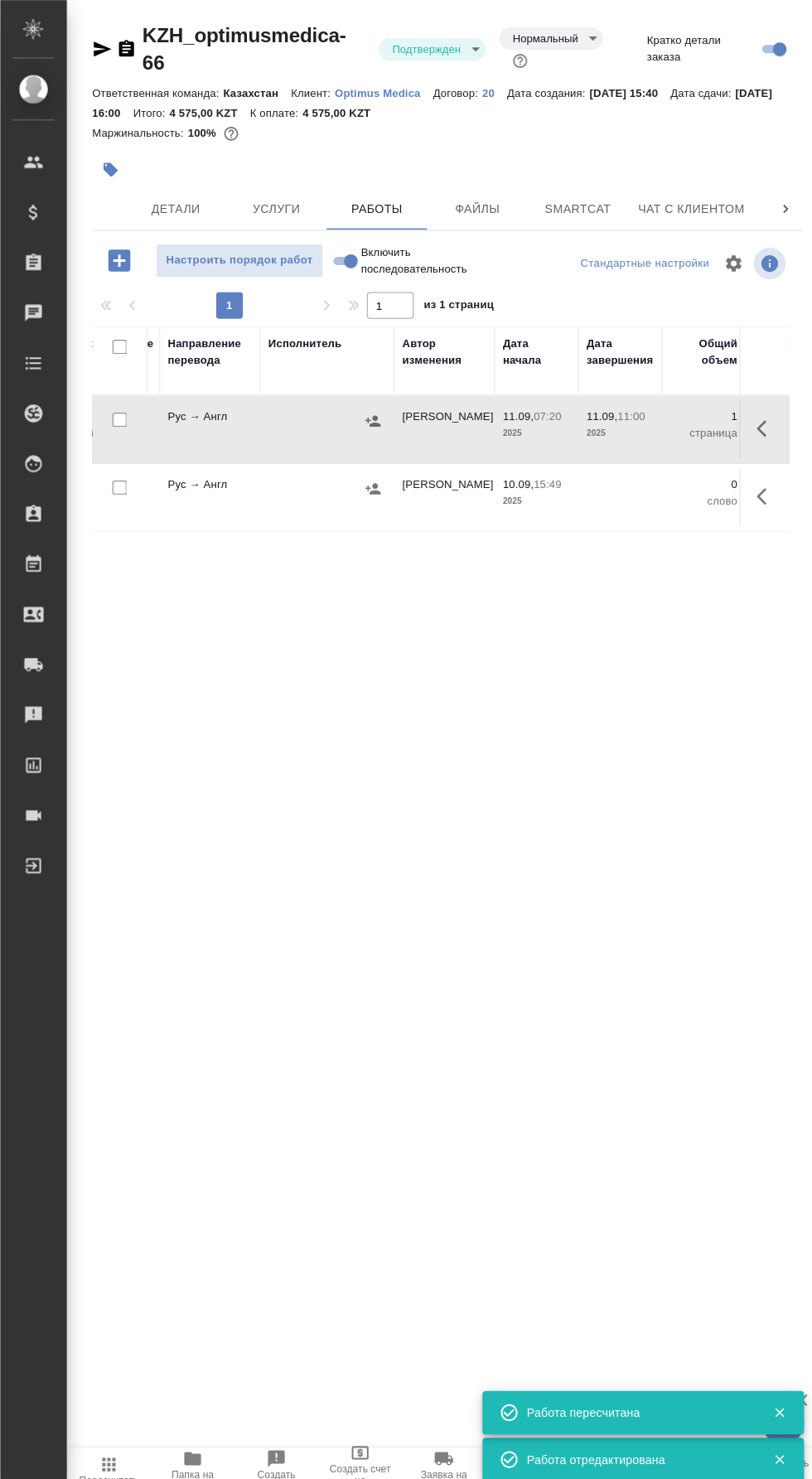
click at [110, 160] on icon "button" at bounding box center [109, 169] width 17 height 17
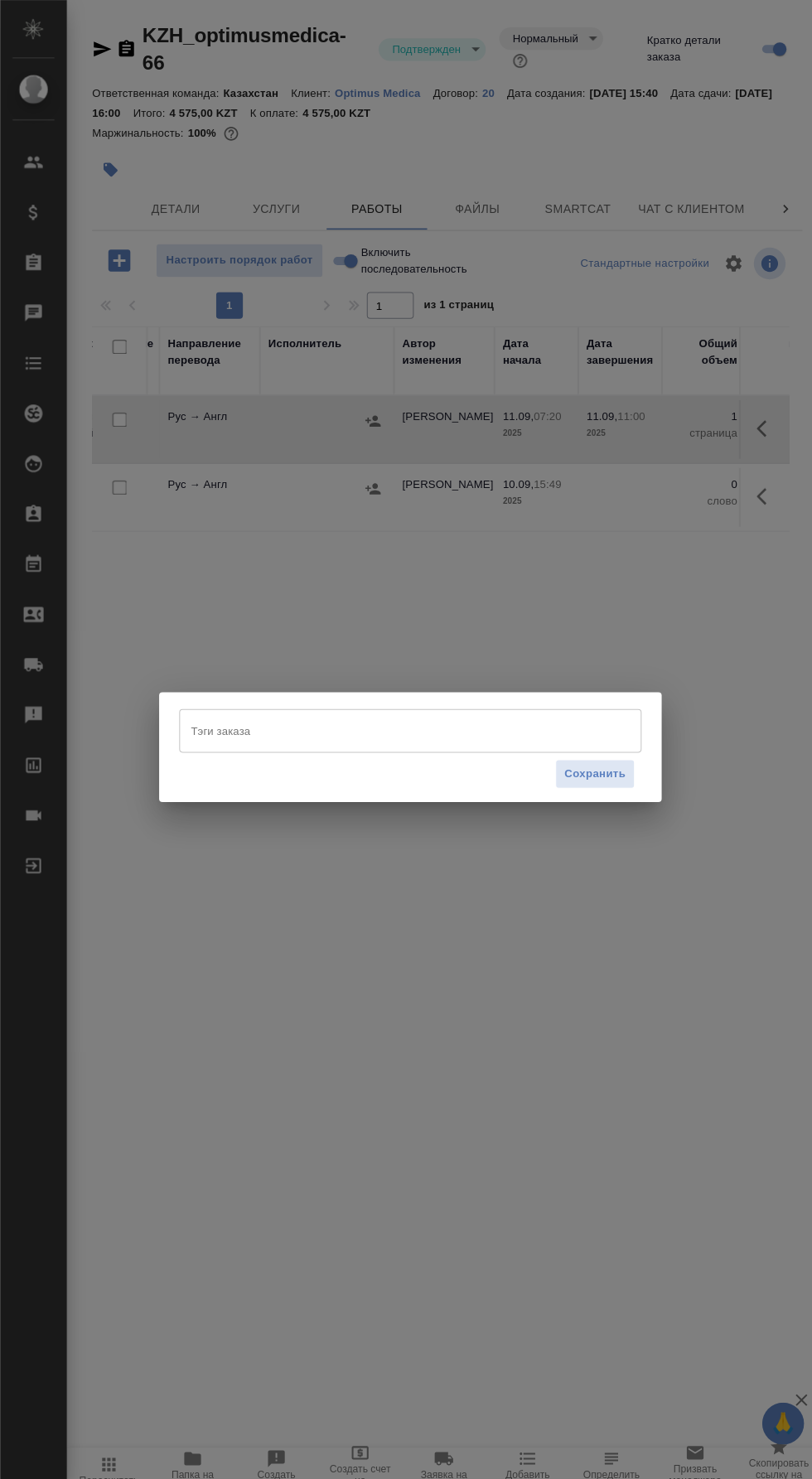
click at [409, 720] on input "Тэги заказа" at bounding box center [389, 723] width 411 height 28
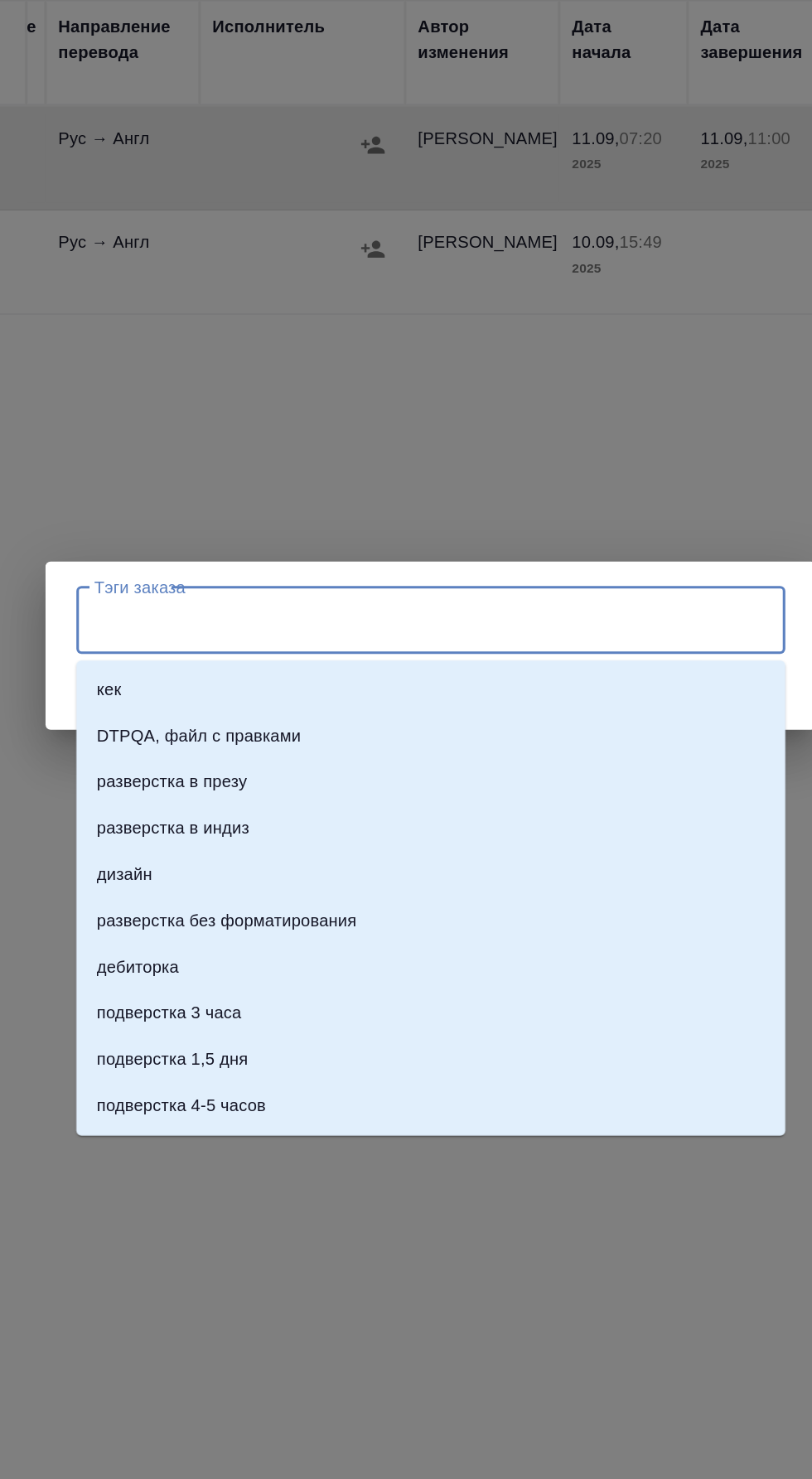
scroll to position [40, 0]
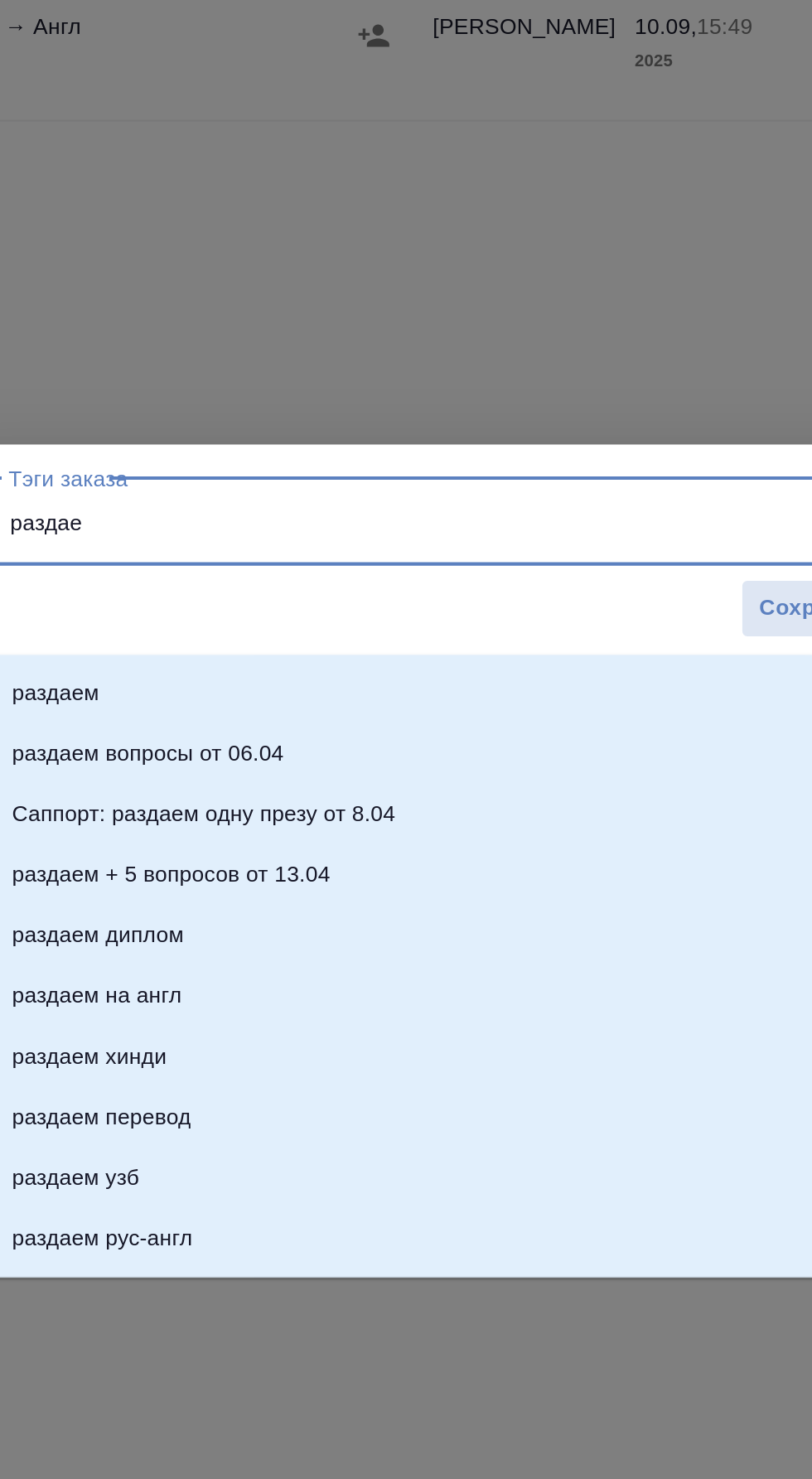
type input "раздаем"
click at [428, 793] on li "раздаем" at bounding box center [406, 807] width 457 height 30
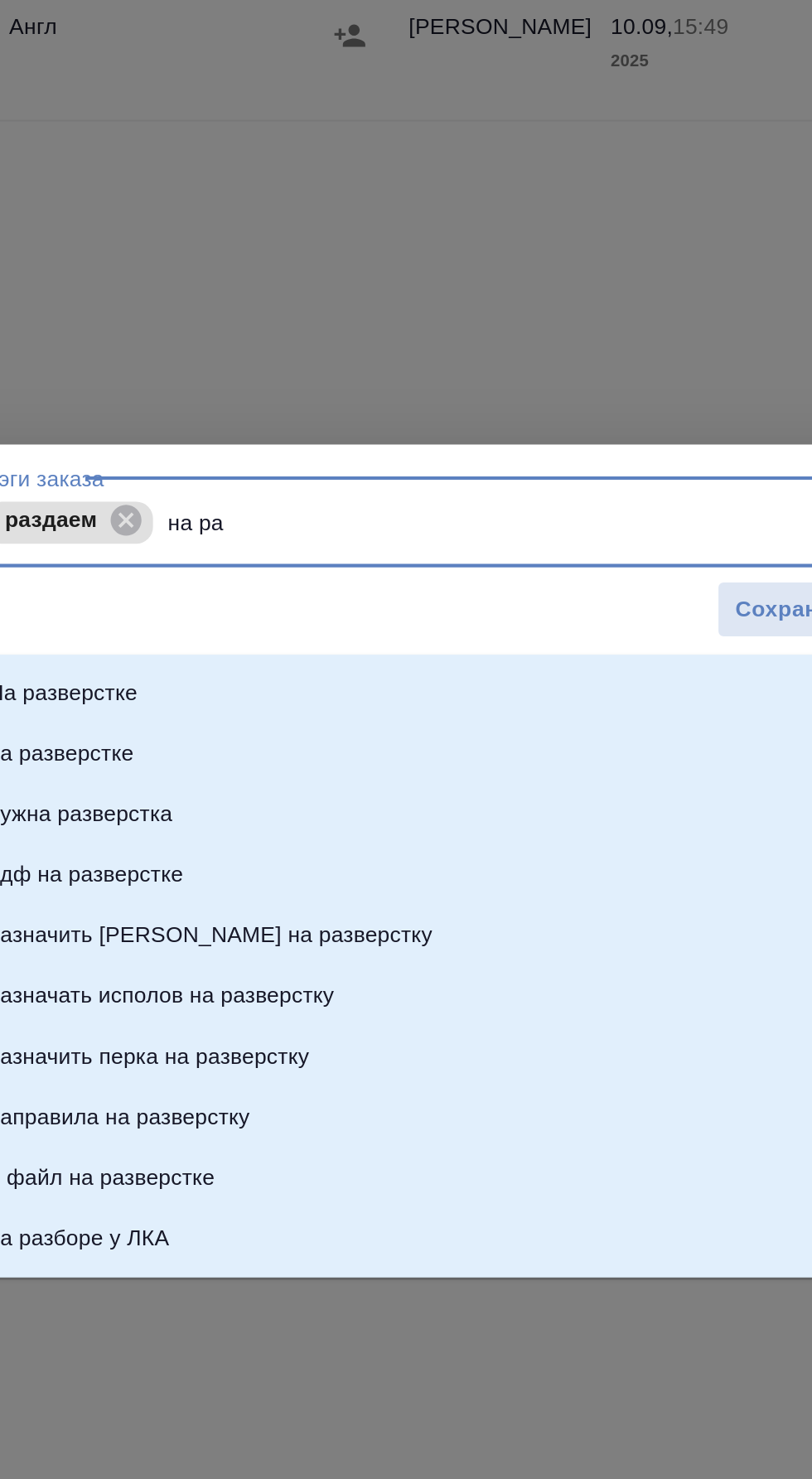
type input "на раз"
click at [404, 823] on li "на разверстке" at bounding box center [406, 837] width 457 height 30
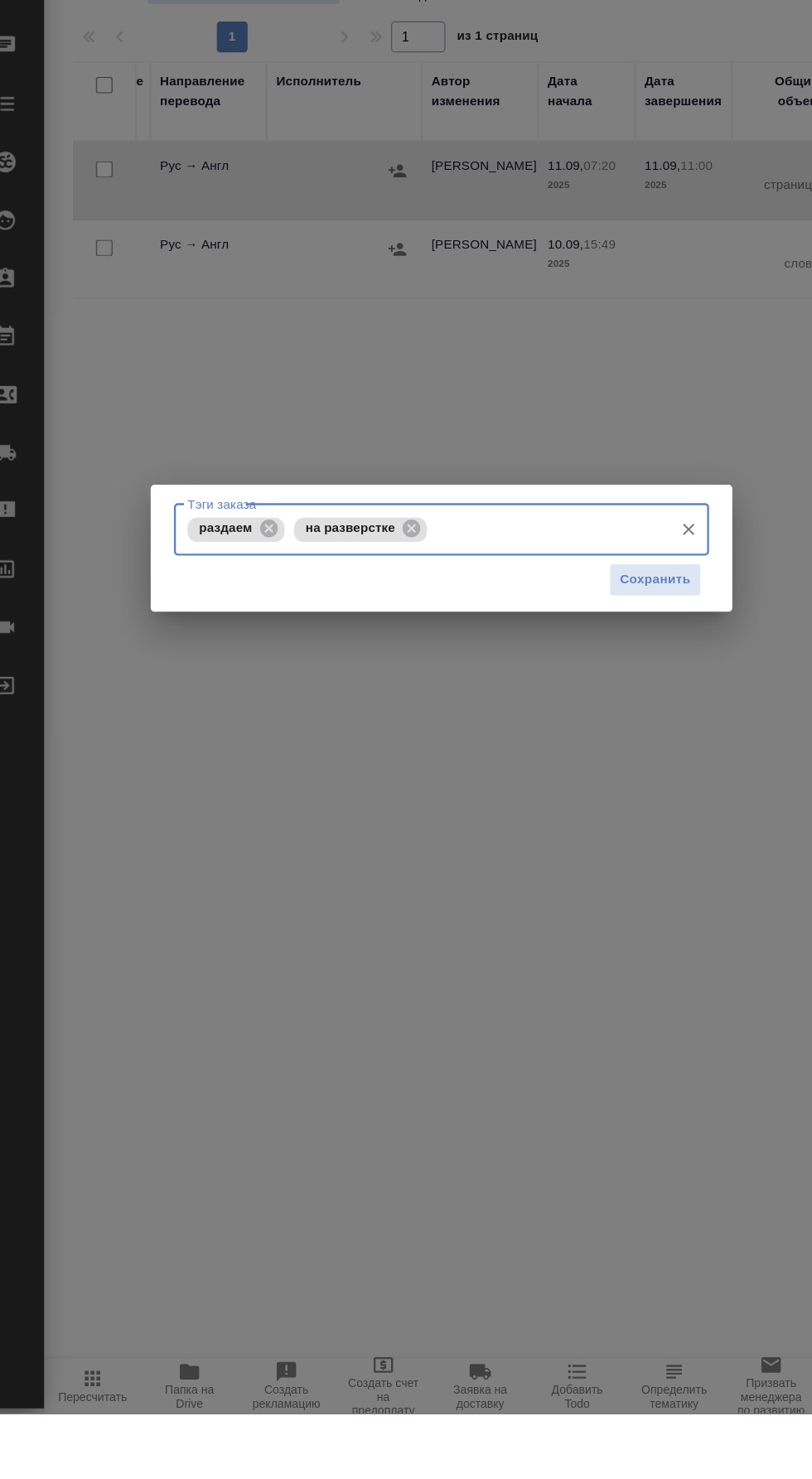
scroll to position [39, 0]
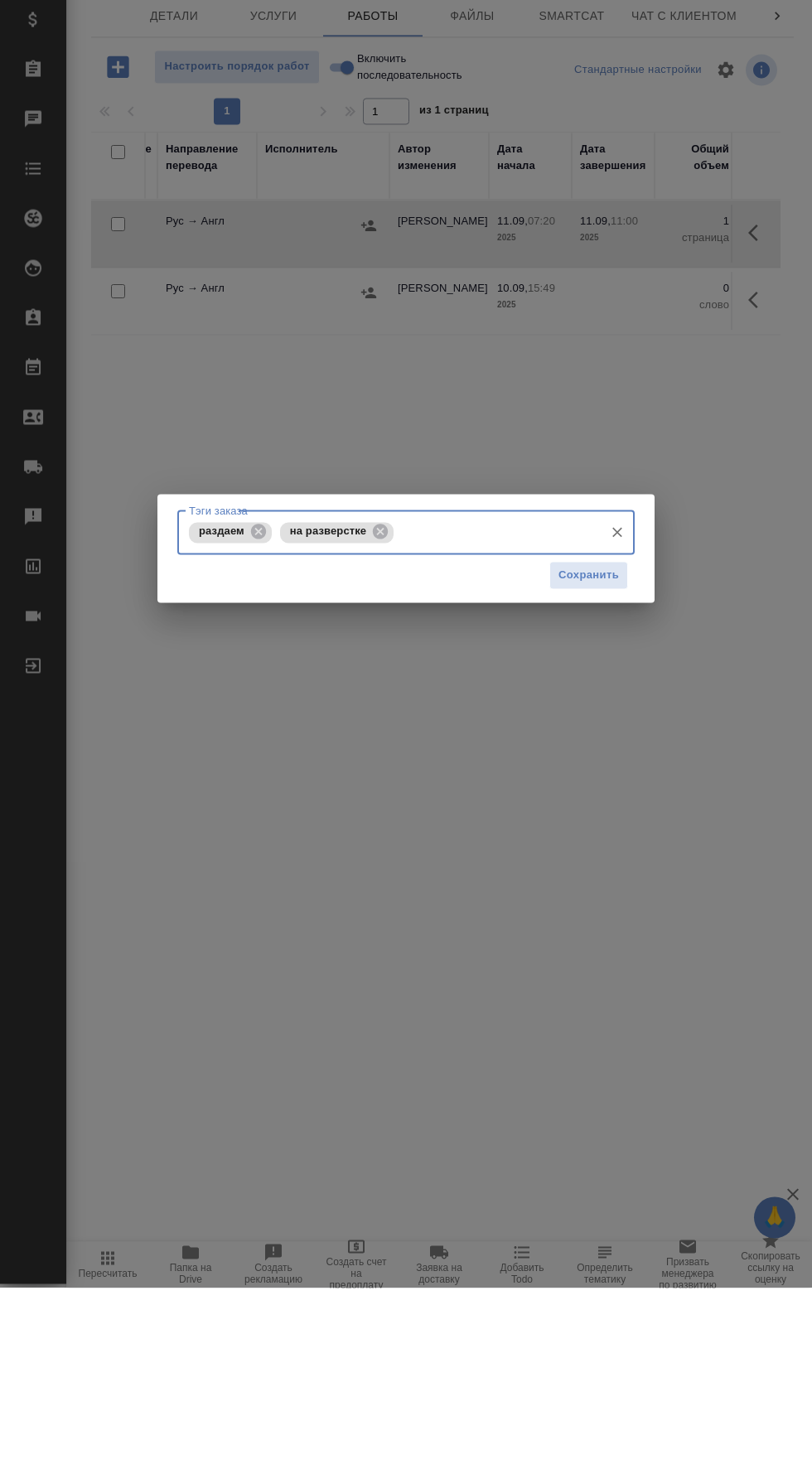
click at [605, 767] on span "Сохранить" at bounding box center [588, 767] width 60 height 19
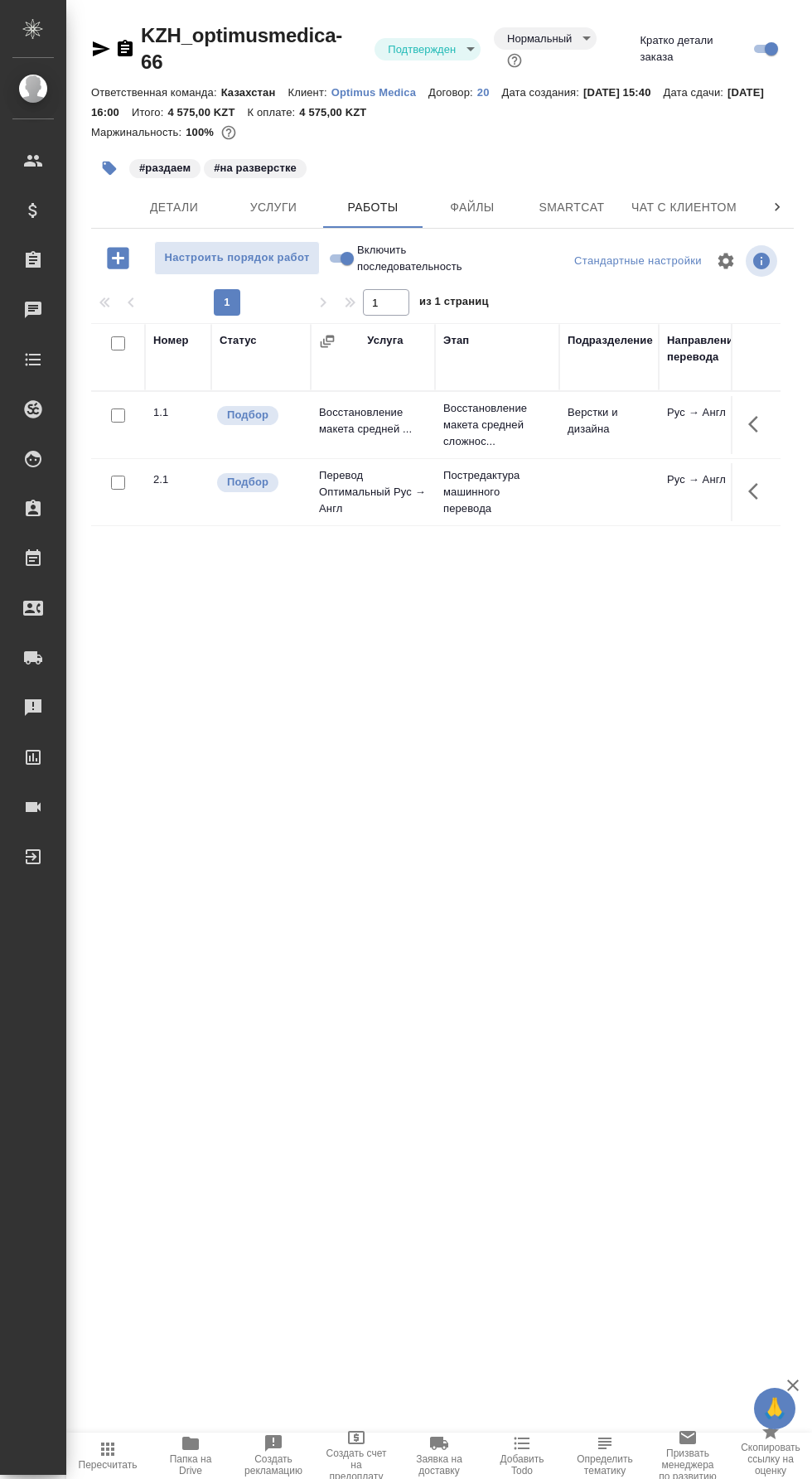
scroll to position [0, 0]
click at [439, 36] on body "🙏 .cls-1 fill:#fff; AWATERA [PERSON_NAME] [PERSON_NAME] Спецификации Заказы 0 Ч…" at bounding box center [406, 740] width 812 height 1479
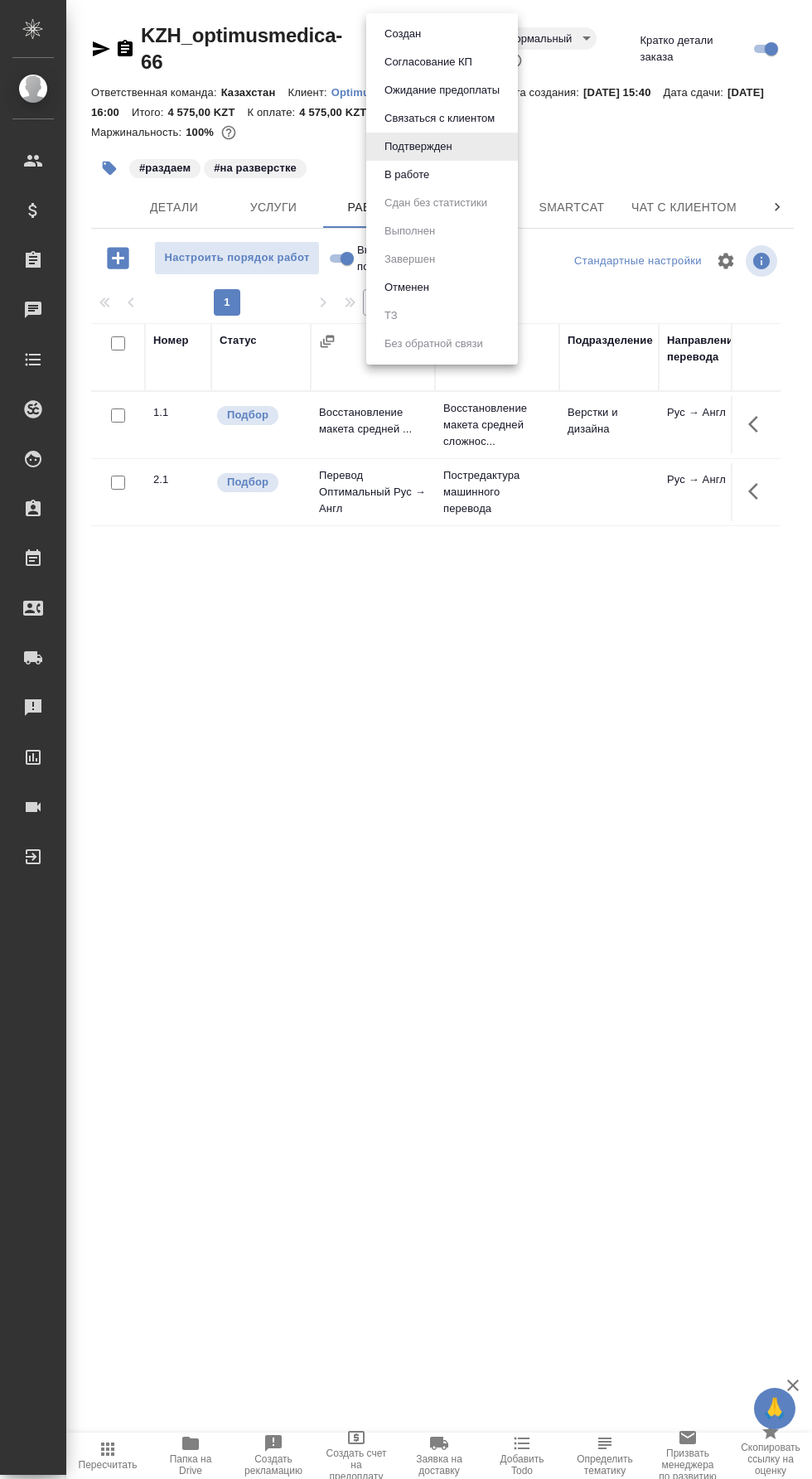
click at [577, 878] on div at bounding box center [406, 740] width 812 height 1479
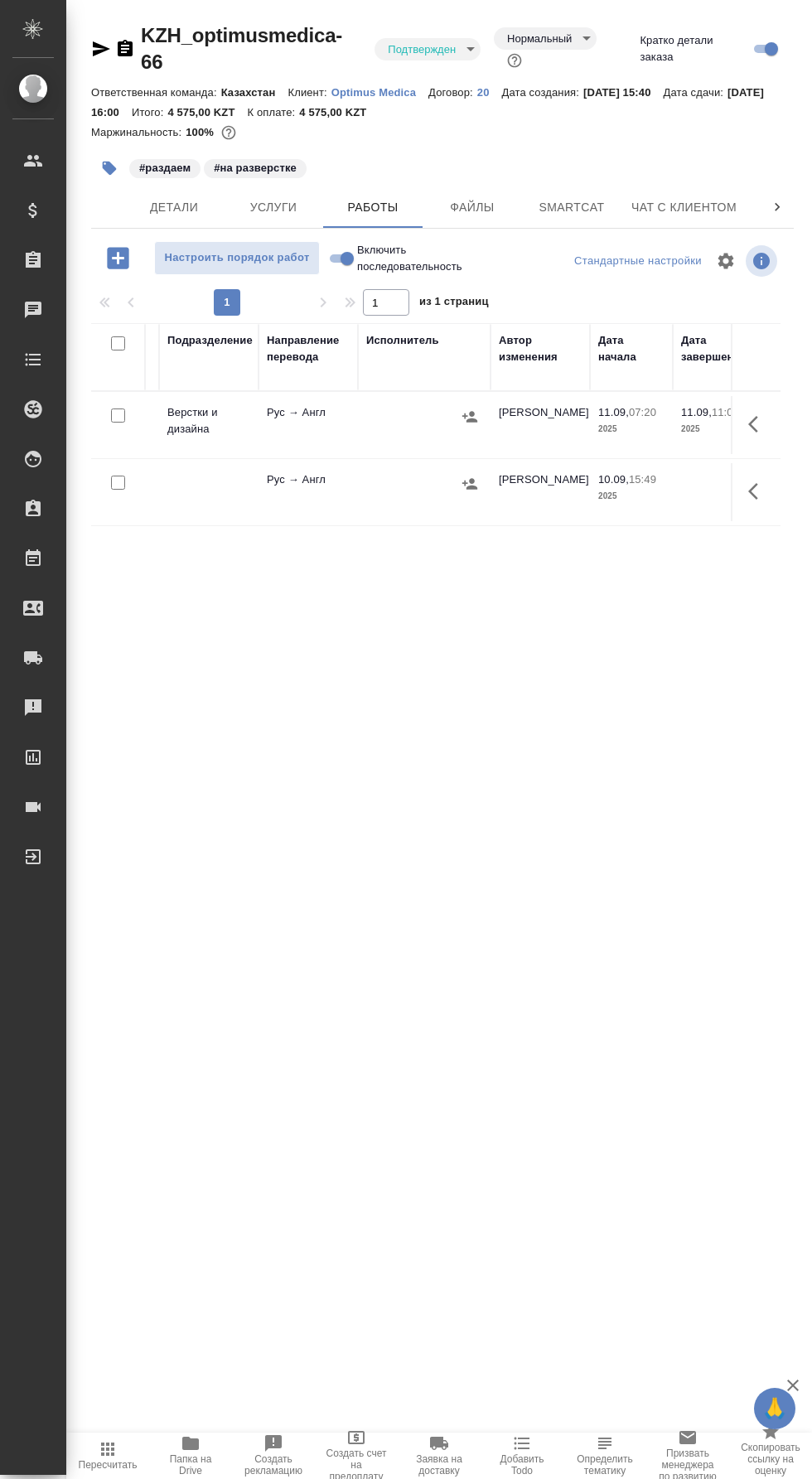
scroll to position [0, 361]
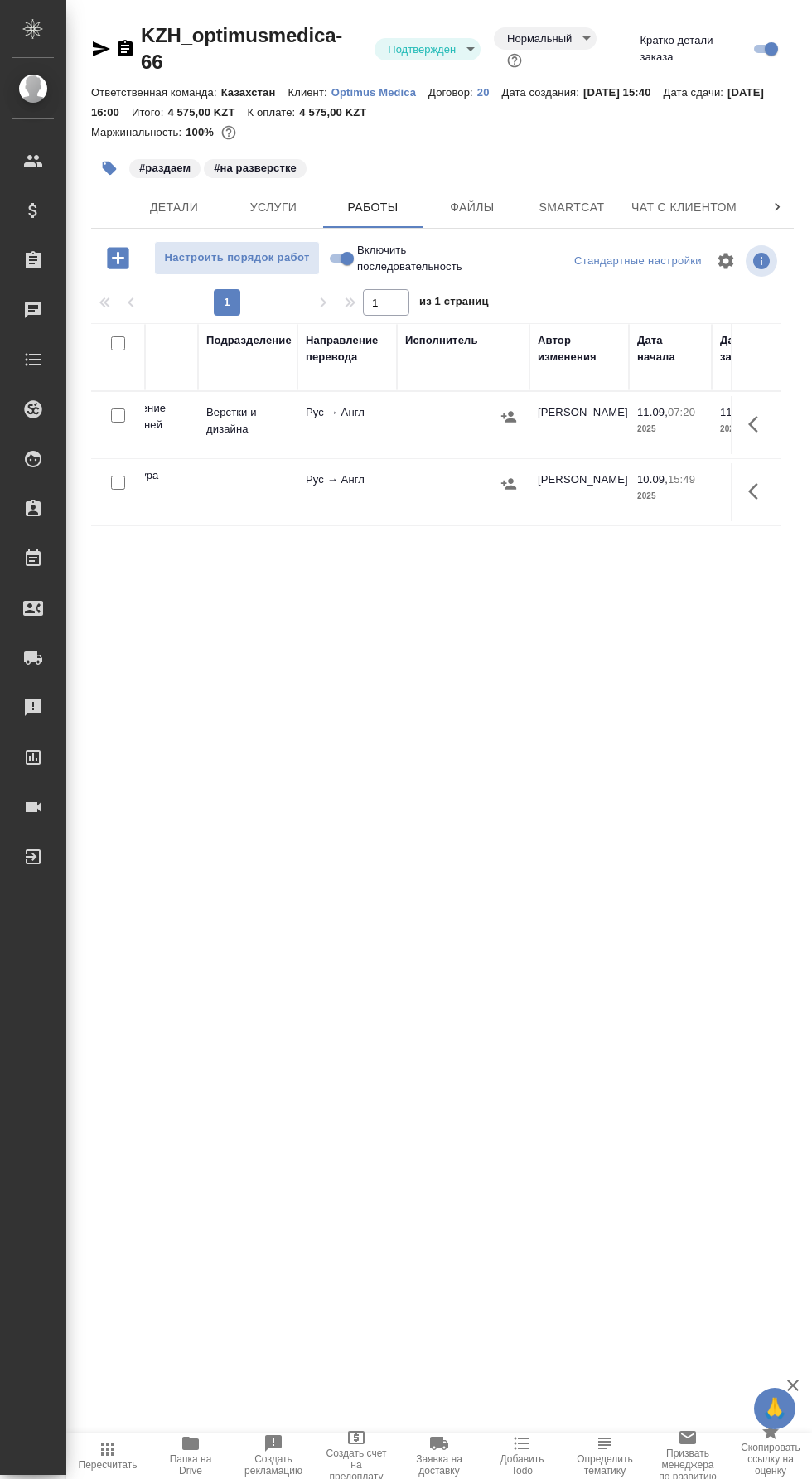
click at [280, 248] on span "Настроить порядок работ" at bounding box center [237, 258] width 147 height 19
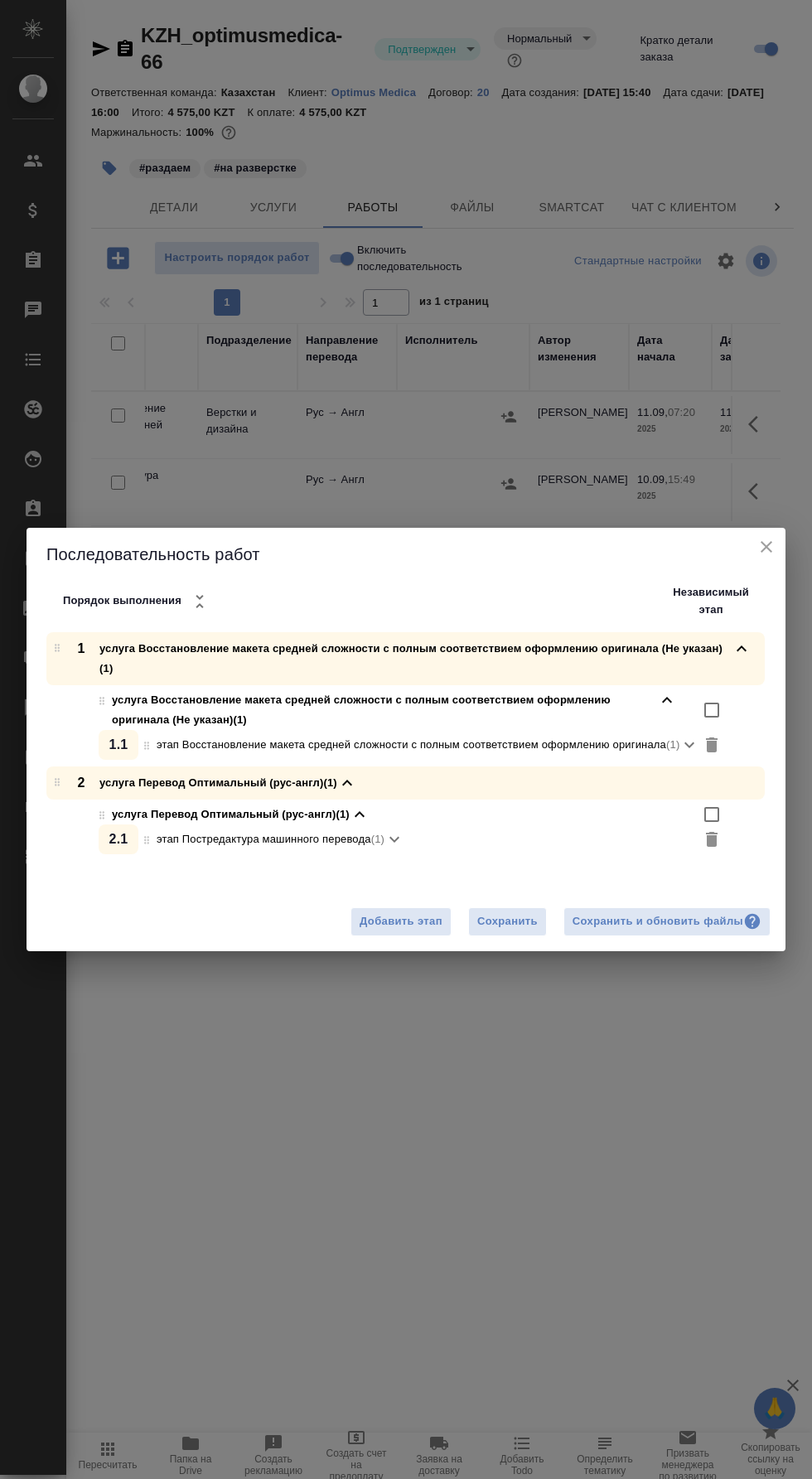
click at [665, 917] on div "Сохранить и обновить файлы" at bounding box center [666, 922] width 189 height 19
